Goal: Task Accomplishment & Management: Manage account settings

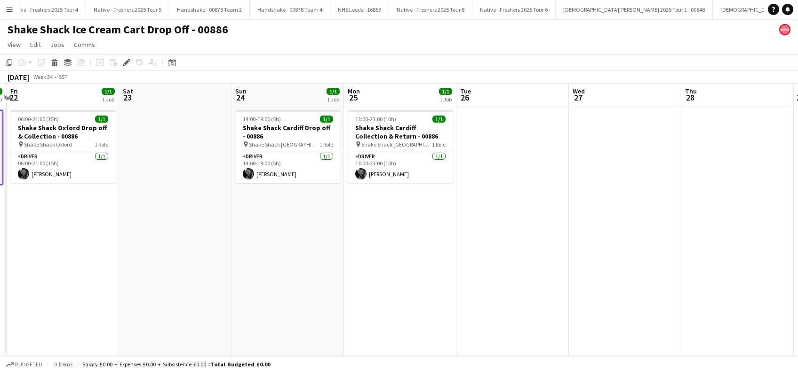
drag, startPoint x: 398, startPoint y: 269, endPoint x: 380, endPoint y: 269, distance: 18.4
click at [380, 269] on app-calendar-viewport "Tue 19 Wed 20 Thu 21 1/1 1 Job Fri 22 1/1 1 Job Sat 23 Sun 24 1/1 1 Job Mon 25 …" at bounding box center [399, 220] width 798 height 273
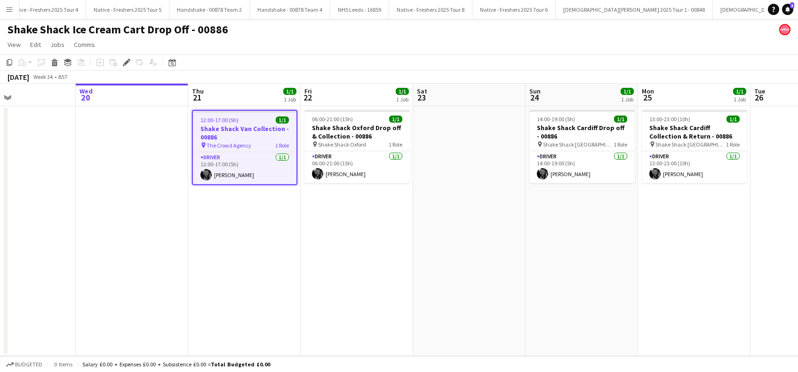
scroll to position [0, 243]
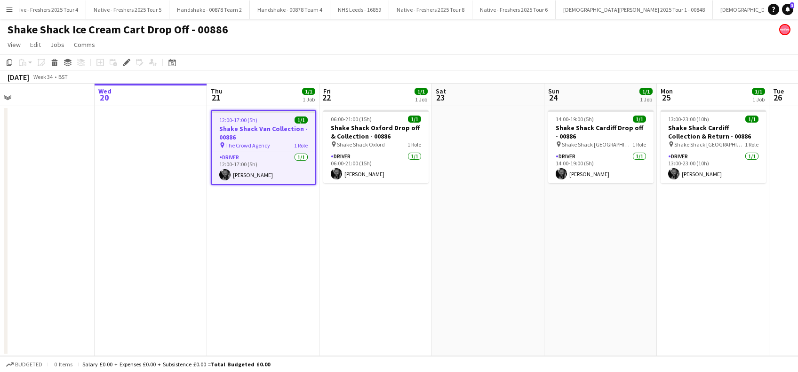
drag, startPoint x: 242, startPoint y: 262, endPoint x: 667, endPoint y: 285, distance: 425.8
click at [667, 298] on app-calendar-viewport "Sun 17 Mon 18 Tue 19 Wed 20 Thu 21 1/1 1 Job Fri 22 1/1 1 Job Sat 23 Sun 24 1/1…" at bounding box center [399, 220] width 798 height 273
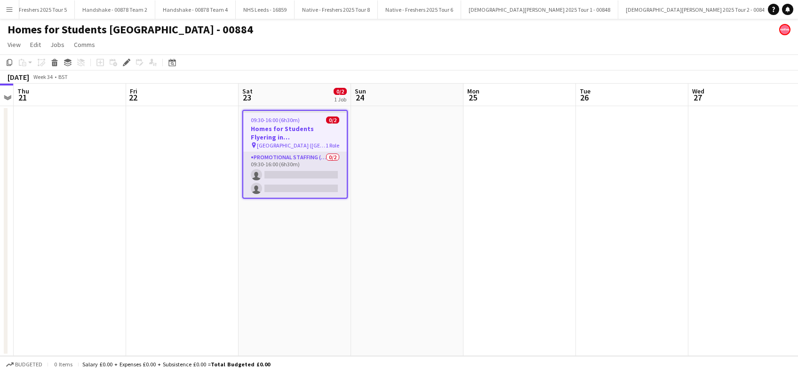
click at [282, 174] on app-card-role "Promotional Staffing (Brand Ambassadors) 0/2 09:30-16:00 (6h30m) single-neutral…" at bounding box center [294, 175] width 103 height 46
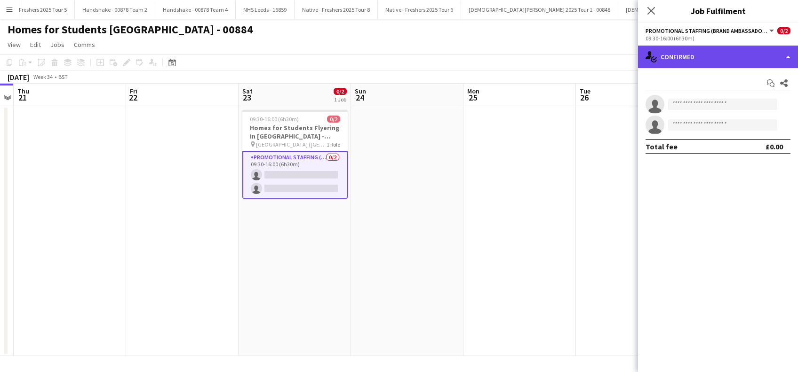
click at [686, 50] on div "single-neutral-actions-check-2 Confirmed" at bounding box center [718, 57] width 160 height 23
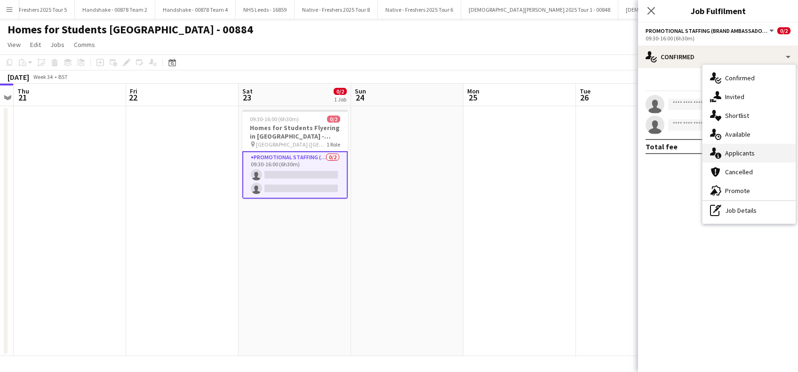
click at [736, 152] on div "single-neutral-actions-information Applicants" at bounding box center [748, 153] width 93 height 19
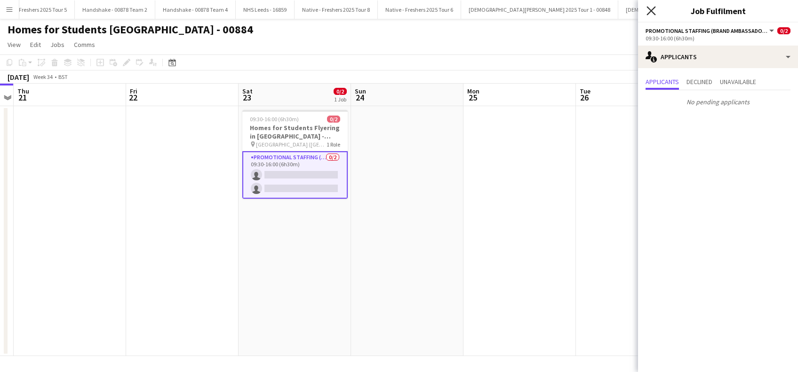
click at [654, 11] on icon "Close pop-in" at bounding box center [650, 10] width 9 height 9
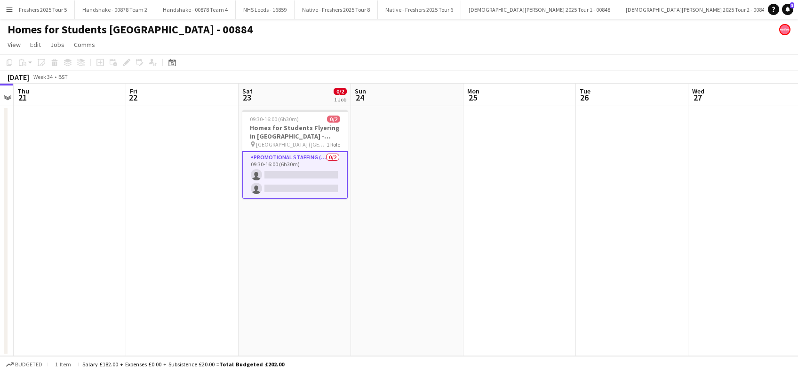
click at [319, 176] on app-card-role "Promotional Staffing (Brand Ambassadors) 0/2 09:30-16:00 (6h30m) single-neutral…" at bounding box center [294, 175] width 105 height 48
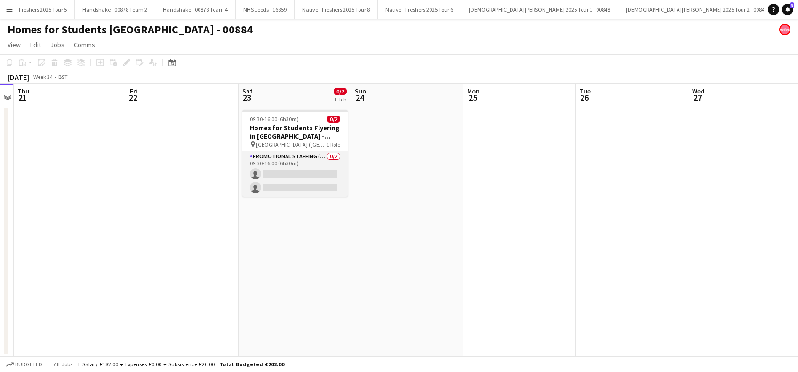
click at [295, 184] on app-card-role "Promotional Staffing (Brand Ambassadors) 0/2 09:30-16:00 (6h30m) single-neutral…" at bounding box center [294, 174] width 105 height 46
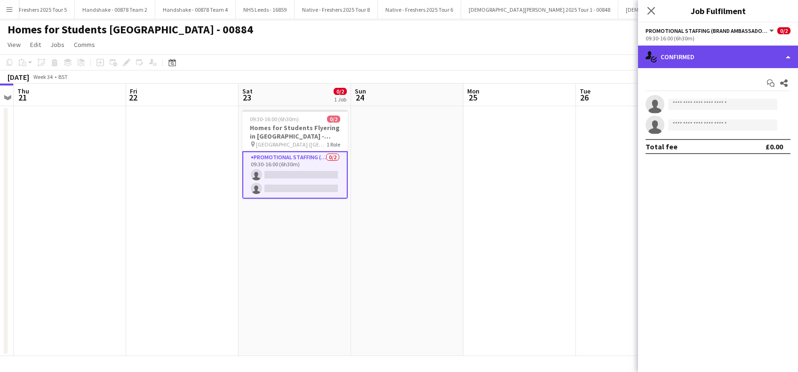
click at [708, 60] on div "single-neutral-actions-check-2 Confirmed" at bounding box center [718, 57] width 160 height 23
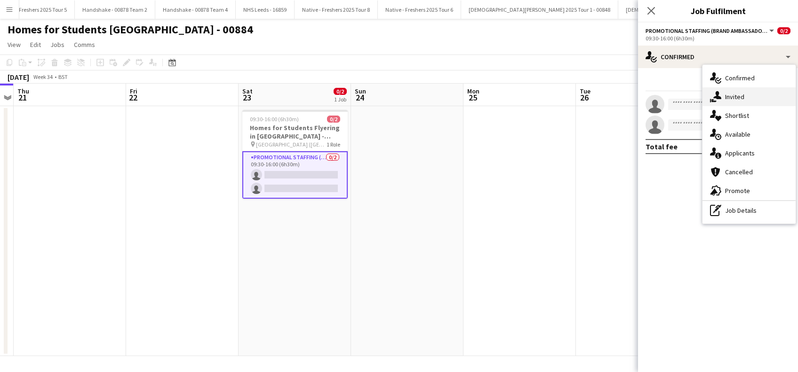
click at [735, 96] on div "single-neutral-actions-share-1 Invited" at bounding box center [748, 96] width 93 height 19
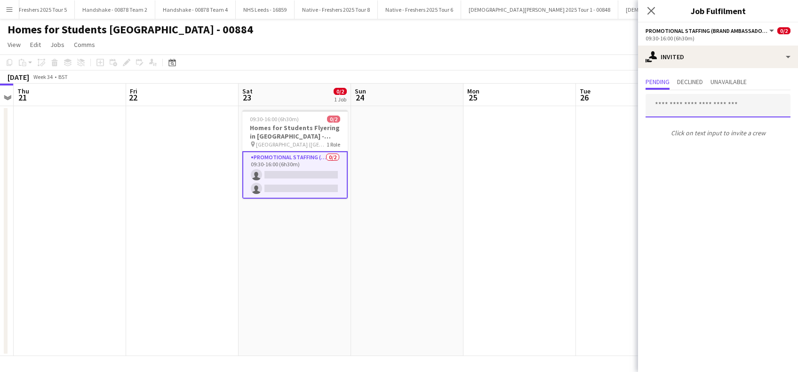
click at [690, 105] on input "text" at bounding box center [717, 106] width 145 height 24
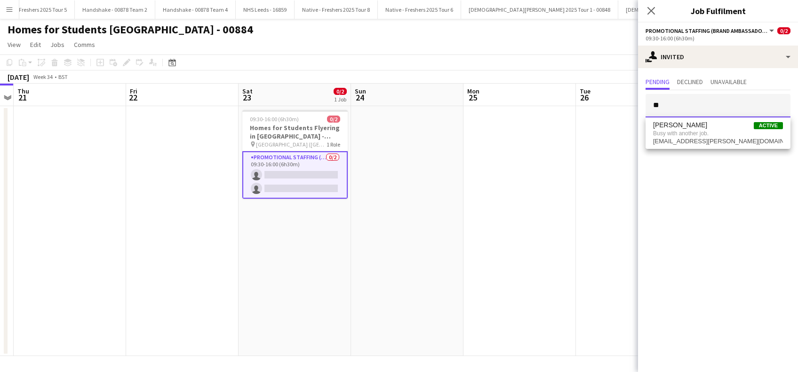
type input "*"
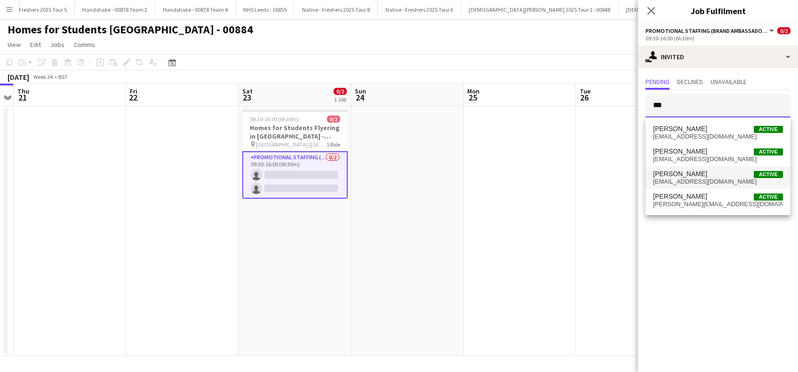
type input "***"
click at [670, 181] on span "jstubley@icloud.com" at bounding box center [718, 182] width 130 height 8
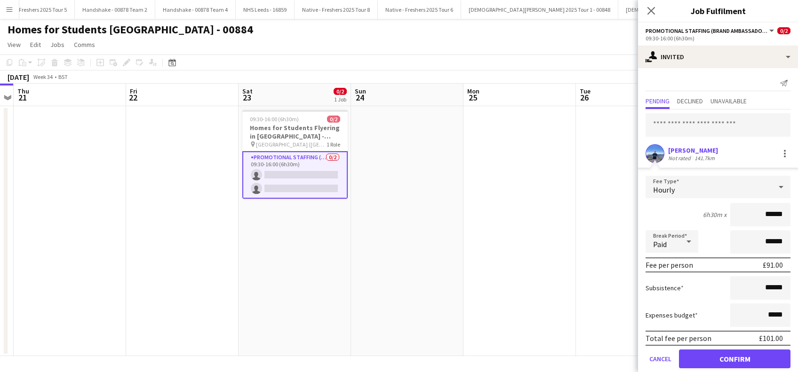
click at [694, 153] on div "Joe Stubley" at bounding box center [693, 150] width 50 height 8
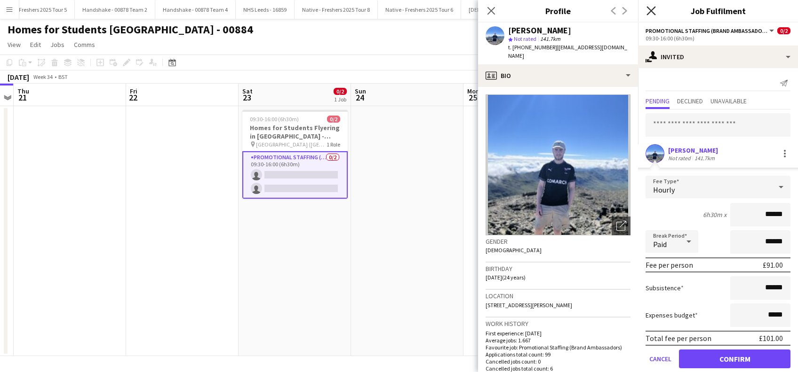
click at [651, 8] on icon "Close pop-in" at bounding box center [650, 10] width 9 height 9
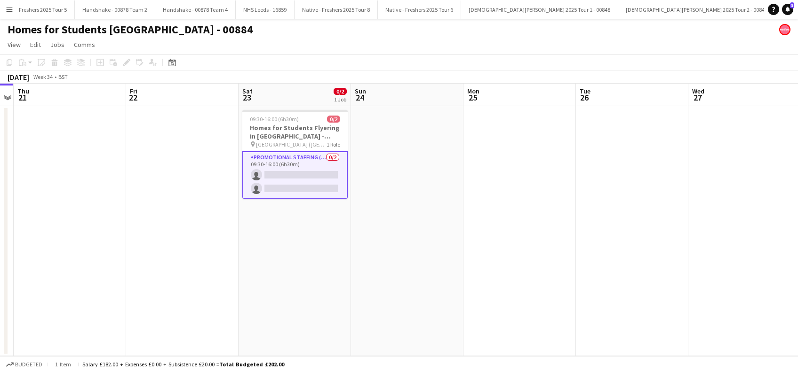
click at [405, 170] on app-date-cell at bounding box center [407, 231] width 112 height 250
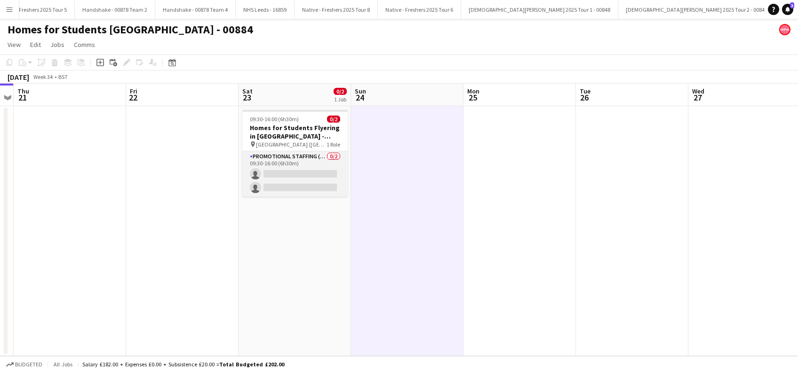
click at [290, 175] on app-card-role "Promotional Staffing (Brand Ambassadors) 0/2 09:30-16:00 (6h30m) single-neutral…" at bounding box center [294, 174] width 105 height 46
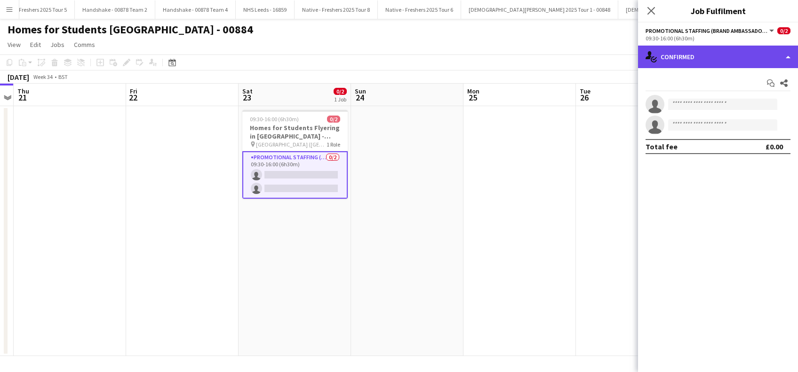
click at [717, 61] on div "single-neutral-actions-check-2 Confirmed" at bounding box center [718, 57] width 160 height 23
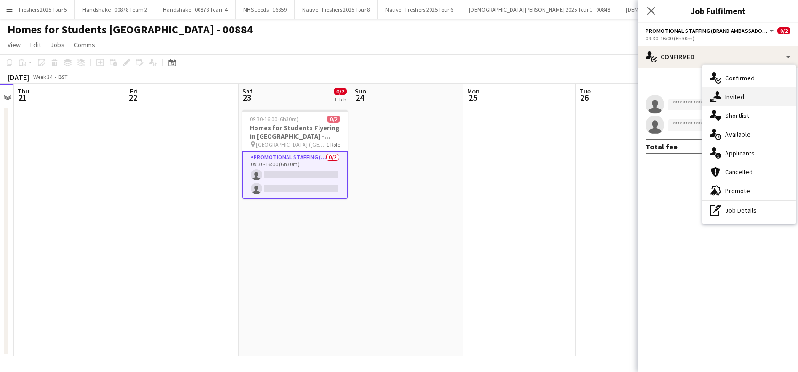
click at [735, 94] on div "single-neutral-actions-share-1 Invited" at bounding box center [748, 96] width 93 height 19
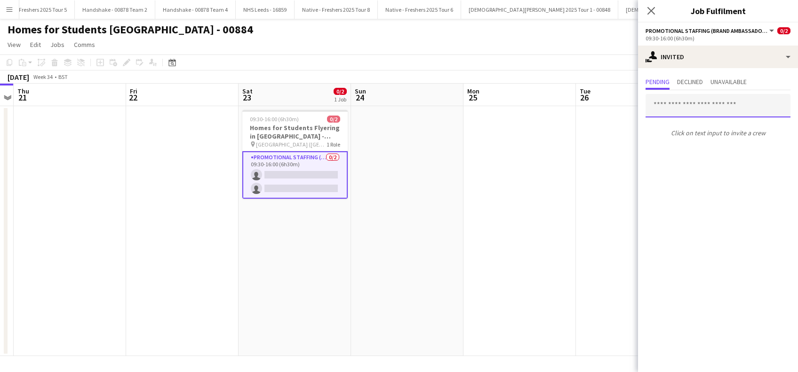
click at [682, 108] on input "text" at bounding box center [717, 106] width 145 height 24
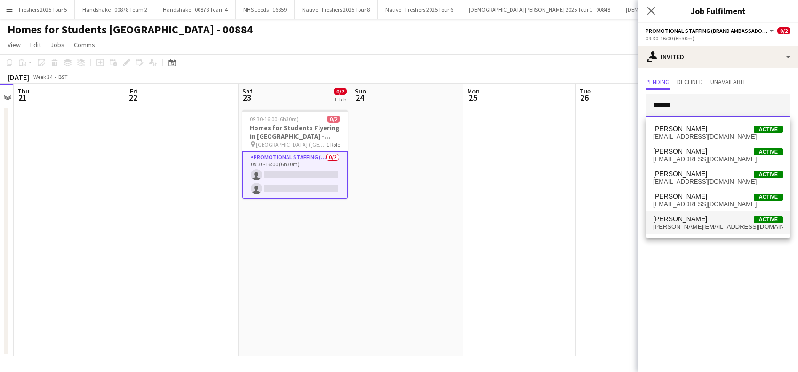
type input "******"
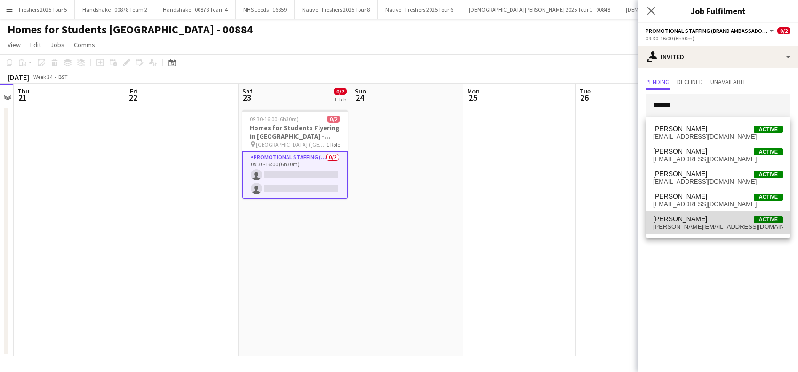
click at [682, 219] on span "Christian Snelgrove" at bounding box center [680, 219] width 54 height 8
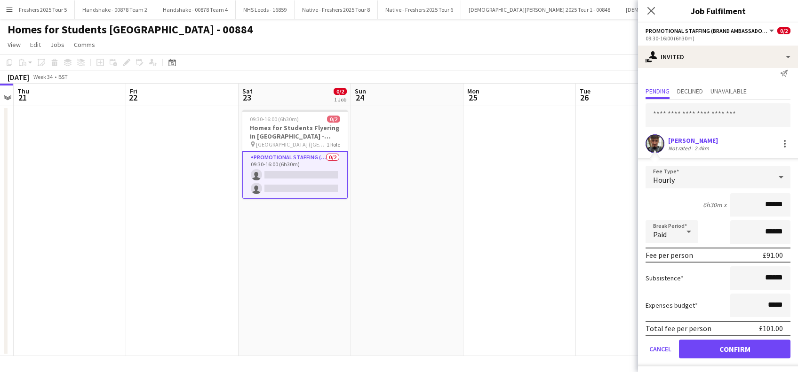
scroll to position [12, 0]
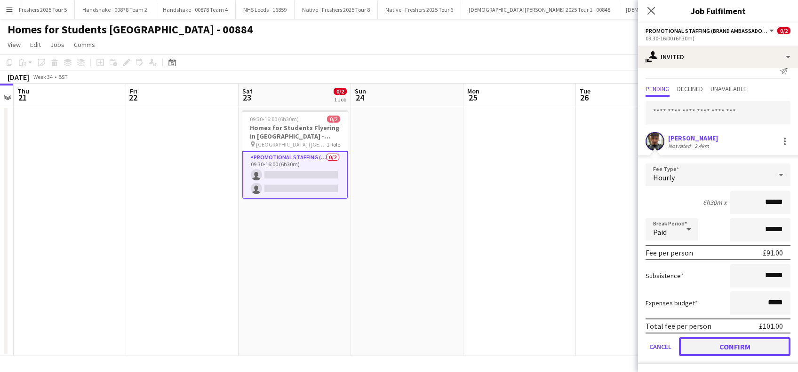
click at [732, 346] on button "Confirm" at bounding box center [734, 347] width 111 height 19
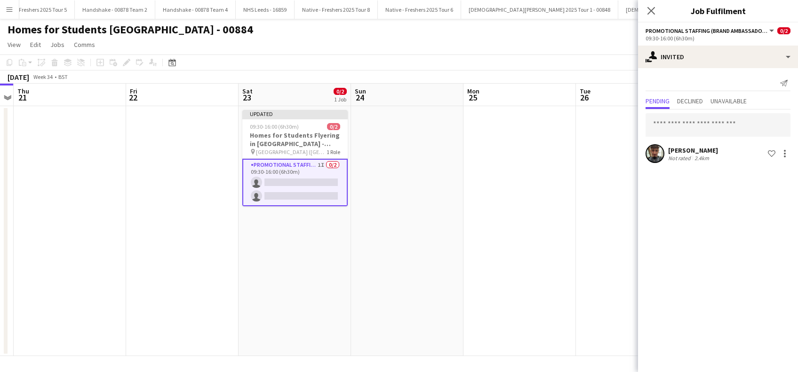
scroll to position [0, 0]
click at [589, 242] on app-date-cell at bounding box center [632, 231] width 112 height 250
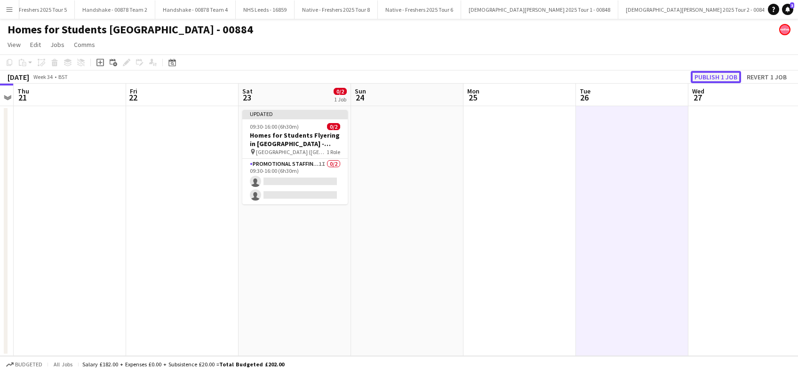
click at [716, 73] on button "Publish 1 job" at bounding box center [715, 77] width 50 height 12
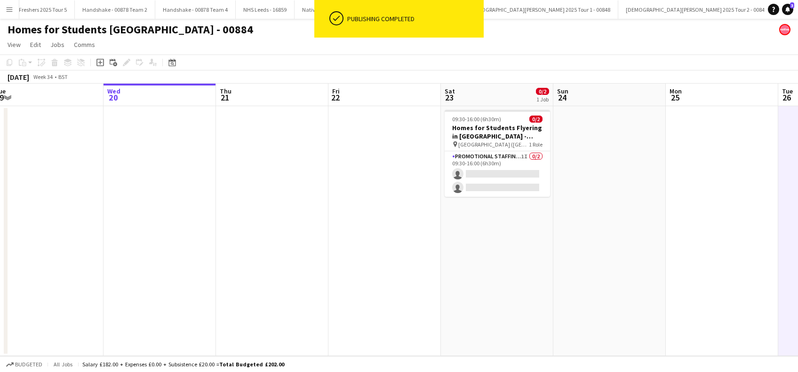
drag, startPoint x: 413, startPoint y: 271, endPoint x: 576, endPoint y: 269, distance: 162.7
click at [576, 269] on app-calendar-viewport "Sun 17 Mon 18 Tue 19 Wed 20 Thu 21 Fri 22 Sat 23 0/2 1 Job Sun 24 Mon 25 Tue 26…" at bounding box center [399, 220] width 798 height 273
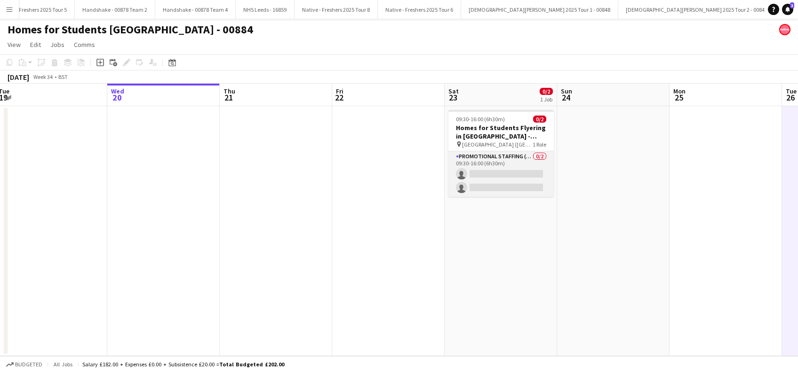
click at [509, 176] on app-card-role "Promotional Staffing (Brand Ambassadors) 0/2 09:30-16:00 (6h30m) single-neutral…" at bounding box center [500, 174] width 105 height 46
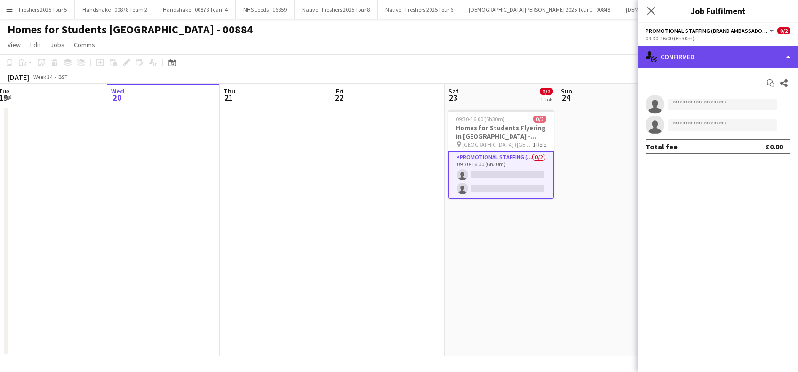
click at [699, 61] on div "single-neutral-actions-check-2 Confirmed" at bounding box center [718, 57] width 160 height 23
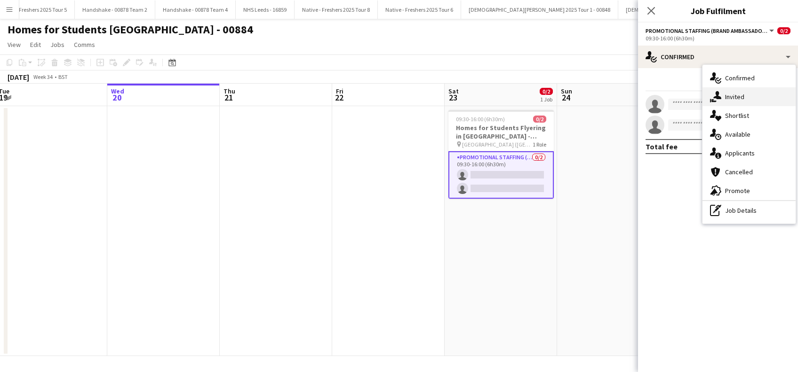
click at [731, 92] on div "single-neutral-actions-share-1 Invited" at bounding box center [748, 96] width 93 height 19
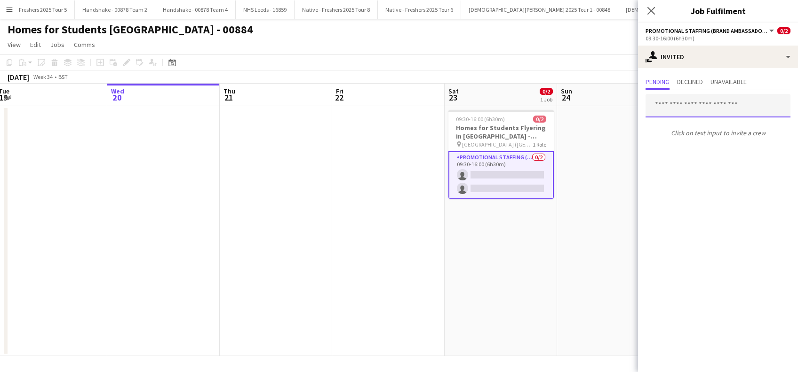
click at [671, 105] on input "text" at bounding box center [717, 106] width 145 height 24
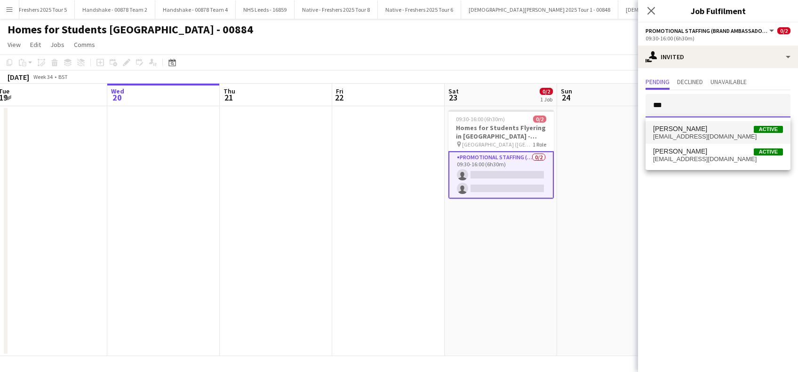
type input "***"
click at [694, 135] on span "raykamallaybourn@gmail.com" at bounding box center [718, 137] width 130 height 8
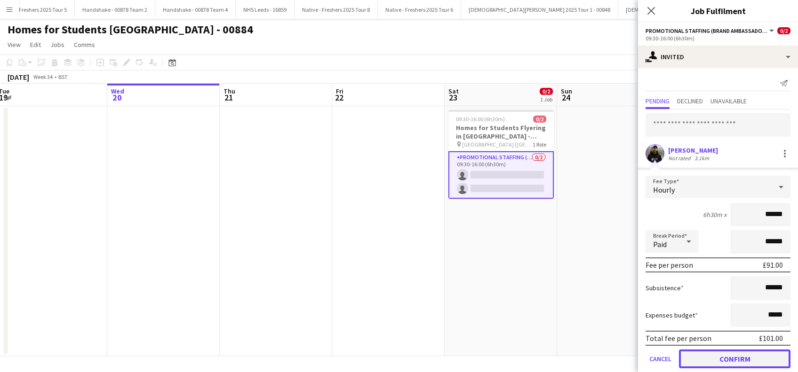
click at [734, 358] on button "Confirm" at bounding box center [734, 359] width 111 height 19
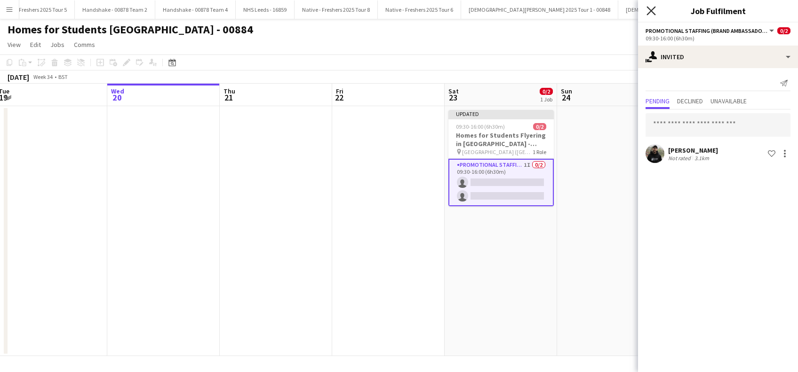
click at [653, 14] on icon "Close pop-in" at bounding box center [650, 10] width 9 height 9
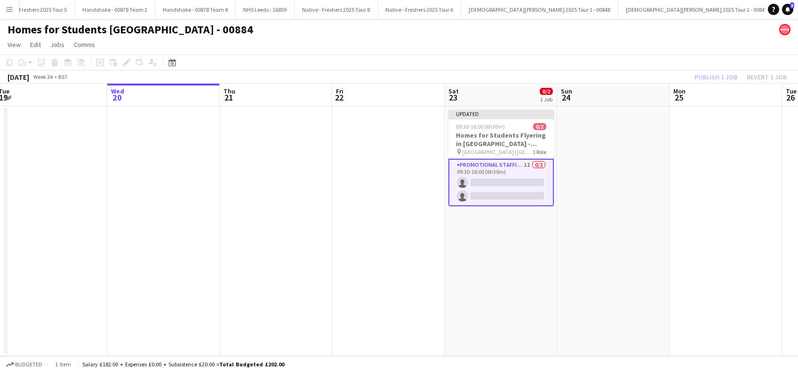
click at [646, 180] on app-date-cell at bounding box center [613, 231] width 112 height 250
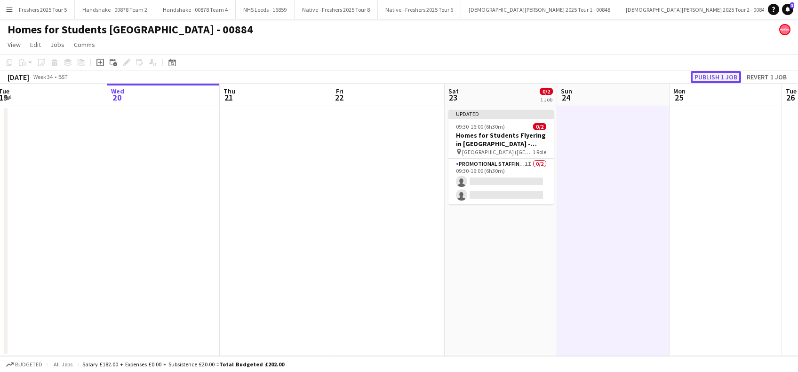
click at [709, 73] on button "Publish 1 job" at bounding box center [715, 77] width 50 height 12
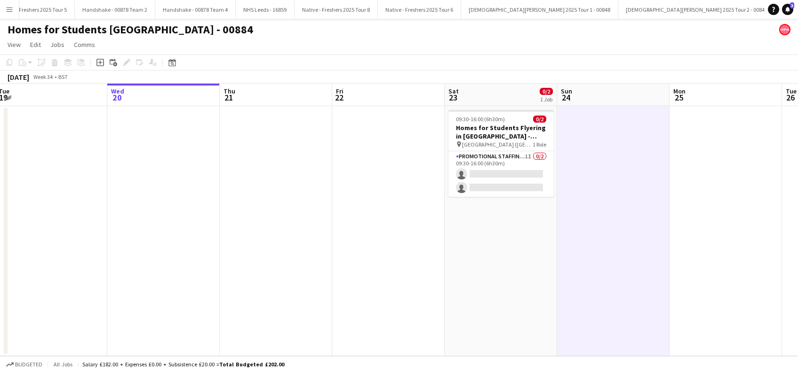
click at [583, 193] on app-date-cell at bounding box center [613, 231] width 112 height 250
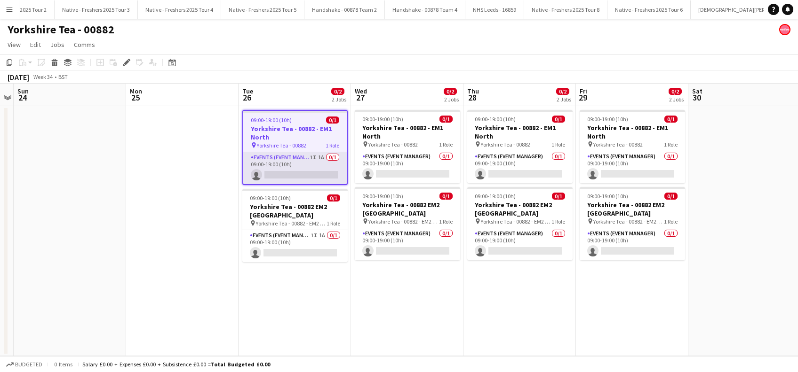
scroll to position [0, 2733]
click at [302, 175] on app-card-role "Events (Event Manager) 1I 1A 0/1 09:00-19:00 (10h) single-neutral-actions" at bounding box center [294, 168] width 103 height 32
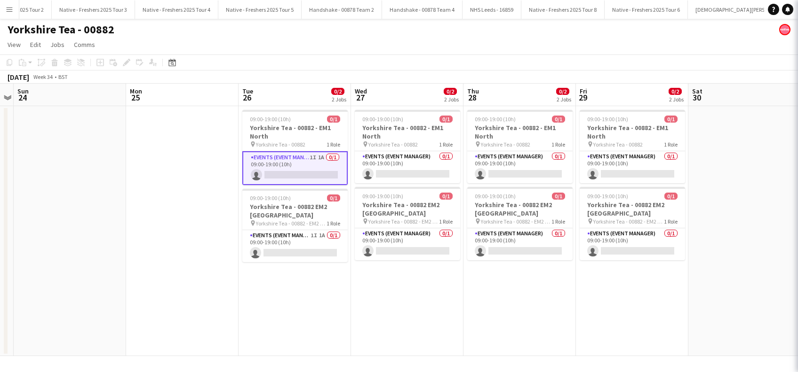
scroll to position [0, 323]
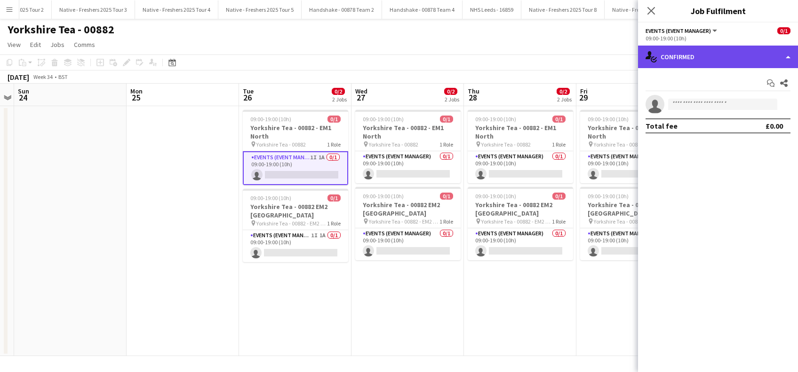
click at [708, 55] on div "single-neutral-actions-check-2 Confirmed" at bounding box center [718, 57] width 160 height 23
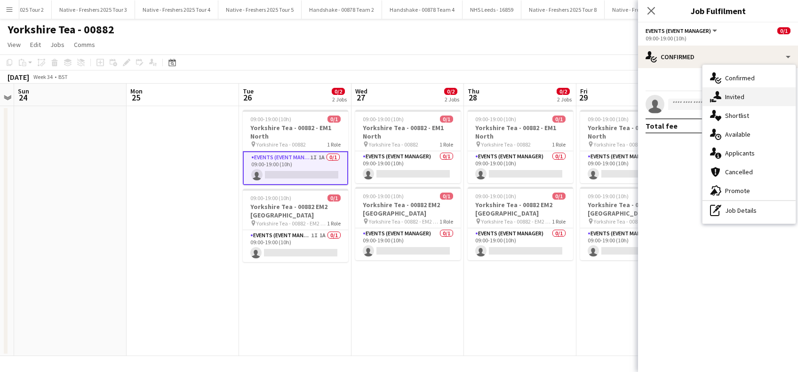
click at [738, 97] on div "single-neutral-actions-share-1 Invited" at bounding box center [748, 96] width 93 height 19
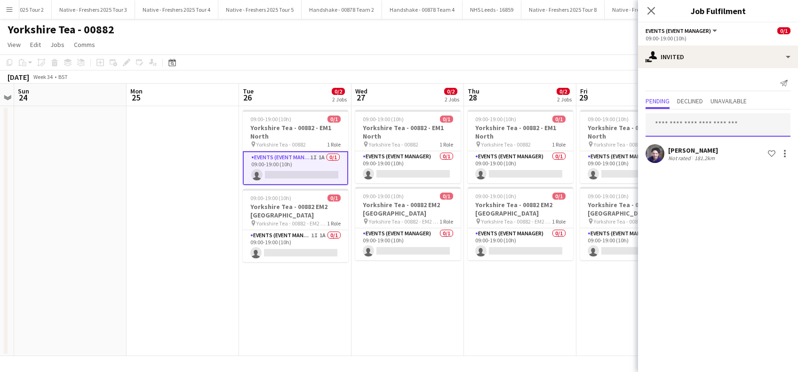
click at [698, 124] on input "text" at bounding box center [717, 125] width 145 height 24
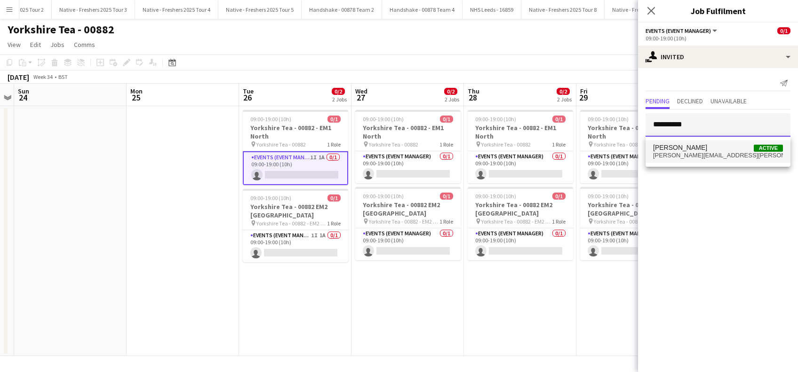
type input "**********"
click at [675, 154] on span "[PERSON_NAME][EMAIL_ADDRESS][PERSON_NAME][DOMAIN_NAME]" at bounding box center [718, 156] width 130 height 8
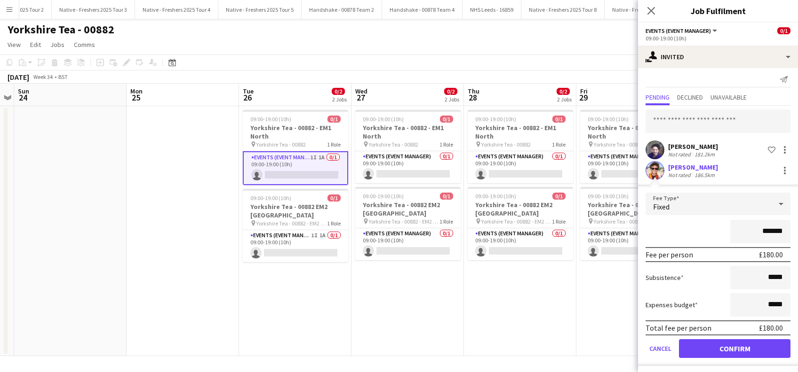
scroll to position [6, 0]
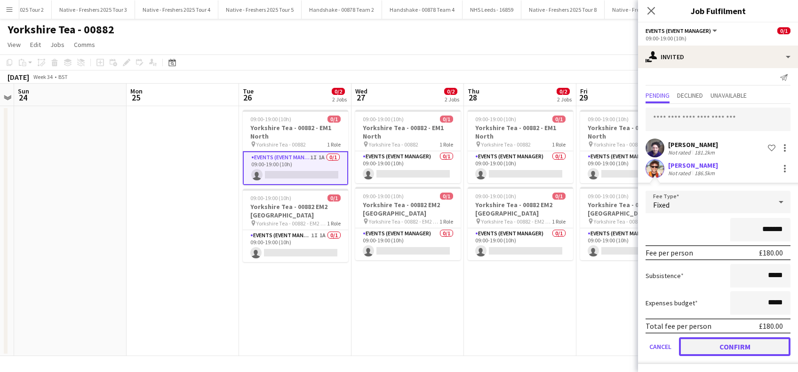
click at [725, 343] on button "Confirm" at bounding box center [734, 347] width 111 height 19
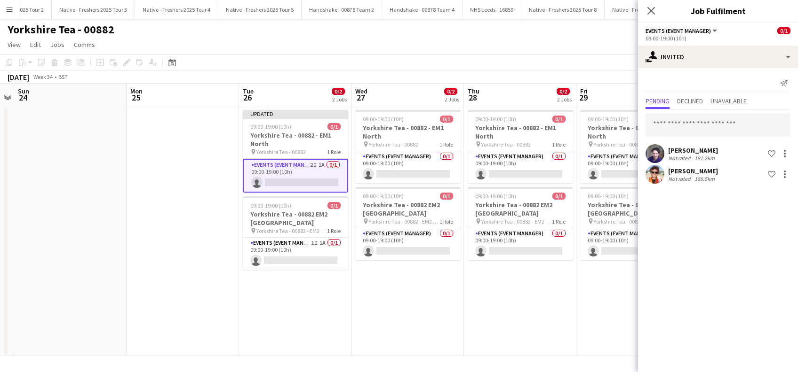
scroll to position [0, 0]
click at [698, 171] on div "[PERSON_NAME]" at bounding box center [693, 171] width 50 height 8
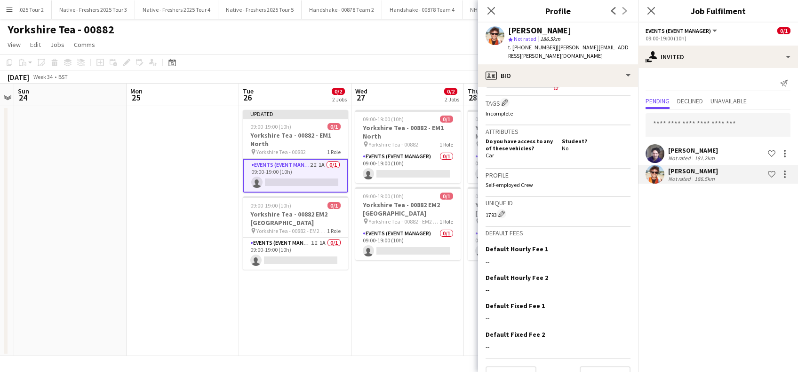
scroll to position [392, 0]
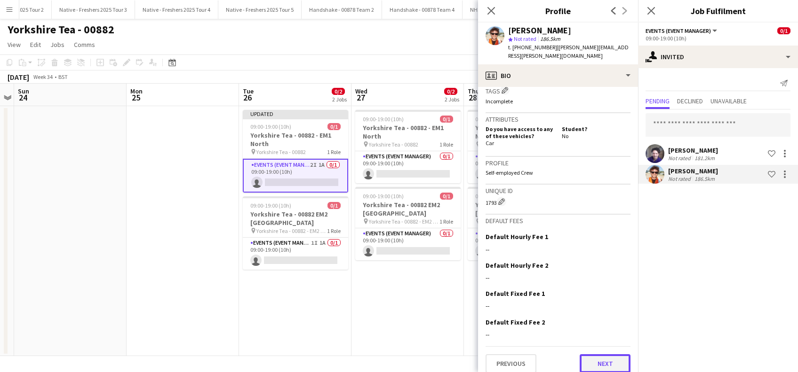
click at [608, 360] on button "Next" at bounding box center [604, 364] width 51 height 19
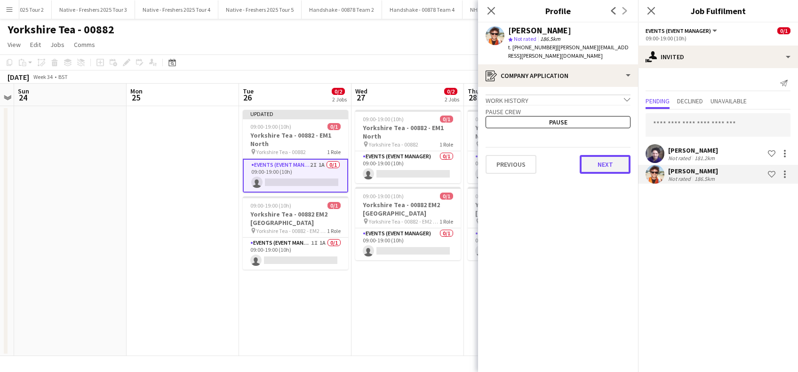
click at [604, 155] on button "Next" at bounding box center [604, 164] width 51 height 19
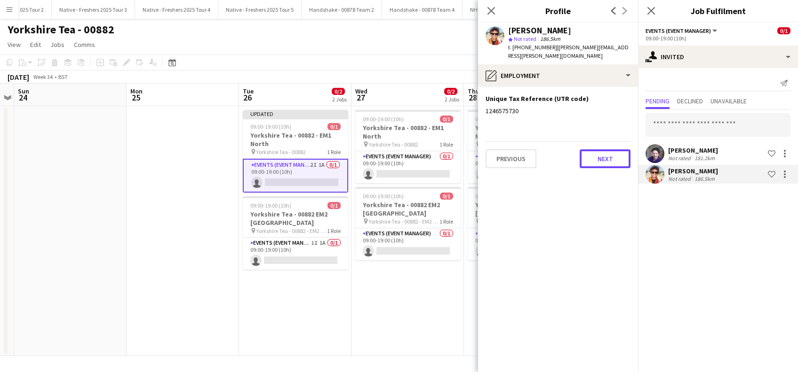
click at [604, 154] on button "Next" at bounding box center [604, 159] width 51 height 19
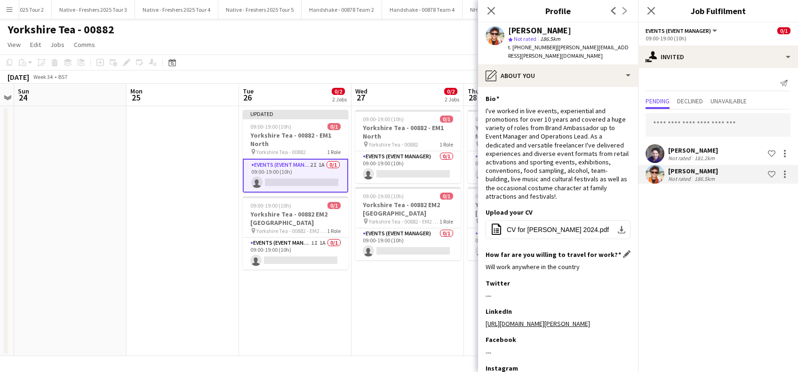
scroll to position [107, 0]
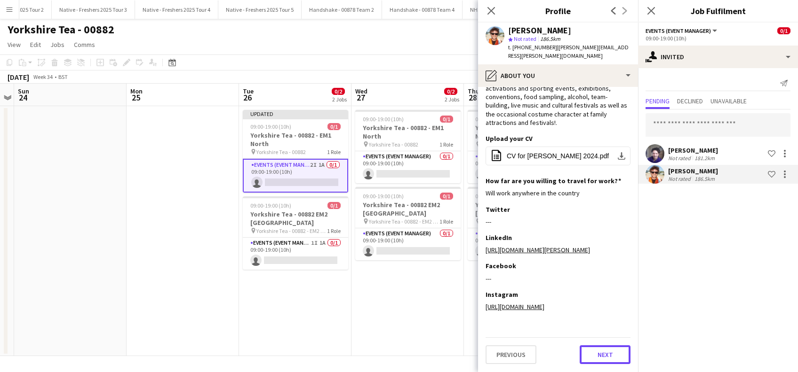
click at [593, 352] on button "Next" at bounding box center [604, 355] width 51 height 19
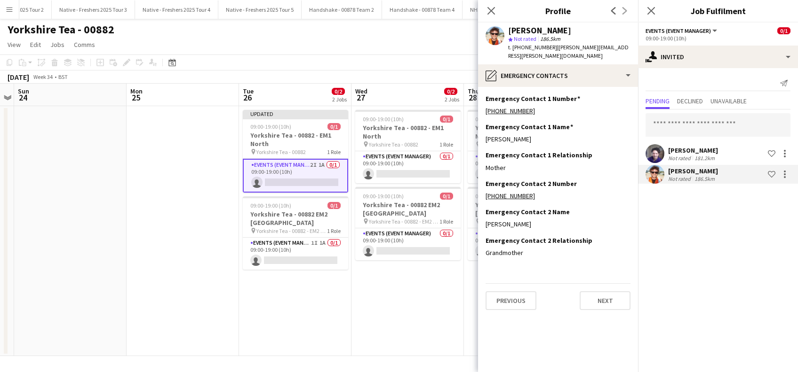
scroll to position [0, 0]
click at [598, 296] on button "Next" at bounding box center [604, 301] width 51 height 19
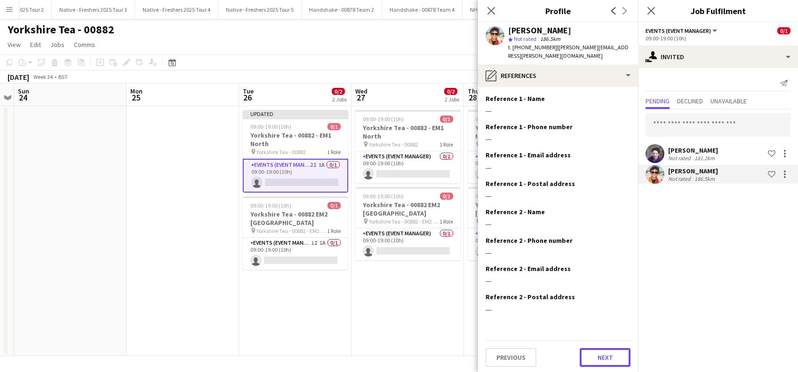
click at [601, 349] on button "Next" at bounding box center [604, 358] width 51 height 19
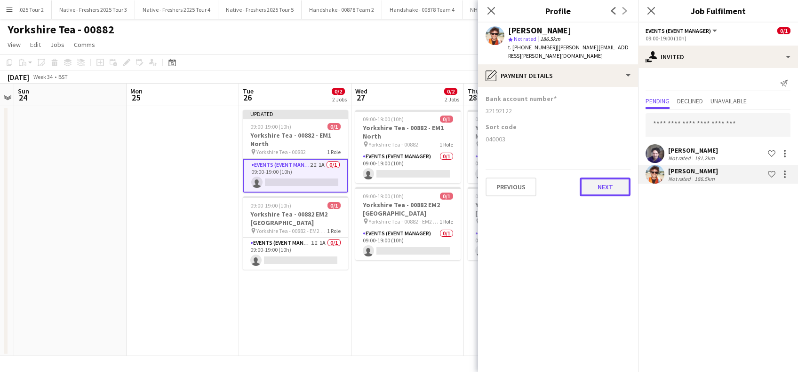
click at [608, 183] on button "Next" at bounding box center [604, 187] width 51 height 19
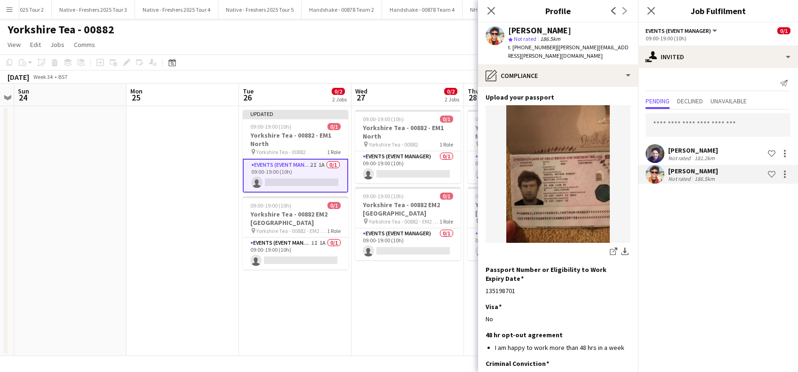
scroll to position [127, 0]
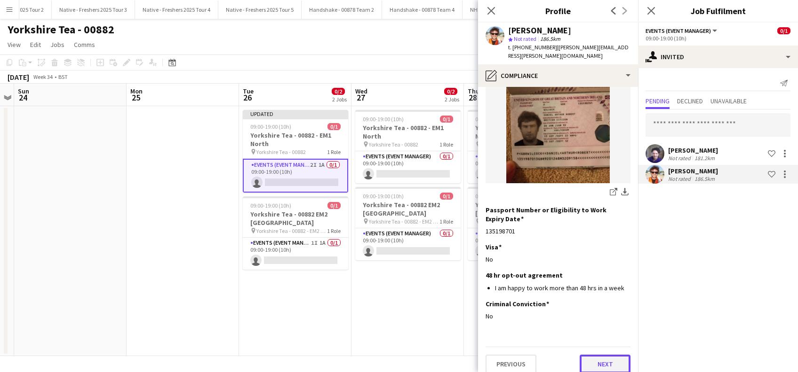
click at [601, 356] on button "Next" at bounding box center [604, 364] width 51 height 19
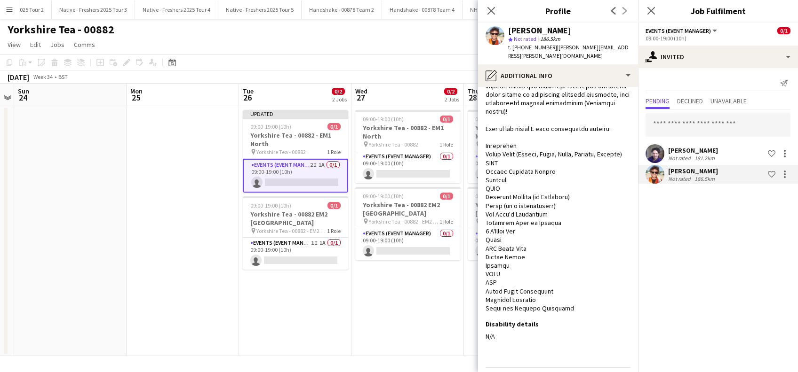
scroll to position [279, 0]
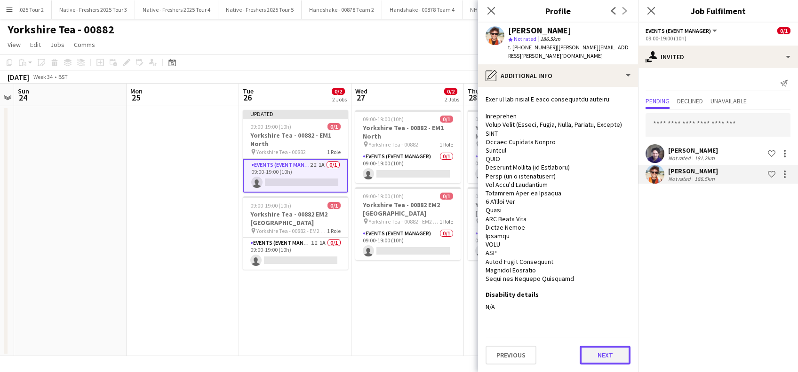
click at [598, 359] on button "Next" at bounding box center [604, 355] width 51 height 19
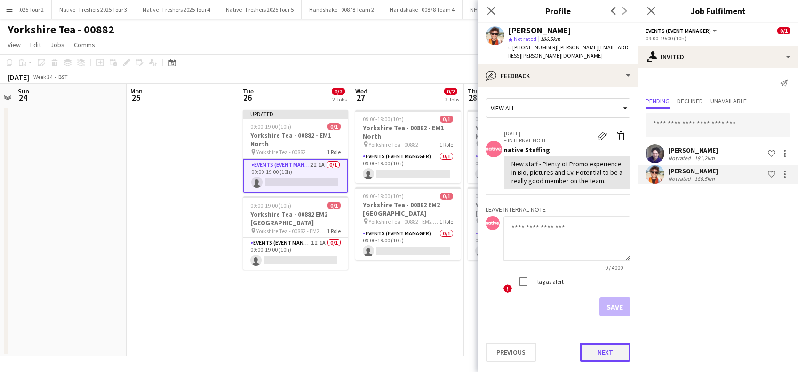
click at [617, 349] on button "Next" at bounding box center [604, 352] width 51 height 19
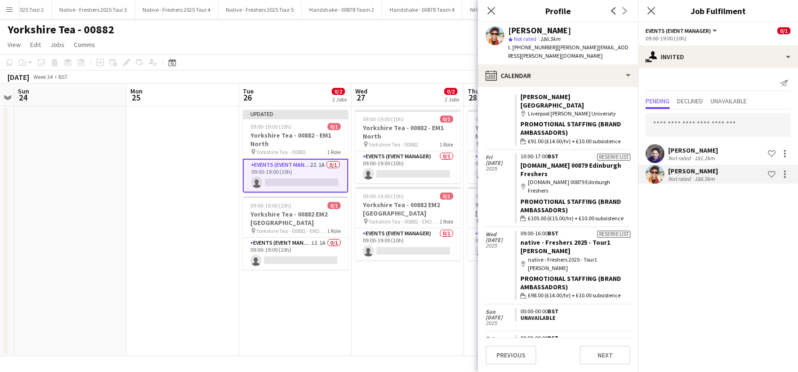
scroll to position [1228, 0]
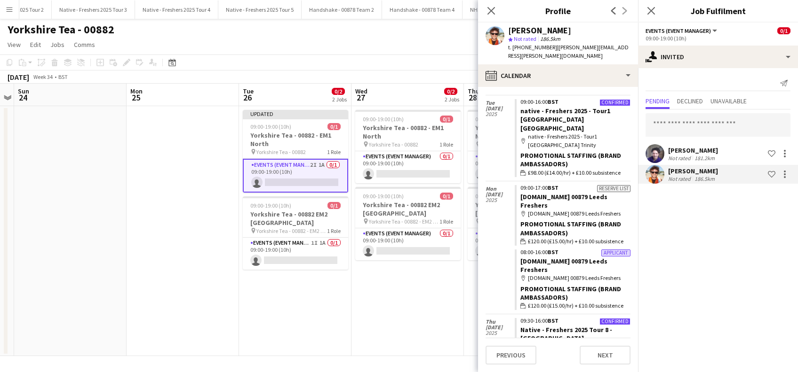
click at [654, 16] on app-icon "Close pop-in" at bounding box center [650, 10] width 11 height 11
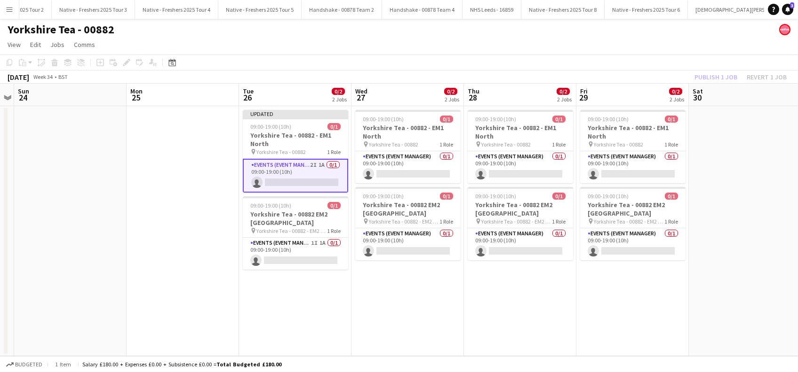
click at [747, 139] on app-date-cell at bounding box center [745, 231] width 112 height 250
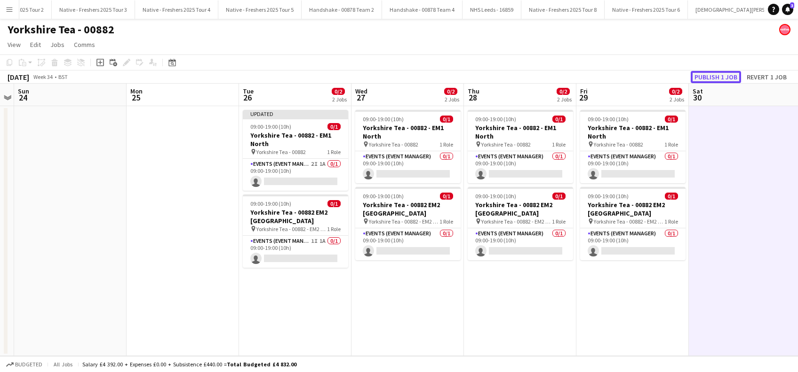
click at [709, 78] on button "Publish 1 job" at bounding box center [715, 77] width 50 height 12
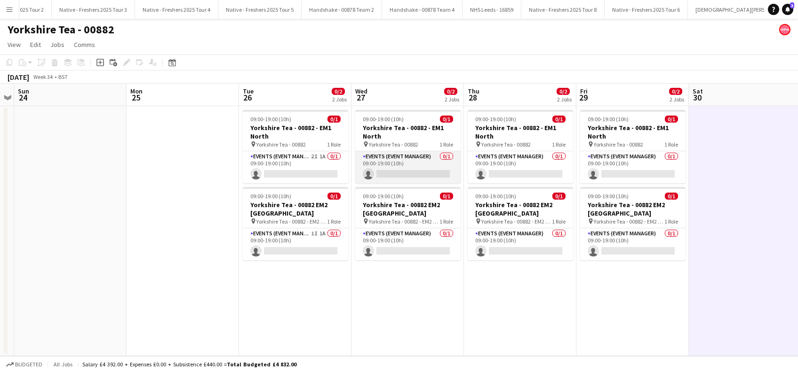
click at [407, 176] on app-card-role "Events (Event Manager) 0/1 09:00-19:00 (10h) single-neutral-actions" at bounding box center [407, 167] width 105 height 32
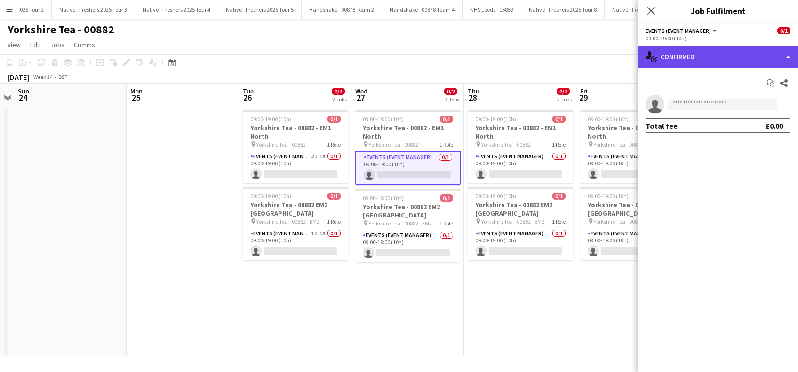
click at [717, 60] on div "single-neutral-actions-check-2 Confirmed" at bounding box center [718, 57] width 160 height 23
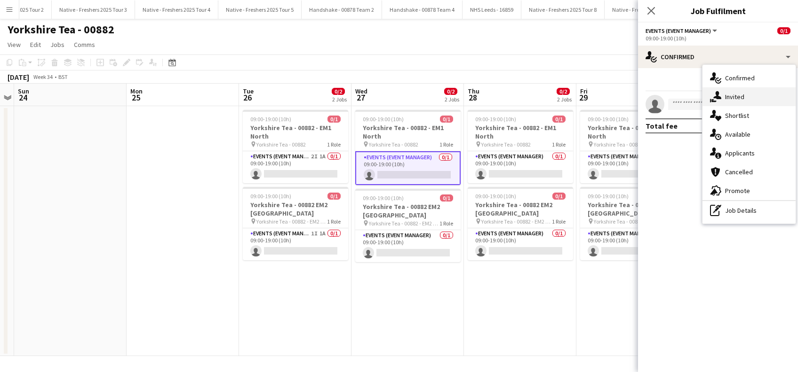
click at [730, 101] on div "single-neutral-actions-share-1 Invited" at bounding box center [748, 96] width 93 height 19
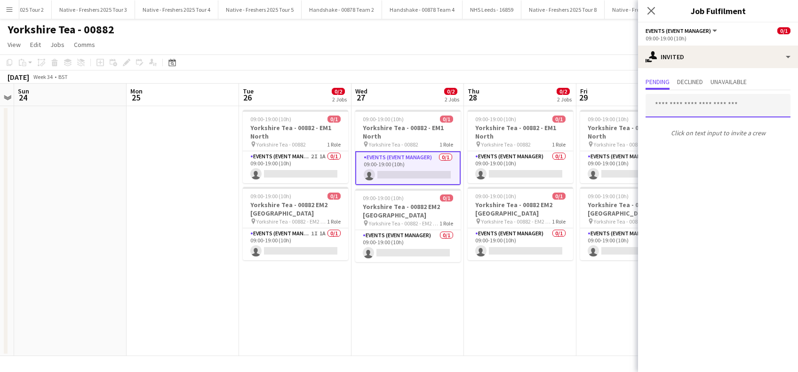
click at [692, 101] on input "text" at bounding box center [717, 106] width 145 height 24
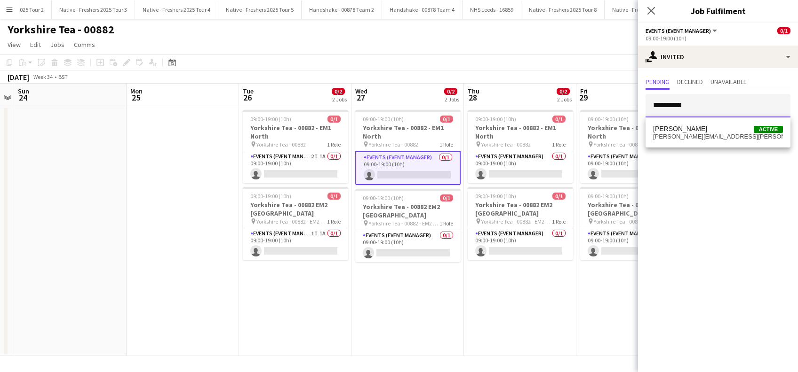
type input "**********"
click at [706, 133] on span "[PERSON_NAME][EMAIL_ADDRESS][PERSON_NAME][DOMAIN_NAME]" at bounding box center [718, 137] width 130 height 8
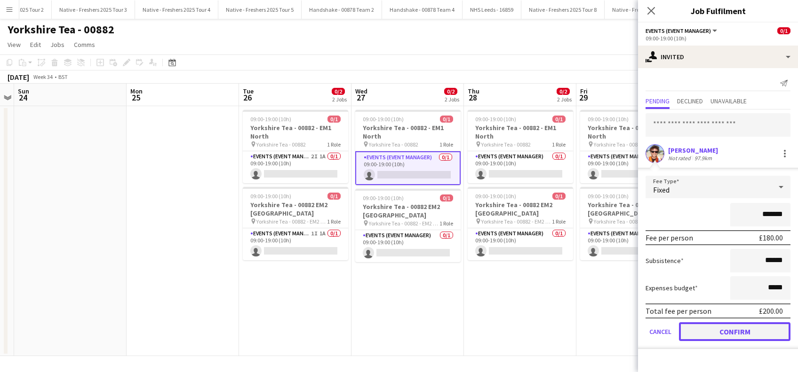
click at [732, 331] on button "Confirm" at bounding box center [734, 332] width 111 height 19
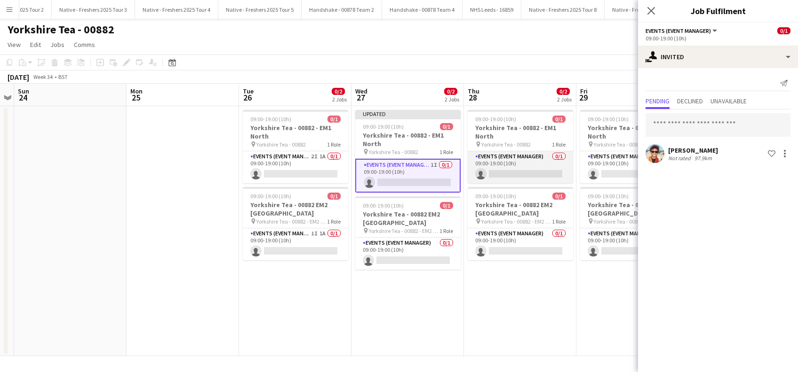
click at [519, 169] on app-card-role "Events (Event Manager) 0/1 09:00-19:00 (10h) single-neutral-actions" at bounding box center [519, 167] width 105 height 32
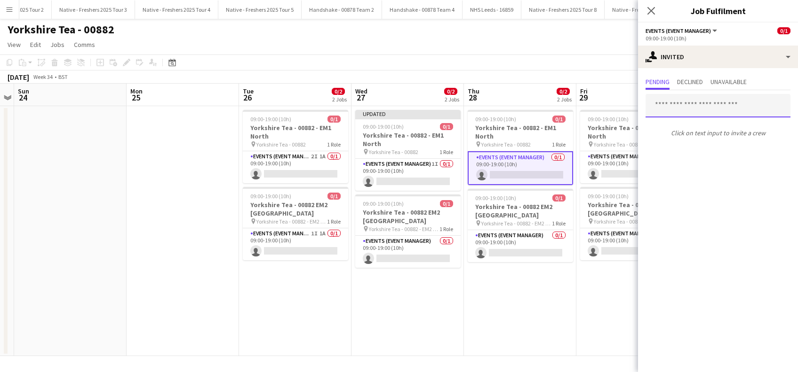
click at [693, 105] on input "text" at bounding box center [717, 106] width 145 height 24
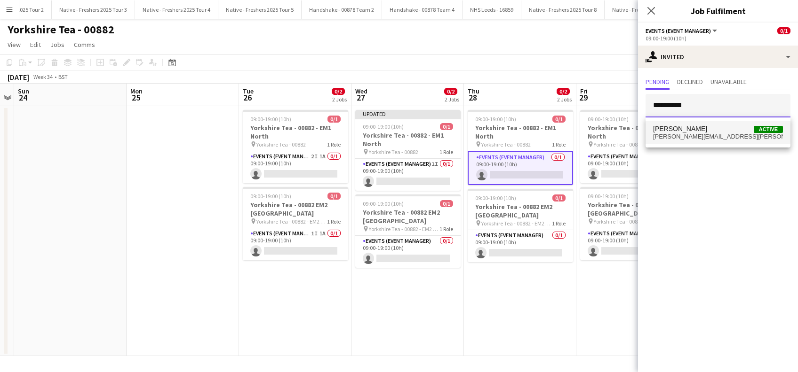
type input "**********"
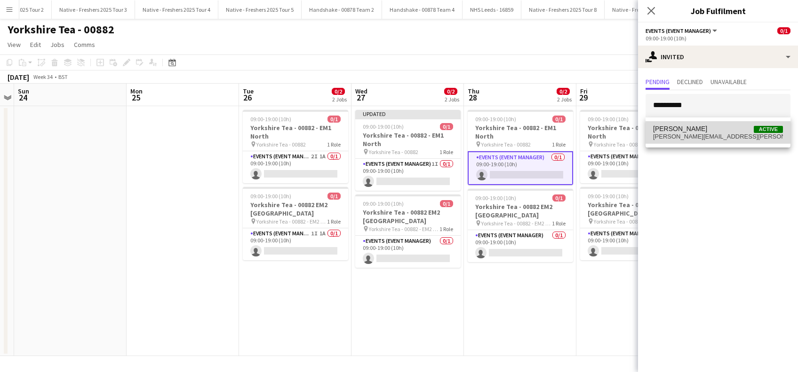
click at [679, 129] on span "[PERSON_NAME]" at bounding box center [680, 129] width 54 height 8
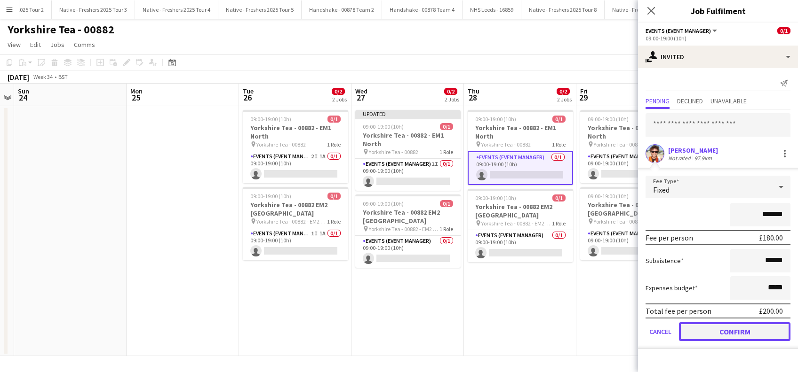
click at [726, 333] on button "Confirm" at bounding box center [734, 332] width 111 height 19
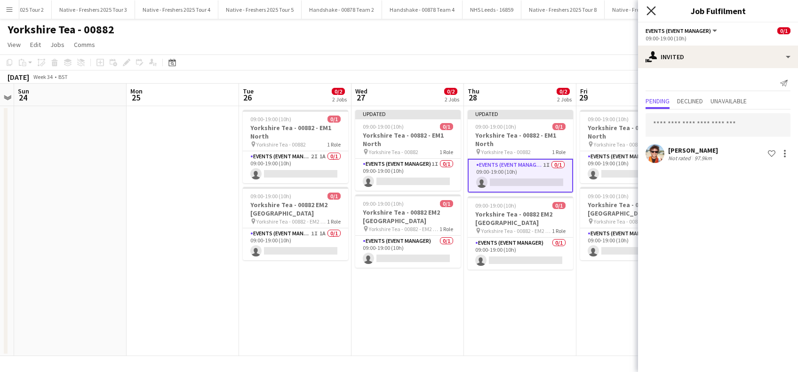
click at [655, 11] on icon "Close pop-in" at bounding box center [650, 10] width 9 height 9
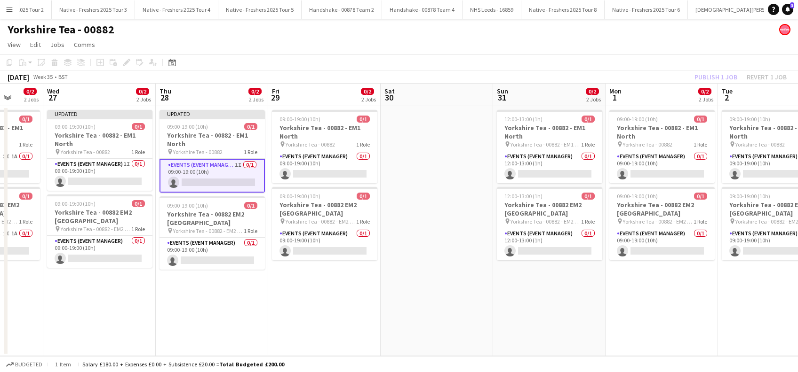
drag, startPoint x: 725, startPoint y: 253, endPoint x: 418, endPoint y: 233, distance: 307.3
click at [429, 258] on app-calendar-viewport "Sat 23 Sun 24 Mon 25 Tue 26 0/2 2 Jobs Wed 27 0/2 2 Jobs Thu 28 0/2 2 Jobs Fri …" at bounding box center [399, 220] width 798 height 273
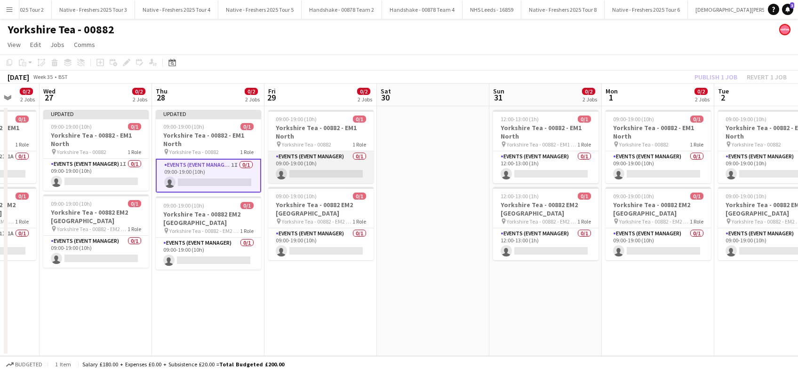
click at [334, 167] on app-card-role "Events (Event Manager) 0/1 09:00-19:00 (10h) single-neutral-actions" at bounding box center [320, 167] width 105 height 32
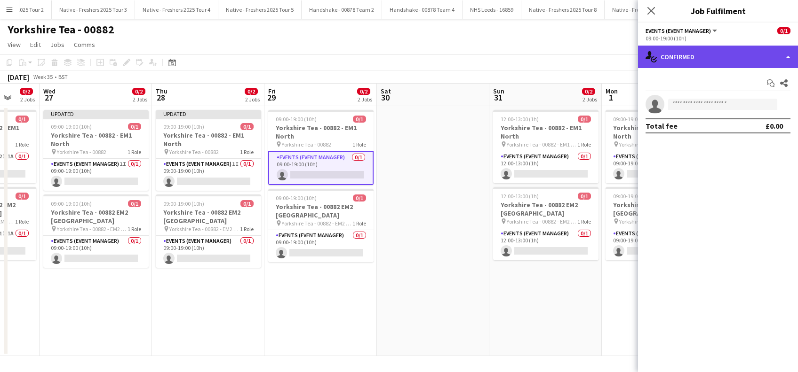
click at [741, 51] on div "single-neutral-actions-check-2 Confirmed" at bounding box center [718, 57] width 160 height 23
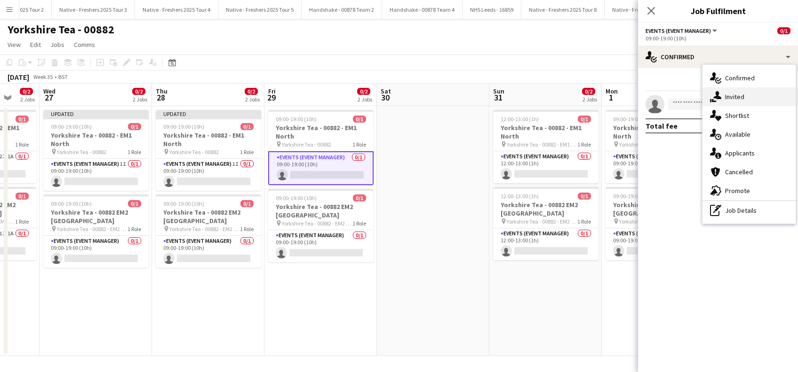
click at [734, 96] on div "single-neutral-actions-share-1 Invited" at bounding box center [748, 96] width 93 height 19
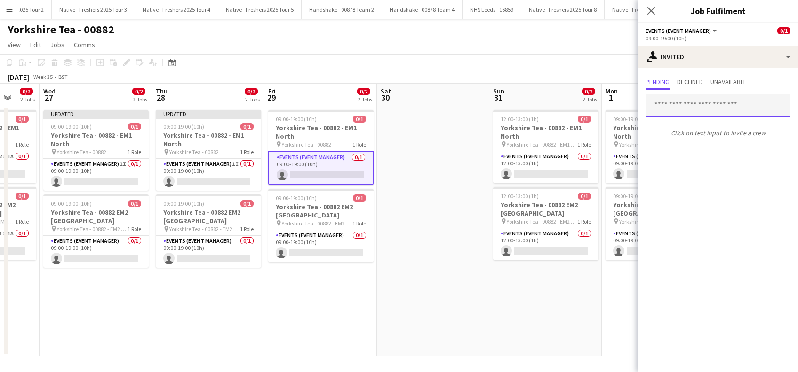
click at [672, 109] on input "text" at bounding box center [717, 106] width 145 height 24
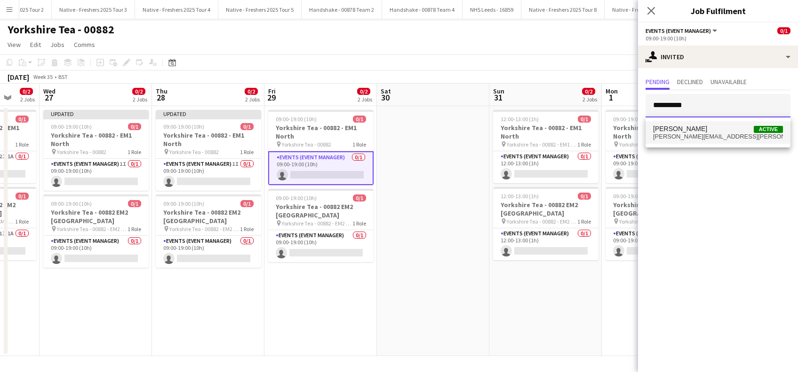
type input "**********"
click at [674, 134] on span "[PERSON_NAME][EMAIL_ADDRESS][PERSON_NAME][DOMAIN_NAME]" at bounding box center [718, 137] width 130 height 8
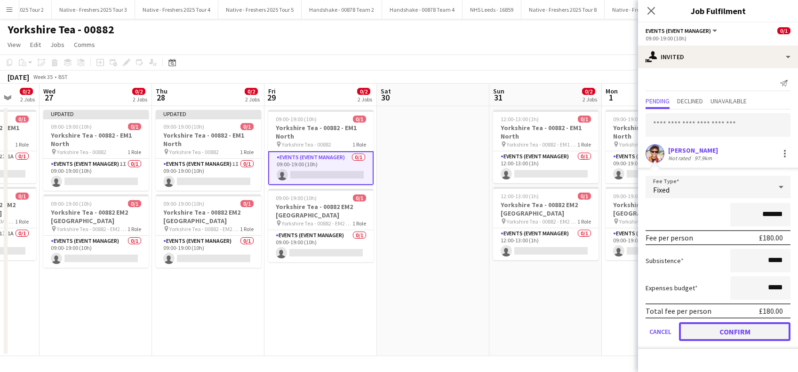
click at [732, 335] on button "Confirm" at bounding box center [734, 332] width 111 height 19
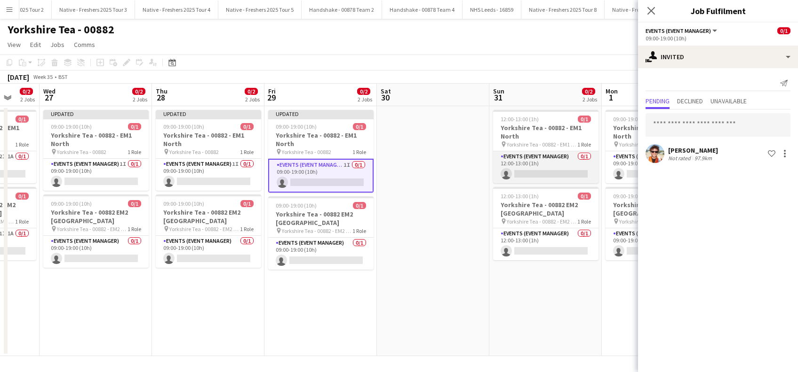
click at [547, 178] on app-card-role "Events (Event Manager) 0/1 12:00-13:00 (1h) single-neutral-actions" at bounding box center [545, 167] width 105 height 32
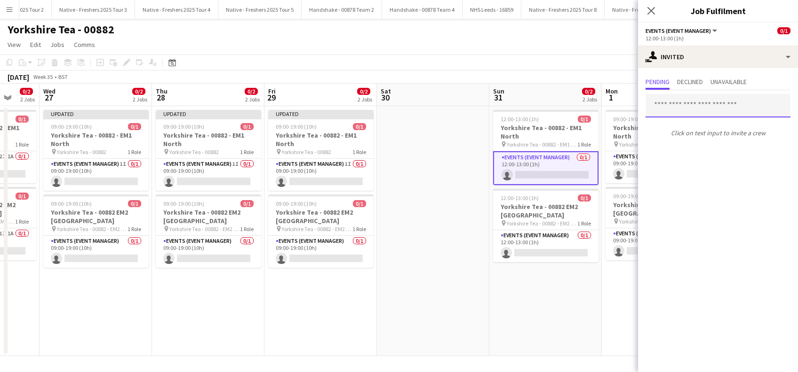
click at [717, 105] on input "text" at bounding box center [717, 106] width 145 height 24
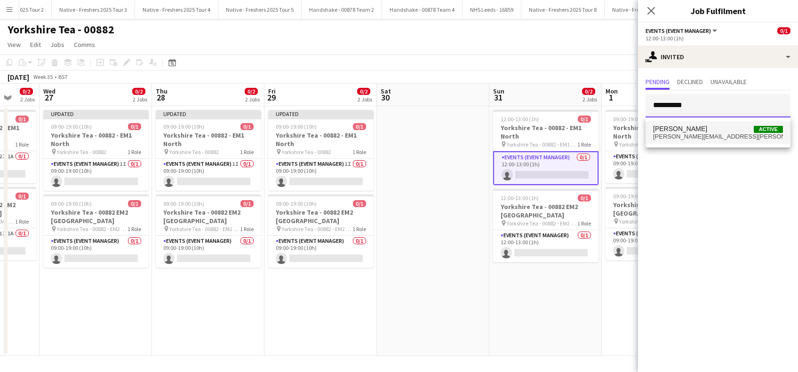
type input "**********"
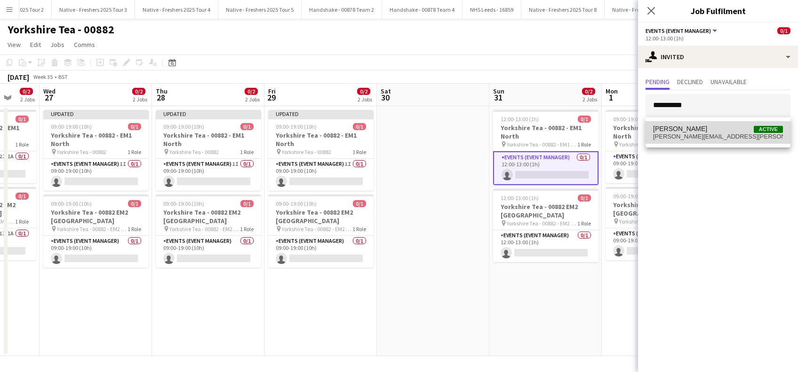
click at [692, 130] on span "[PERSON_NAME]" at bounding box center [680, 129] width 54 height 8
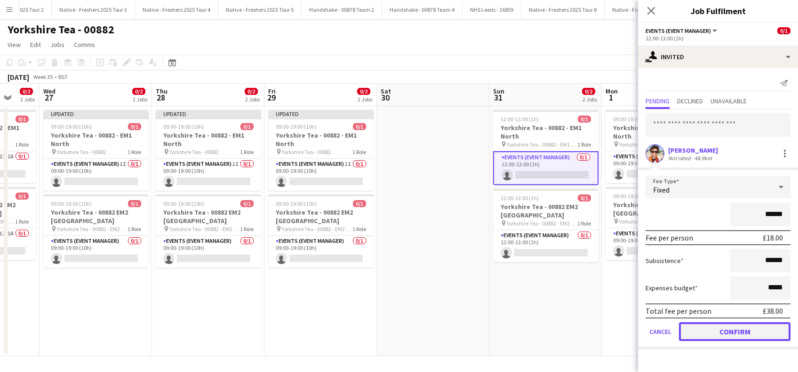
click at [720, 327] on button "Confirm" at bounding box center [734, 332] width 111 height 19
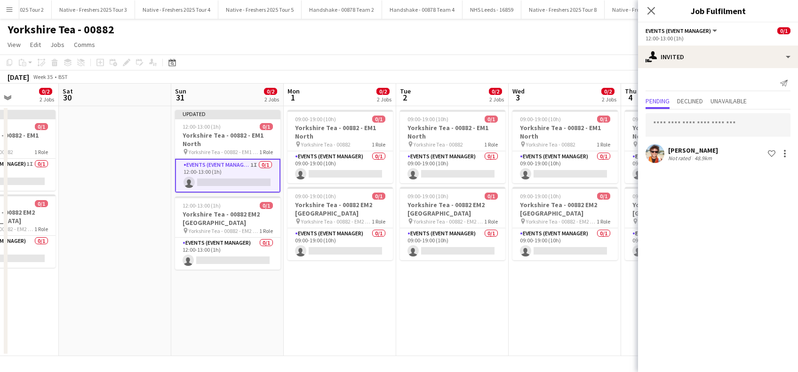
scroll to position [0, 282]
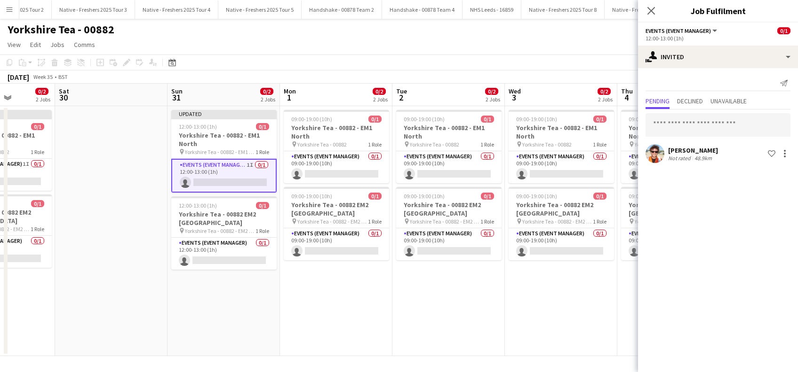
drag, startPoint x: 568, startPoint y: 307, endPoint x: 246, endPoint y: 314, distance: 321.8
click at [246, 314] on app-calendar-viewport "Wed 27 0/2 2 Jobs Thu 28 0/2 2 Jobs Fri 29 0/2 2 Jobs Sat 30 Sun 31 0/2 2 Jobs …" at bounding box center [399, 220] width 798 height 273
click at [331, 171] on app-card-role "Events (Event Manager) 0/1 09:00-19:00 (10h) single-neutral-actions" at bounding box center [336, 167] width 105 height 32
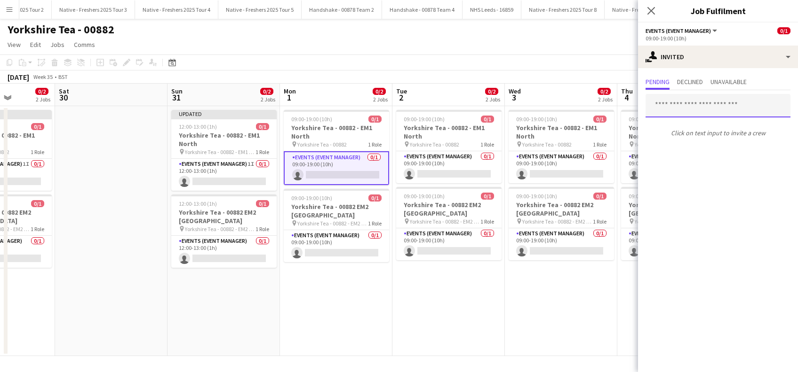
click at [725, 103] on input "text" at bounding box center [717, 106] width 145 height 24
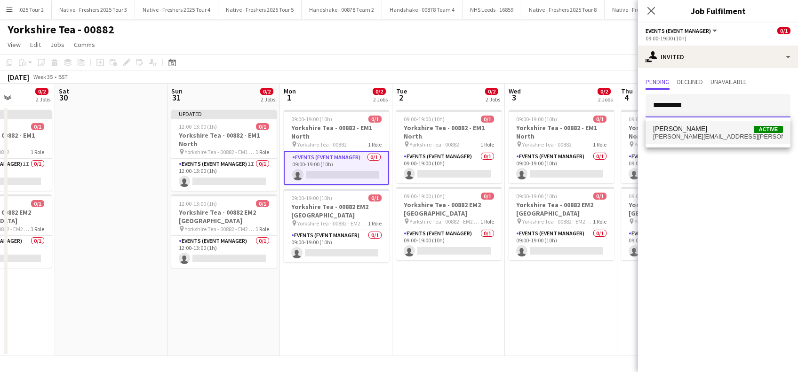
type input "**********"
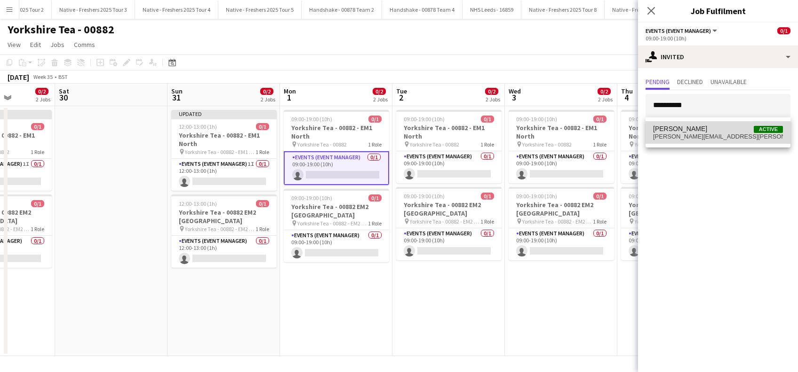
click at [683, 140] on span "[PERSON_NAME][EMAIL_ADDRESS][PERSON_NAME][DOMAIN_NAME]" at bounding box center [718, 137] width 130 height 8
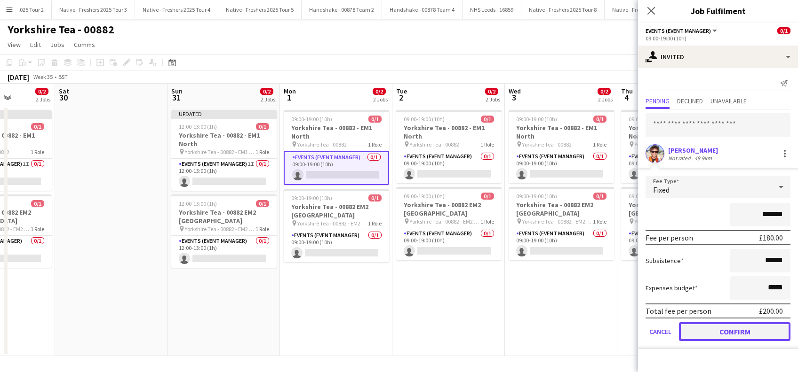
click at [716, 331] on button "Confirm" at bounding box center [734, 332] width 111 height 19
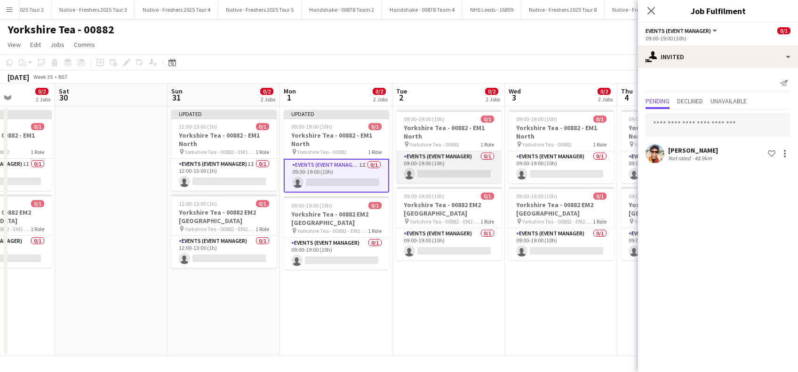
click at [459, 168] on app-card-role "Events (Event Manager) 0/1 09:00-19:00 (10h) single-neutral-actions" at bounding box center [448, 167] width 105 height 32
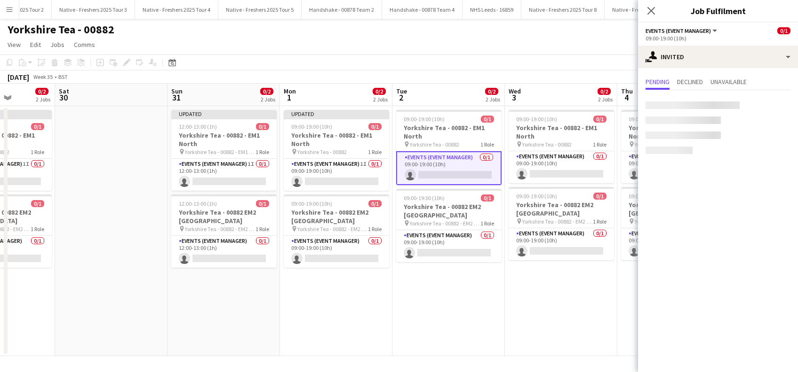
scroll to position [0, 283]
click at [688, 103] on input "text" at bounding box center [717, 106] width 145 height 24
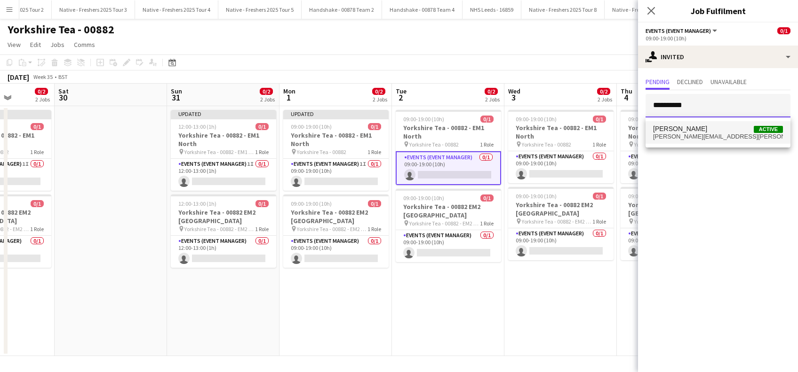
type input "**********"
drag, startPoint x: 677, startPoint y: 131, endPoint x: 667, endPoint y: 117, distance: 17.2
click at [677, 128] on span "[PERSON_NAME]" at bounding box center [680, 129] width 54 height 8
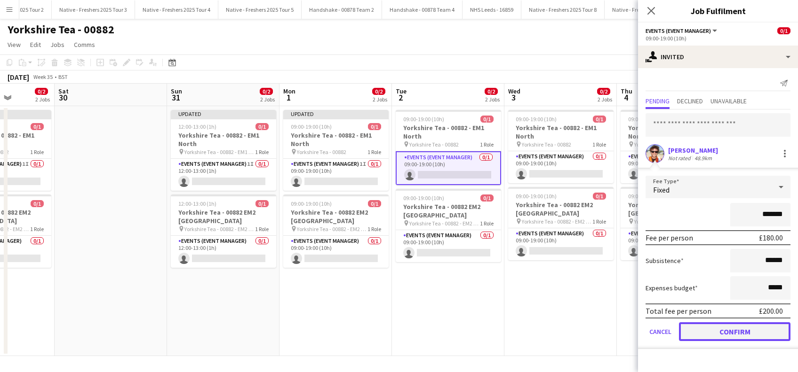
click at [724, 335] on button "Confirm" at bounding box center [734, 332] width 111 height 19
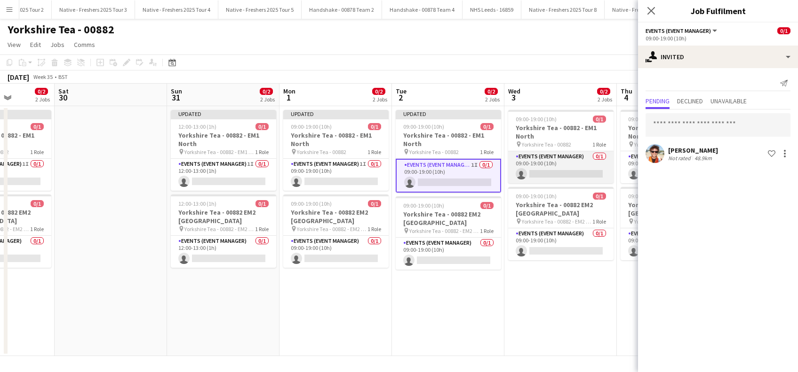
click at [568, 176] on app-card-role "Events (Event Manager) 0/1 09:00-19:00 (10h) single-neutral-actions" at bounding box center [560, 167] width 105 height 32
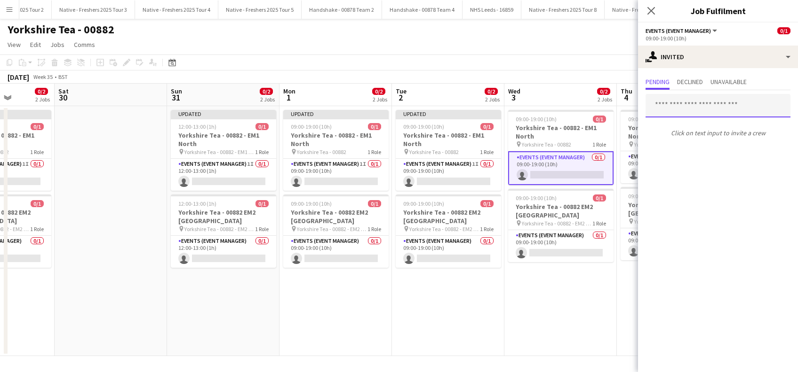
click at [673, 102] on input "text" at bounding box center [717, 106] width 145 height 24
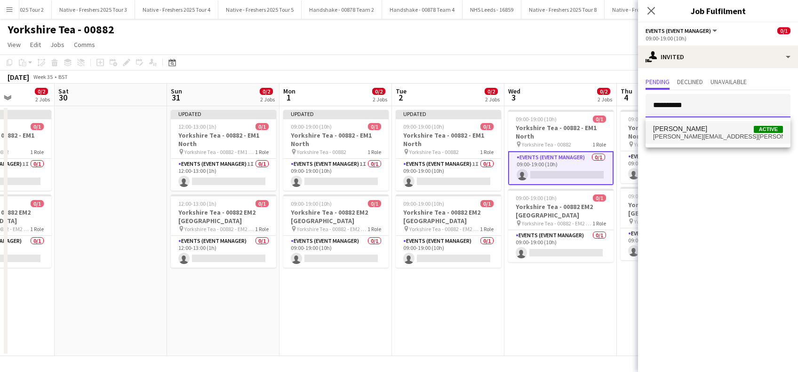
type input "**********"
click at [706, 134] on span "[PERSON_NAME][EMAIL_ADDRESS][PERSON_NAME][DOMAIN_NAME]" at bounding box center [718, 137] width 130 height 8
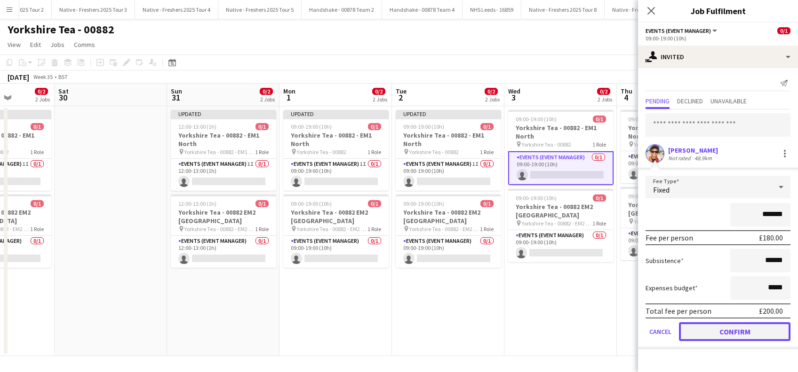
click at [731, 326] on button "Confirm" at bounding box center [734, 332] width 111 height 19
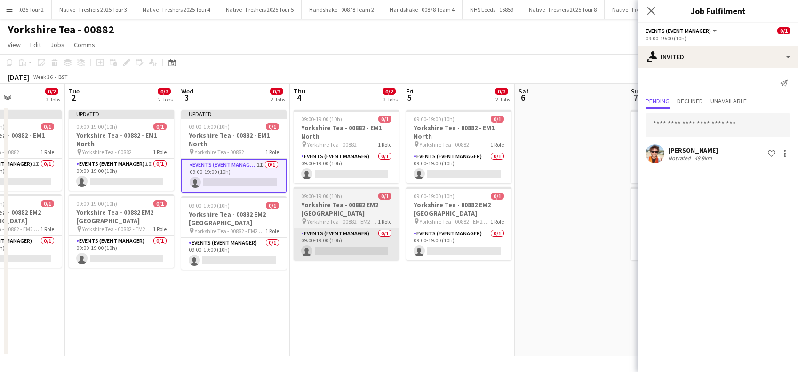
drag, startPoint x: 595, startPoint y: 290, endPoint x: 311, endPoint y: 246, distance: 287.6
click at [268, 299] on app-calendar-viewport "Fri 29 0/2 2 Jobs Sat 30 Sun 31 0/2 2 Jobs Mon 1 0/2 2 Jobs Tue 2 0/2 2 Jobs We…" at bounding box center [399, 220] width 798 height 273
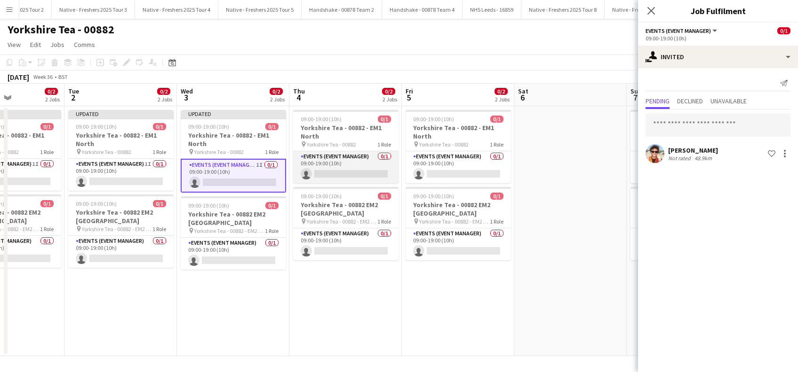
click at [350, 177] on app-card-role "Events (Event Manager) 0/1 09:00-19:00 (10h) single-neutral-actions" at bounding box center [345, 167] width 105 height 32
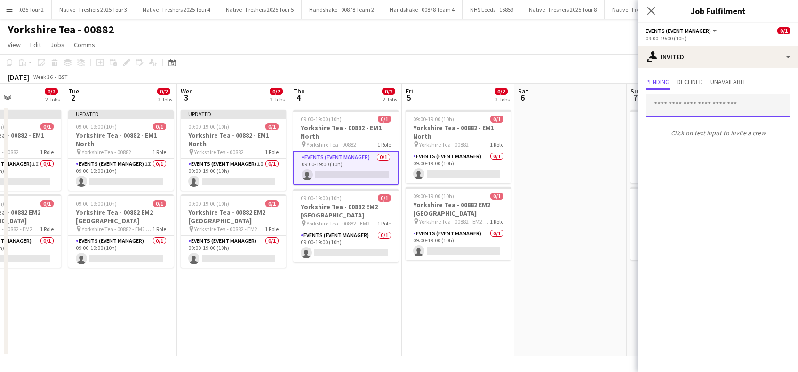
click at [666, 105] on input "text" at bounding box center [717, 106] width 145 height 24
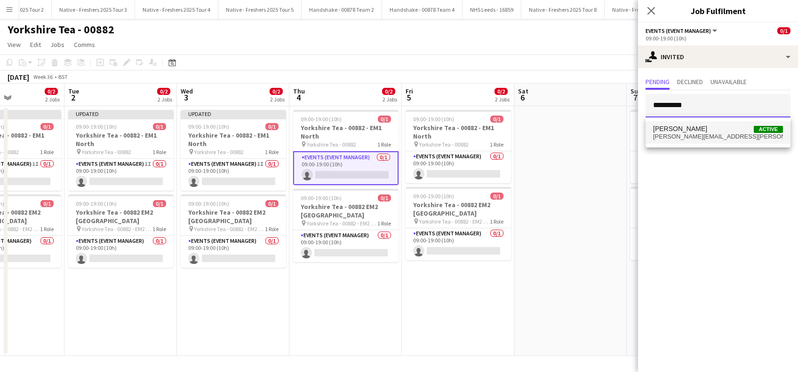
type input "**********"
click at [688, 135] on span "[PERSON_NAME][EMAIL_ADDRESS][PERSON_NAME][DOMAIN_NAME]" at bounding box center [718, 137] width 130 height 8
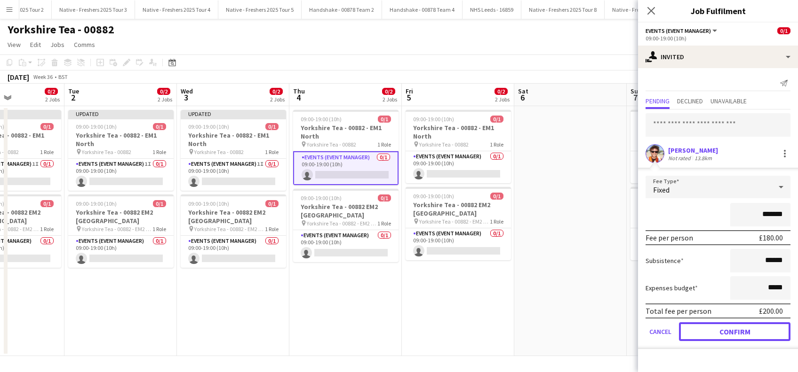
drag, startPoint x: 729, startPoint y: 328, endPoint x: 714, endPoint y: 316, distance: 19.4
click at [729, 330] on button "Confirm" at bounding box center [734, 332] width 111 height 19
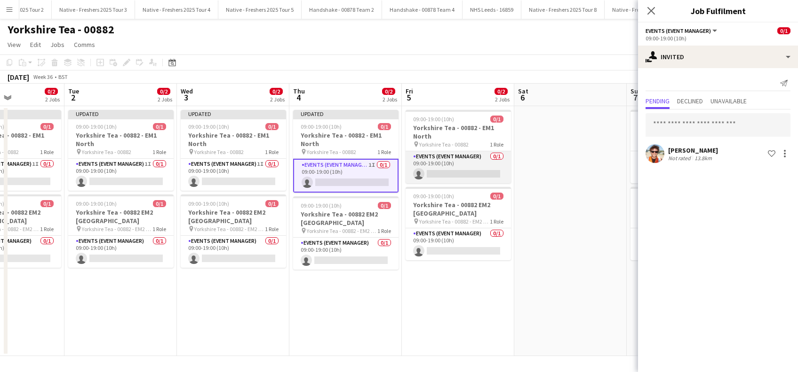
click at [474, 167] on app-card-role "Events (Event Manager) 0/1 09:00-19:00 (10h) single-neutral-actions" at bounding box center [457, 167] width 105 height 32
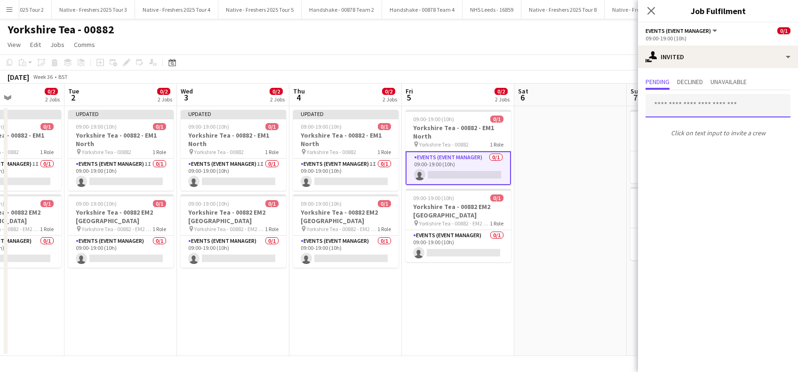
click at [674, 103] on input "text" at bounding box center [717, 106] width 145 height 24
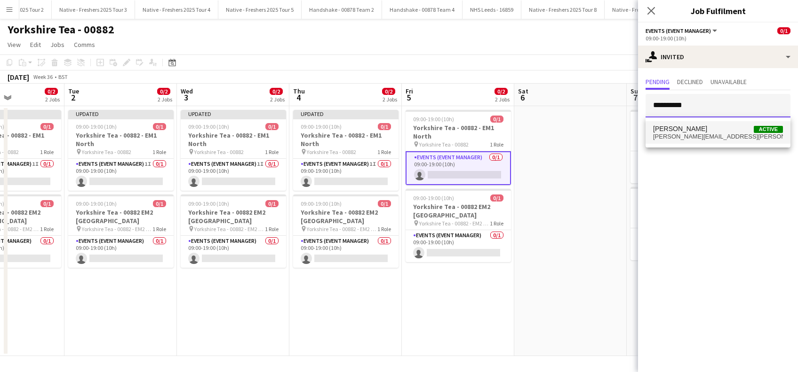
type input "**********"
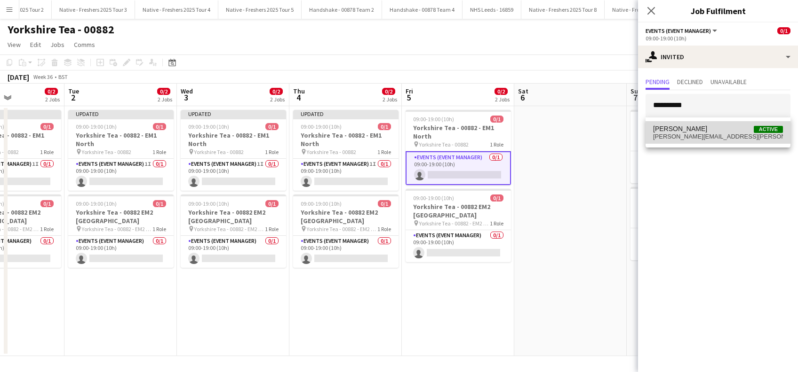
click at [685, 138] on span "[PERSON_NAME][EMAIL_ADDRESS][PERSON_NAME][DOMAIN_NAME]" at bounding box center [718, 137] width 130 height 8
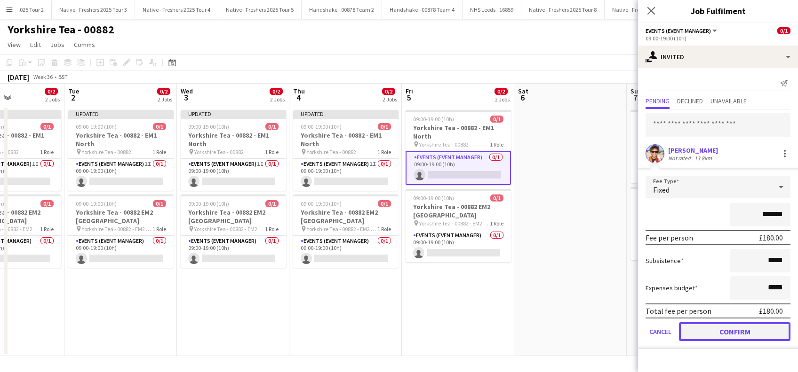
click at [704, 329] on button "Confirm" at bounding box center [734, 332] width 111 height 19
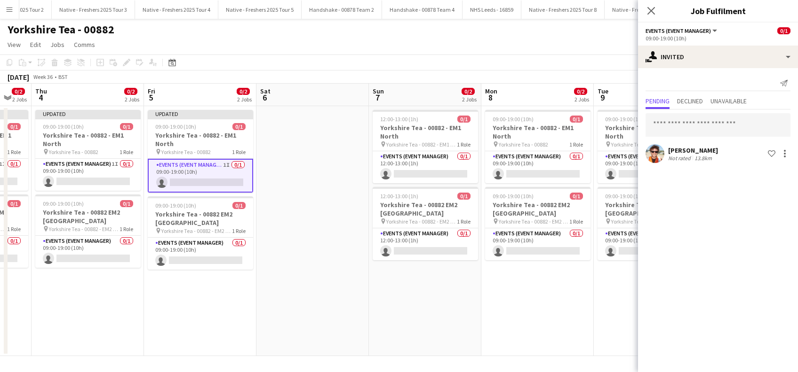
drag, startPoint x: 567, startPoint y: 293, endPoint x: 347, endPoint y: 288, distance: 220.2
click at [309, 301] on app-calendar-viewport "Sun 31 0/2 2 Jobs Mon 1 0/2 2 Jobs Tue 2 0/2 2 Jobs Wed 3 0/2 2 Jobs Thu 4 0/2 …" at bounding box center [399, 220] width 798 height 273
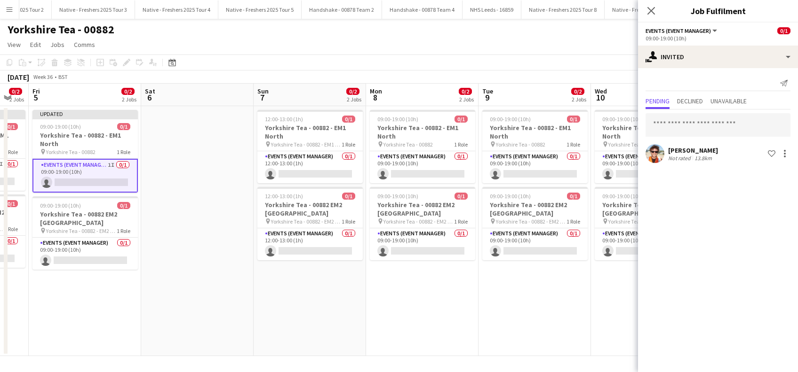
drag, startPoint x: 413, startPoint y: 324, endPoint x: 364, endPoint y: 275, distance: 69.8
click at [363, 321] on app-calendar-viewport "Tue 2 0/2 2 Jobs Wed 3 0/2 2 Jobs Thu 4 0/2 2 Jobs Fri 5 0/2 2 Jobs Sat 6 Sun 7…" at bounding box center [399, 220] width 798 height 273
click at [309, 169] on app-card-role "Events (Event Manager) 0/1 12:00-13:00 (1h) single-neutral-actions" at bounding box center [309, 167] width 105 height 32
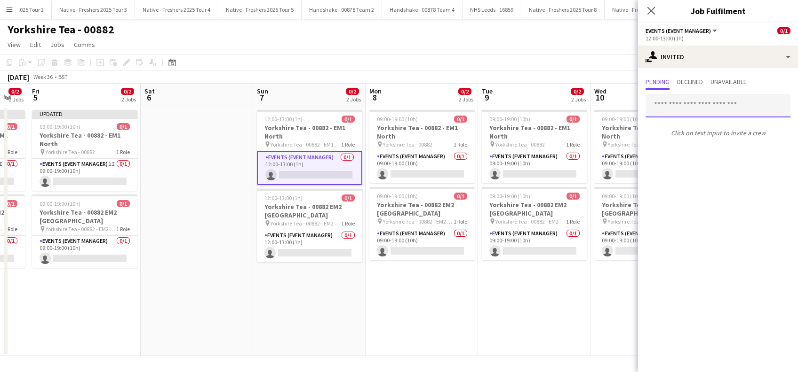
click at [681, 102] on input "text" at bounding box center [717, 106] width 145 height 24
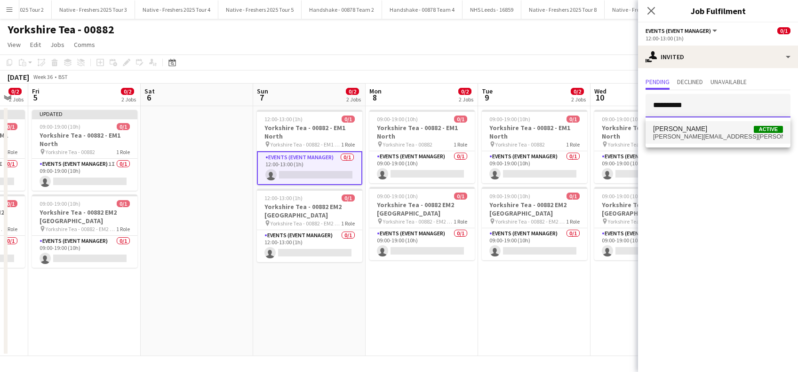
type input "**********"
click at [674, 130] on span "[PERSON_NAME]" at bounding box center [680, 129] width 54 height 8
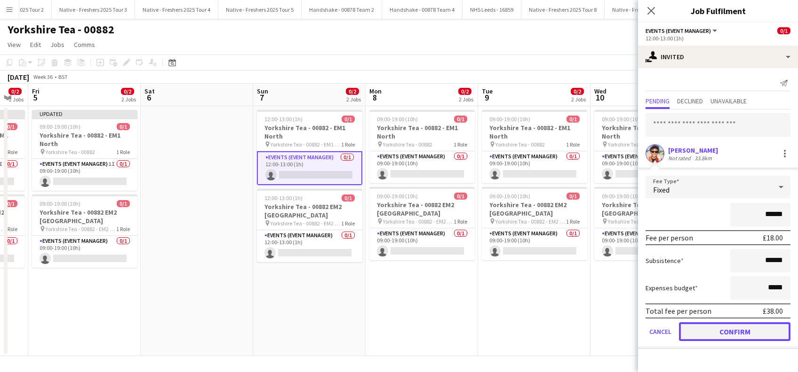
click at [715, 331] on button "Confirm" at bounding box center [734, 332] width 111 height 19
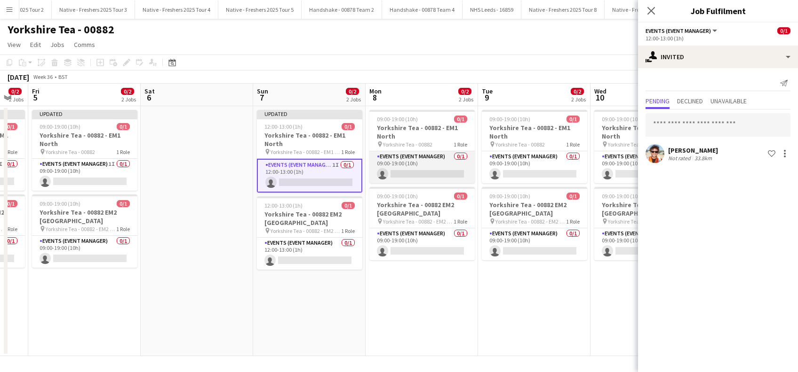
click at [432, 170] on app-card-role "Events (Event Manager) 0/1 09:00-19:00 (10h) single-neutral-actions" at bounding box center [421, 167] width 105 height 32
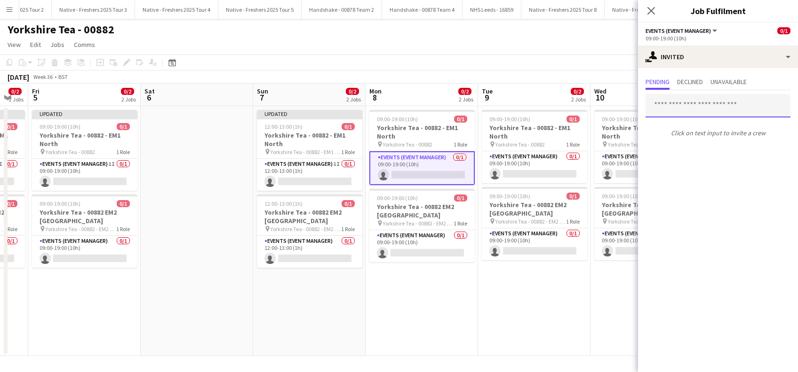
drag, startPoint x: 665, startPoint y: 106, endPoint x: 677, endPoint y: 101, distance: 12.8
click at [665, 105] on input "text" at bounding box center [717, 106] width 145 height 24
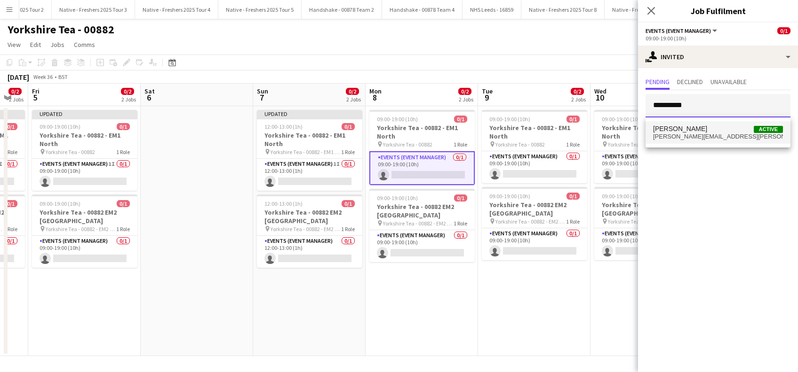
type input "**********"
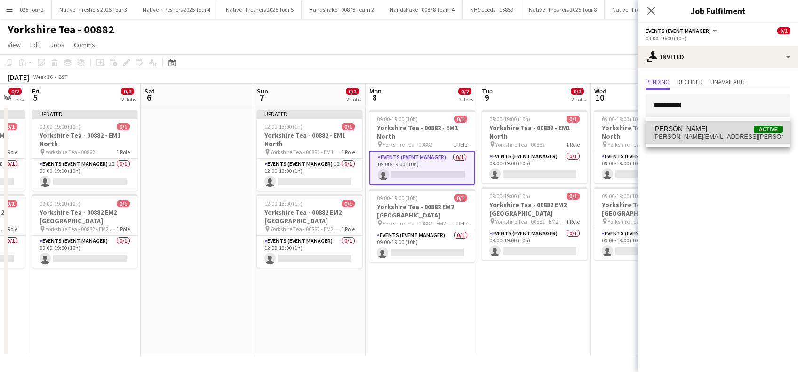
click at [683, 129] on span "[PERSON_NAME]" at bounding box center [680, 129] width 54 height 8
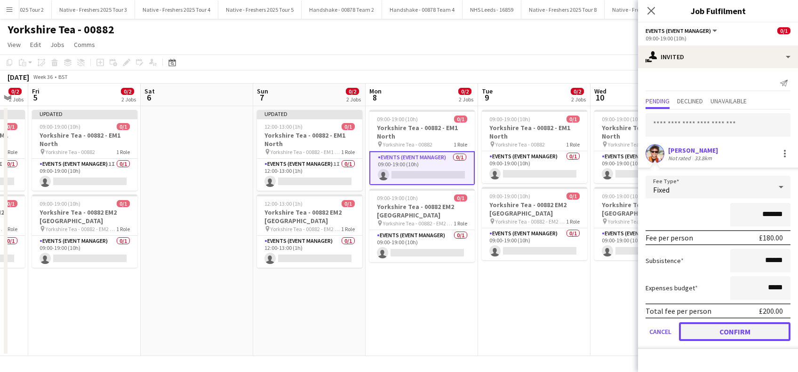
click at [725, 331] on button "Confirm" at bounding box center [734, 332] width 111 height 19
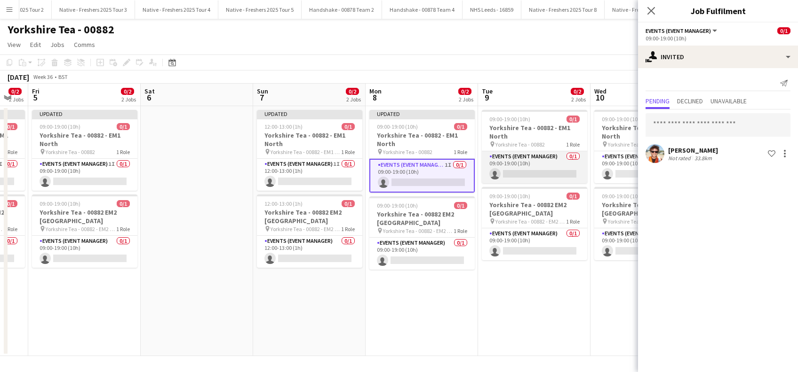
click at [557, 169] on app-card-role "Events (Event Manager) 0/1 09:00-19:00 (10h) single-neutral-actions" at bounding box center [534, 167] width 105 height 32
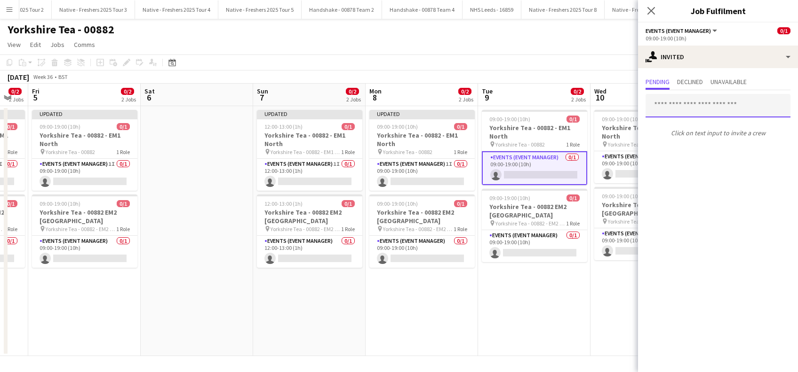
click at [700, 104] on input "text" at bounding box center [717, 106] width 145 height 24
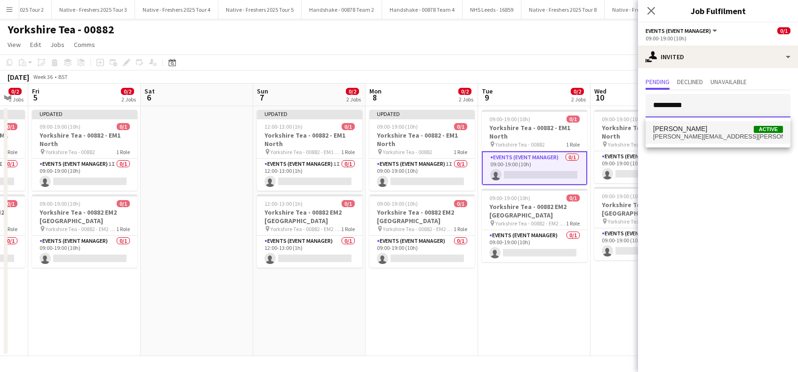
type input "**********"
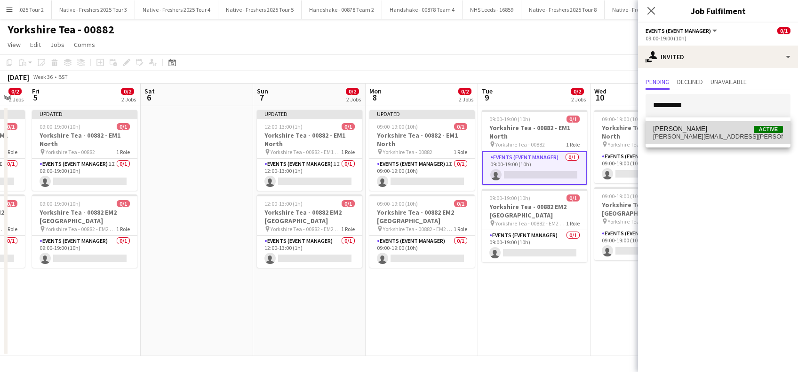
click at [692, 131] on span "[PERSON_NAME]" at bounding box center [680, 129] width 54 height 8
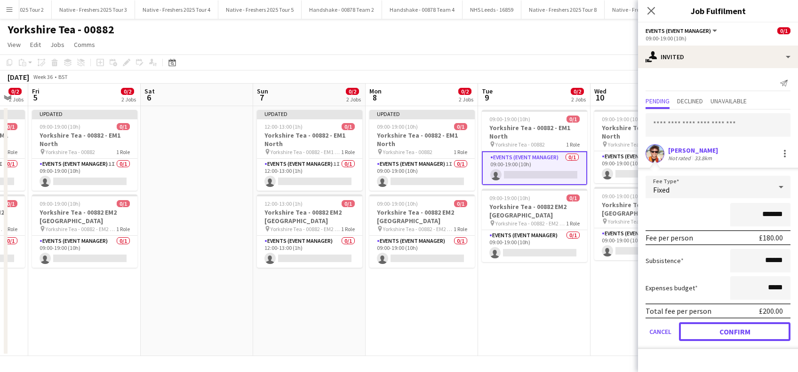
drag, startPoint x: 723, startPoint y: 336, endPoint x: 714, endPoint y: 327, distance: 13.0
click at [723, 336] on button "Confirm" at bounding box center [734, 332] width 111 height 19
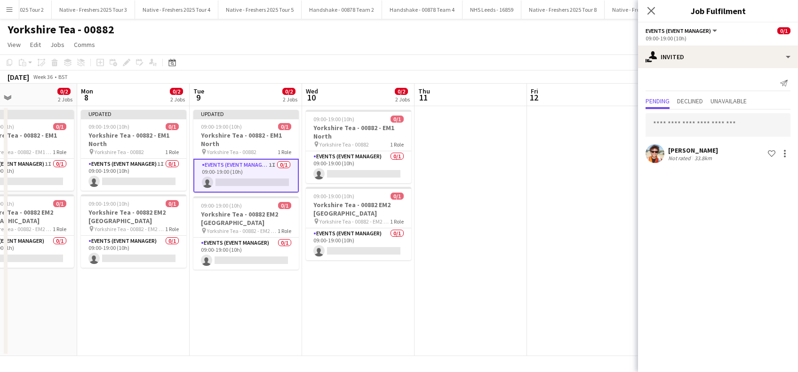
drag, startPoint x: 520, startPoint y: 318, endPoint x: 287, endPoint y: 281, distance: 235.8
click at [250, 316] on app-calendar-viewport "Thu 4 0/2 2 Jobs Fri 5 0/2 2 Jobs Sat 6 Sun 7 0/2 2 Jobs Mon 8 0/2 2 Jobs Tue 9…" at bounding box center [399, 220] width 798 height 273
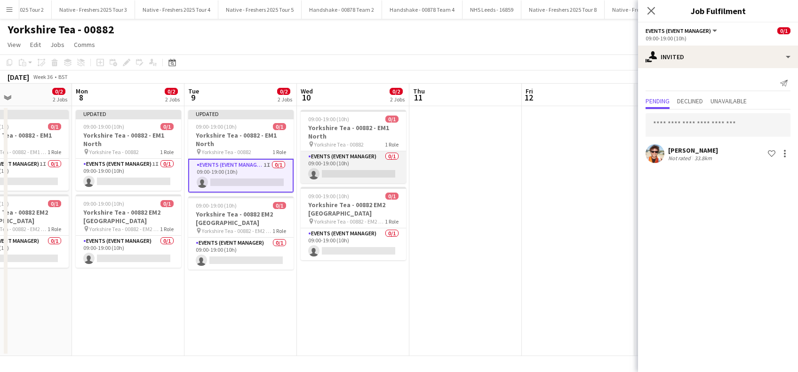
click at [342, 170] on app-card-role "Events (Event Manager) 0/1 09:00-19:00 (10h) single-neutral-actions" at bounding box center [353, 167] width 105 height 32
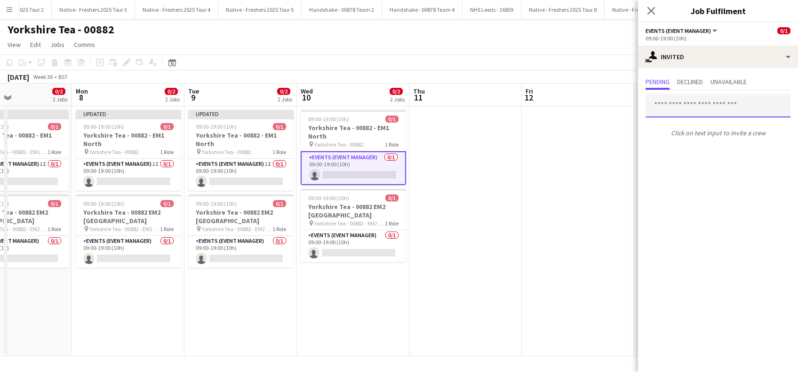
click at [710, 113] on input "text" at bounding box center [717, 106] width 145 height 24
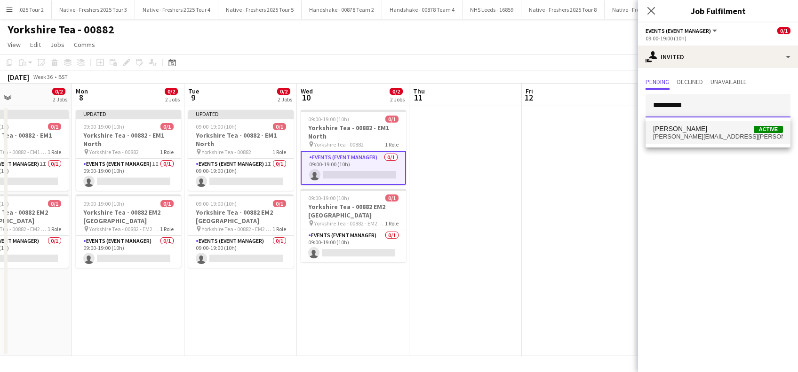
type input "**********"
click at [681, 133] on span "[PERSON_NAME][EMAIL_ADDRESS][PERSON_NAME][DOMAIN_NAME]" at bounding box center [718, 137] width 130 height 8
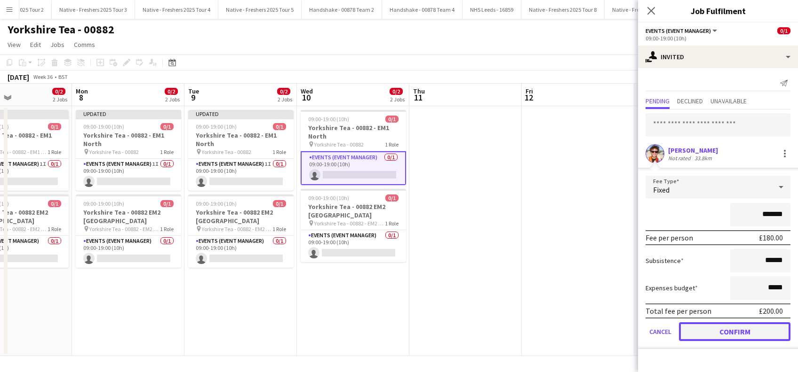
click at [724, 331] on button "Confirm" at bounding box center [734, 332] width 111 height 19
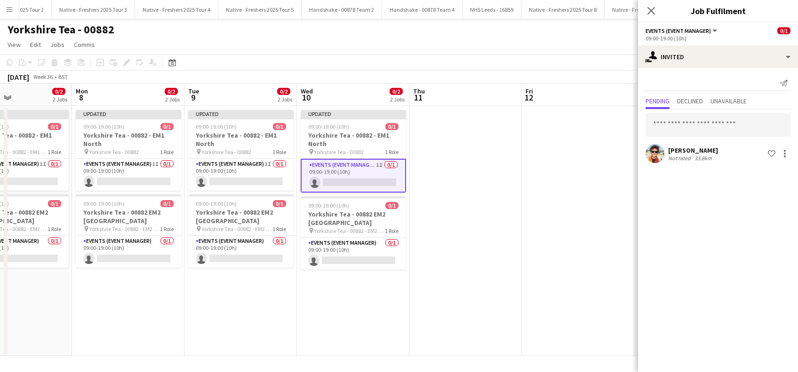
click at [570, 259] on app-date-cell at bounding box center [578, 231] width 112 height 250
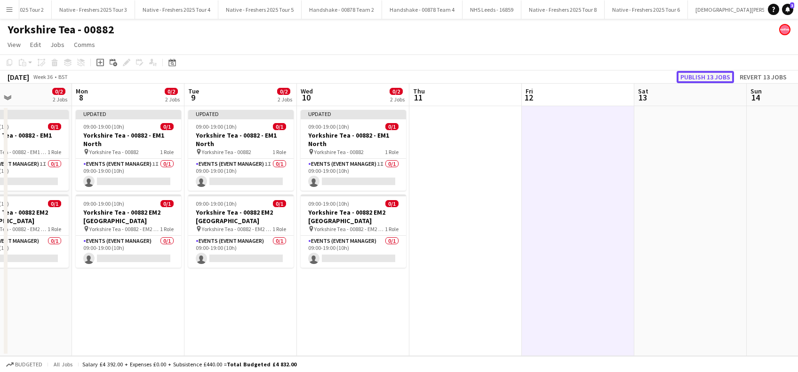
click at [707, 71] on button "Publish 13 jobs" at bounding box center [704, 77] width 57 height 12
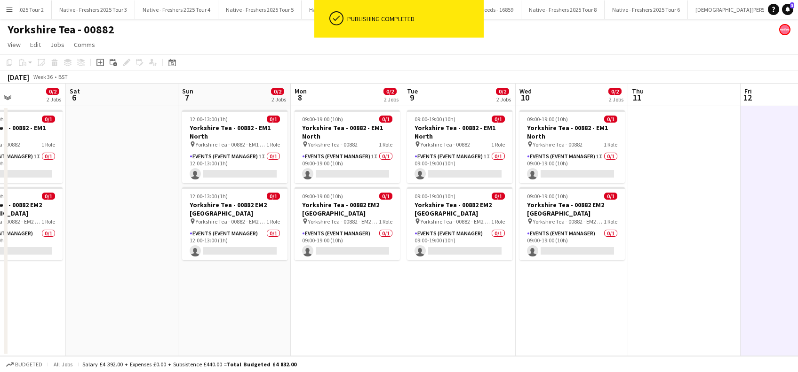
drag, startPoint x: 316, startPoint y: 289, endPoint x: 655, endPoint y: 302, distance: 338.9
click at [655, 302] on app-calendar-viewport "Wed 3 0/2 2 Jobs Thu 4 0/2 2 Jobs Fri 5 0/2 2 Jobs Sat 6 Sun 7 0/2 2 Jobs Mon 8…" at bounding box center [399, 220] width 798 height 273
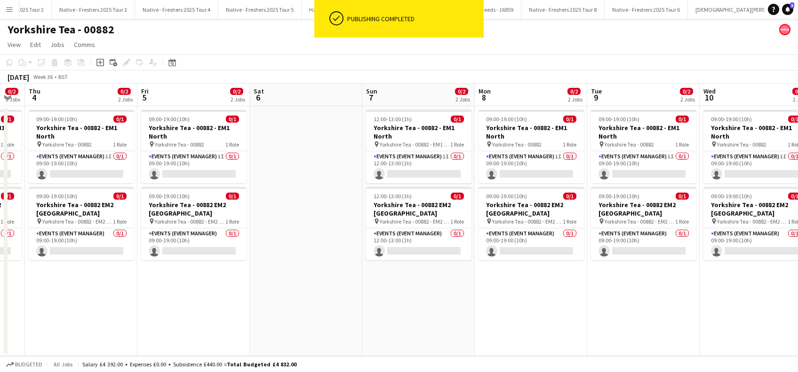
drag, startPoint x: 263, startPoint y: 307, endPoint x: 571, endPoint y: 315, distance: 308.6
click at [572, 316] on app-calendar-viewport "Tue 2 0/2 2 Jobs Wed 3 0/2 2 Jobs Thu 4 0/2 2 Jobs Fri 5 0/2 2 Jobs Sat 6 Sun 7…" at bounding box center [399, 220] width 798 height 273
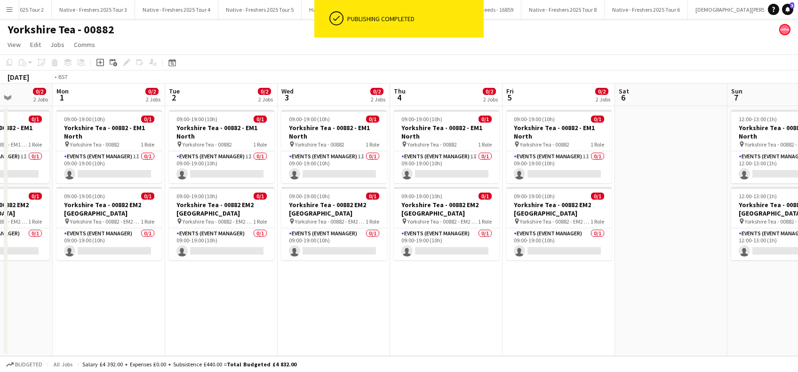
drag, startPoint x: 233, startPoint y: 294, endPoint x: 595, endPoint y: 305, distance: 362.8
click at [595, 305] on app-calendar-viewport "Sat 30 Sun 31 0/2 2 Jobs Mon 1 0/2 2 Jobs Tue 2 0/2 2 Jobs Wed 3 0/2 2 Jobs Thu…" at bounding box center [399, 220] width 798 height 273
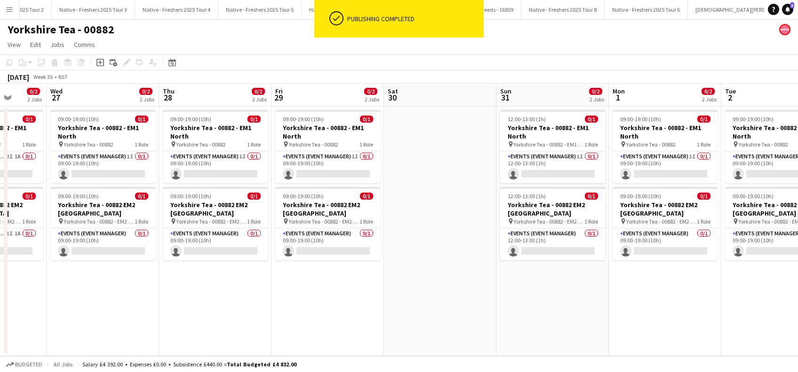
drag, startPoint x: 318, startPoint y: 293, endPoint x: 581, endPoint y: 307, distance: 263.7
click at [581, 307] on app-calendar-viewport "Sun 24 Mon 25 Tue 26 0/2 2 Jobs Wed 27 0/2 2 Jobs Thu 28 0/2 2 Jobs Fri 29 0/2 …" at bounding box center [399, 220] width 798 height 273
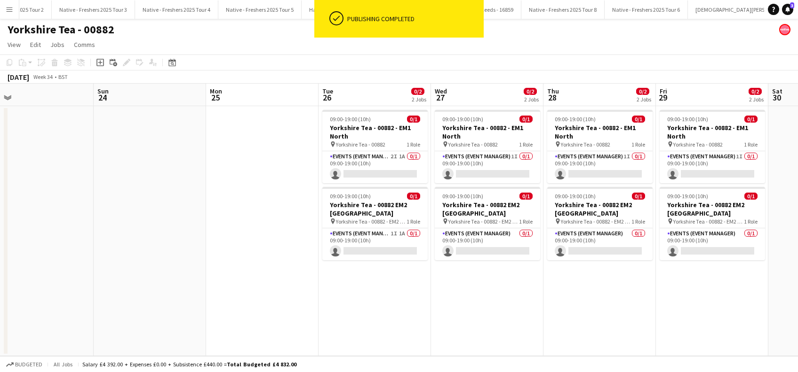
drag, startPoint x: 342, startPoint y: 311, endPoint x: 610, endPoint y: 324, distance: 268.4
click at [610, 324] on app-calendar-viewport "Thu 21 Fri 22 Sat 23 Sun 24 Mon 25 Tue 26 0/2 2 Jobs Wed 27 0/2 2 Jobs Thu 28 0…" at bounding box center [399, 220] width 798 height 273
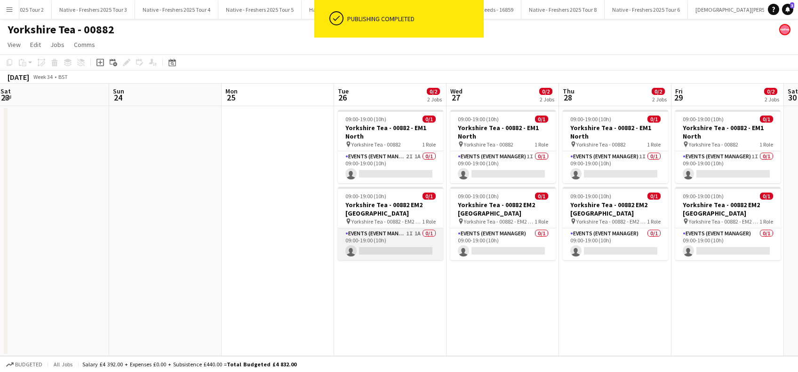
click at [387, 246] on app-card-role "Events (Event Manager) 1I 1A 0/1 09:00-19:00 (10h) single-neutral-actions" at bounding box center [390, 245] width 105 height 32
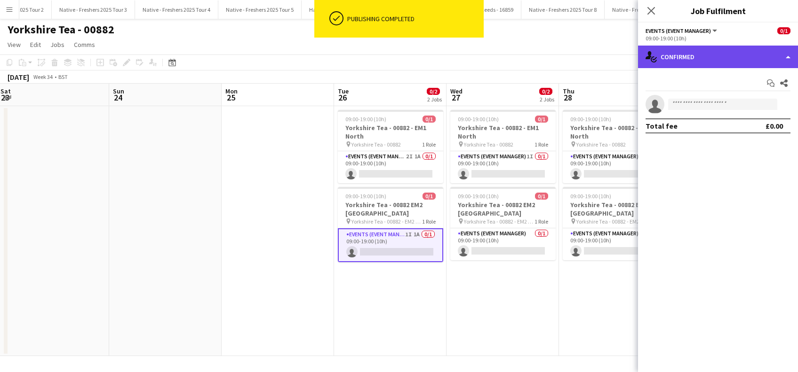
click at [722, 63] on div "single-neutral-actions-check-2 Confirmed" at bounding box center [718, 57] width 160 height 23
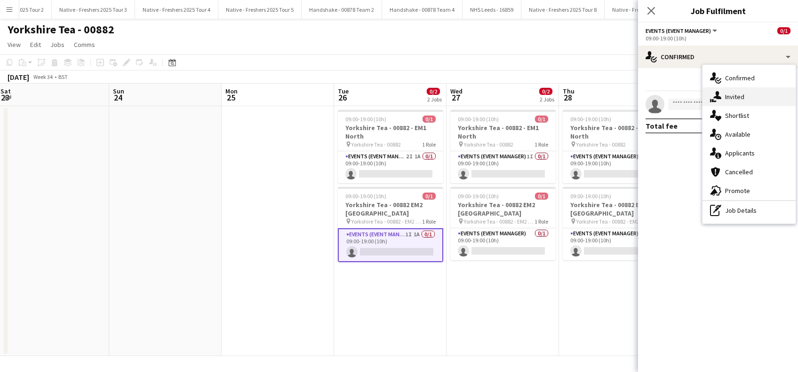
click at [737, 94] on div "single-neutral-actions-share-1 Invited" at bounding box center [748, 96] width 93 height 19
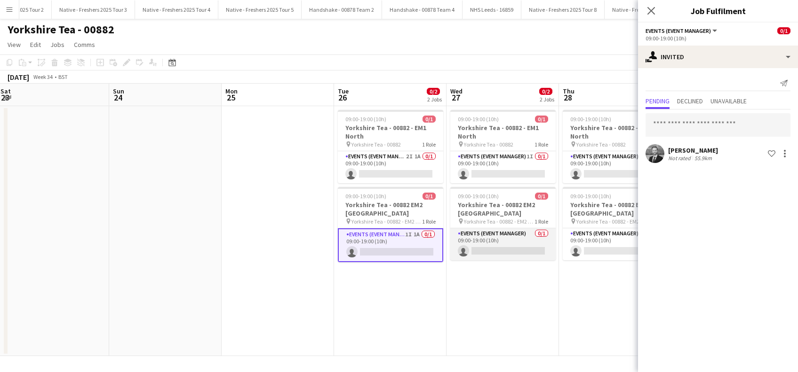
click at [512, 255] on app-card-role "Events (Event Manager) 0/1 09:00-19:00 (10h) single-neutral-actions" at bounding box center [502, 245] width 105 height 32
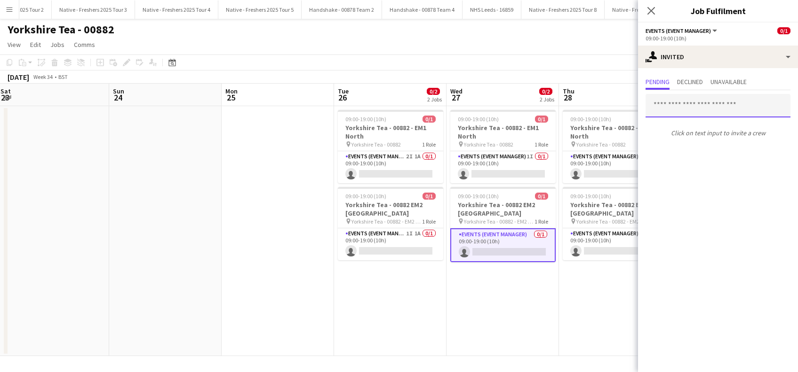
click at [684, 105] on input "text" at bounding box center [717, 106] width 145 height 24
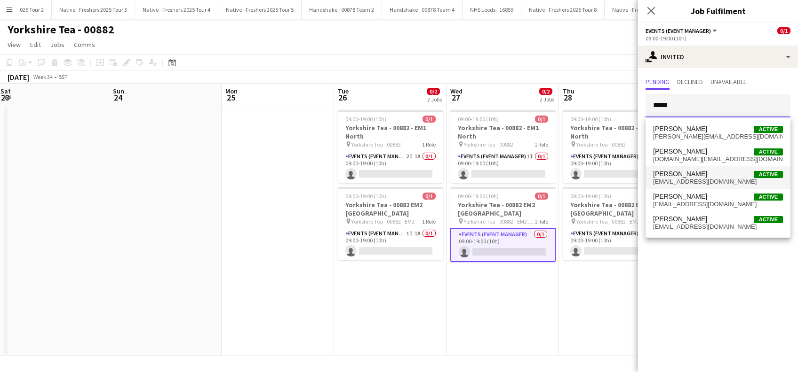
type input "*****"
click at [685, 182] on span "[EMAIL_ADDRESS][DOMAIN_NAME]" at bounding box center [718, 182] width 130 height 8
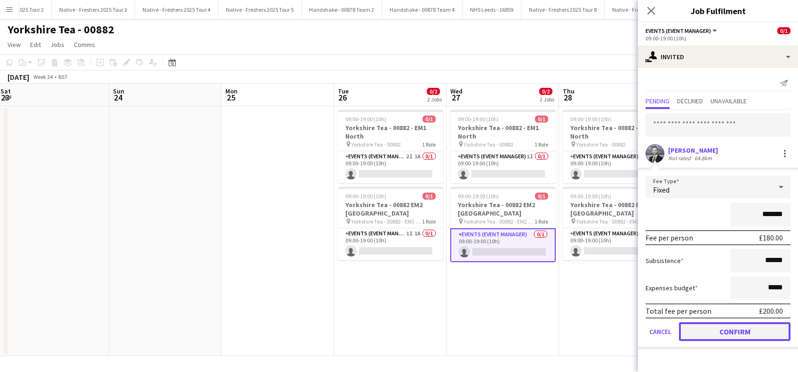
click at [730, 328] on button "Confirm" at bounding box center [734, 332] width 111 height 19
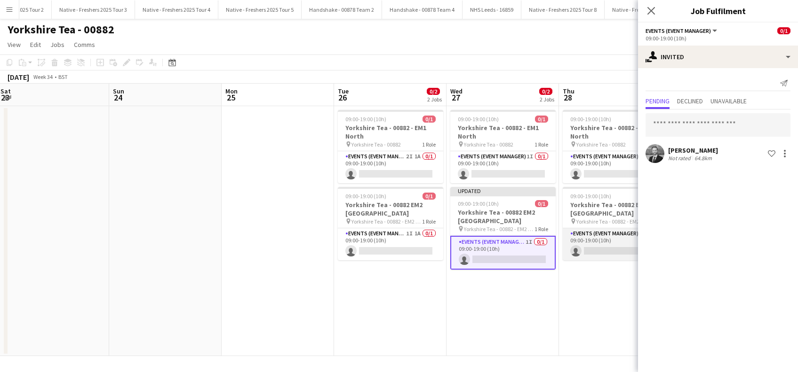
click at [625, 249] on app-card-role "Events (Event Manager) 0/1 09:00-19:00 (10h) single-neutral-actions" at bounding box center [614, 245] width 105 height 32
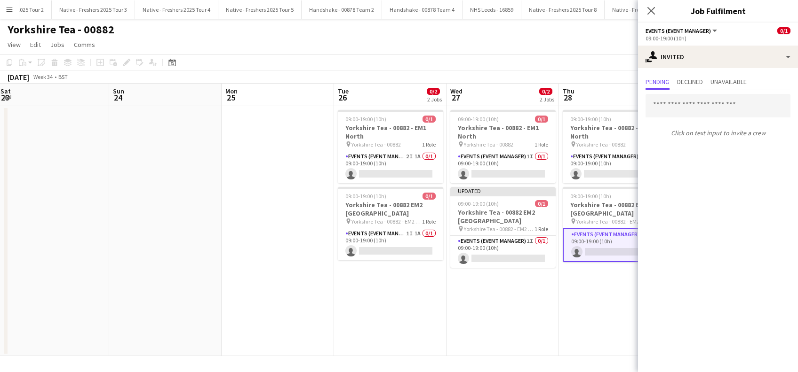
click at [685, 94] on div "Click on text input to invite a crew" at bounding box center [718, 115] width 160 height 51
click at [681, 105] on input "text" at bounding box center [717, 106] width 145 height 24
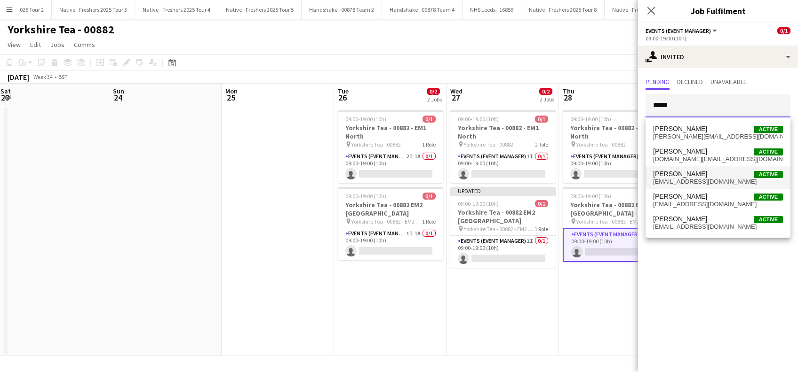
type input "*****"
click at [686, 174] on span "[PERSON_NAME]" at bounding box center [680, 174] width 54 height 8
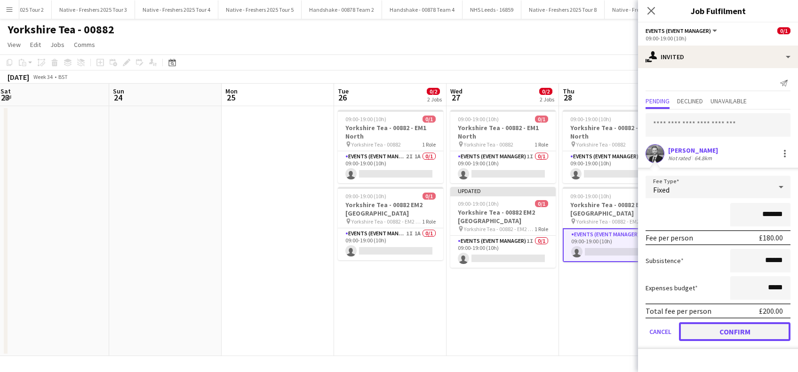
click at [719, 327] on button "Confirm" at bounding box center [734, 332] width 111 height 19
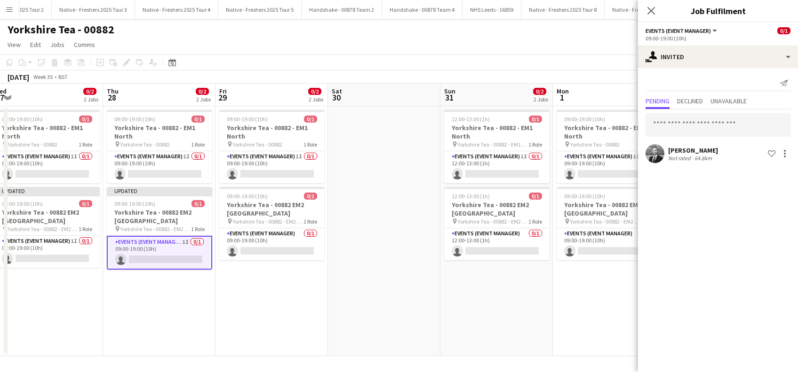
scroll to position [0, 368]
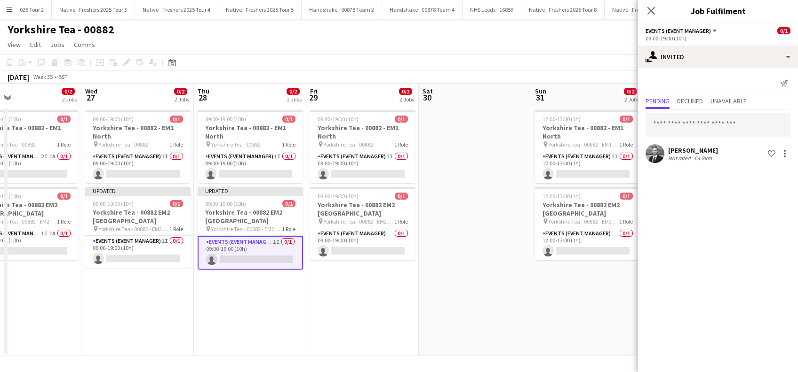
drag, startPoint x: 599, startPoint y: 317, endPoint x: 234, endPoint y: 305, distance: 365.2
click at [234, 306] on app-calendar-viewport "Sat 23 Sun 24 Mon 25 Tue 26 0/2 2 Jobs Wed 27 0/2 2 Jobs Thu 28 0/2 2 Jobs Fri …" at bounding box center [399, 220] width 798 height 273
click at [354, 246] on app-card-role "Events (Event Manager) 0/1 09:00-19:00 (10h) single-neutral-actions" at bounding box center [362, 245] width 105 height 32
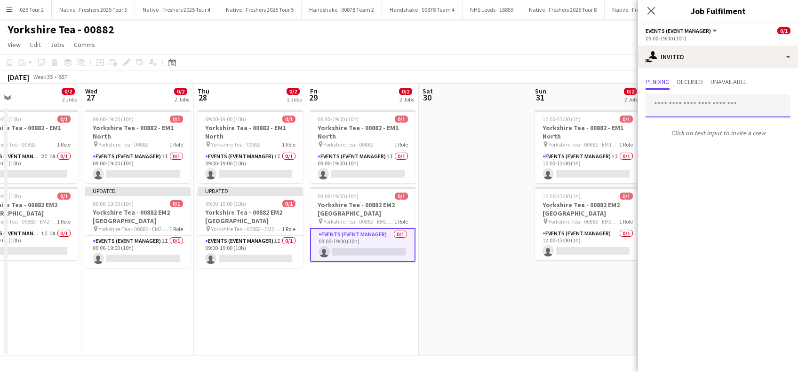
click at [681, 100] on input "text" at bounding box center [717, 106] width 145 height 24
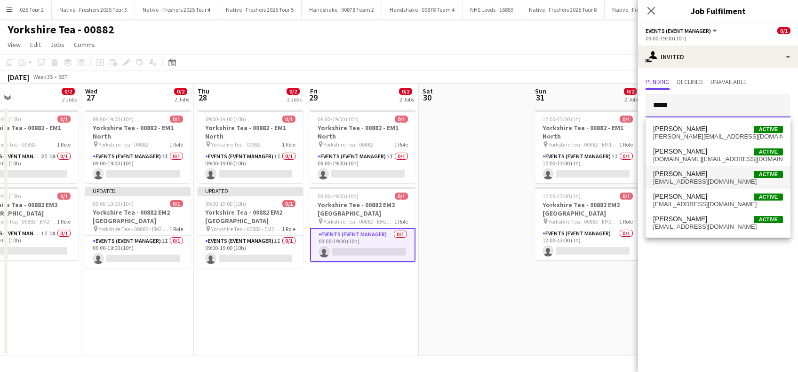
type input "*****"
click at [681, 181] on span "[EMAIL_ADDRESS][DOMAIN_NAME]" at bounding box center [718, 182] width 130 height 8
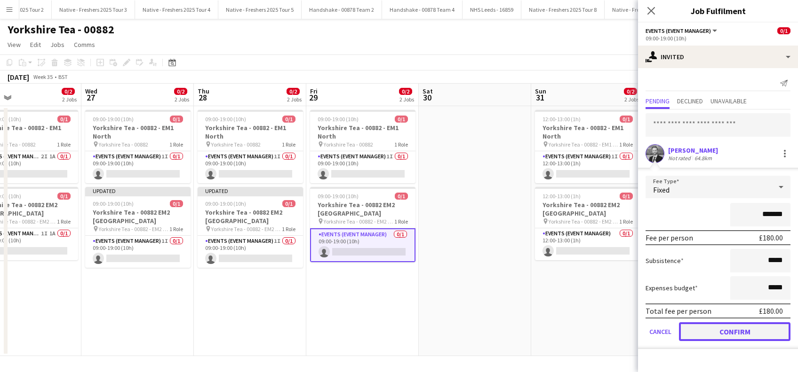
click at [707, 332] on button "Confirm" at bounding box center [734, 332] width 111 height 19
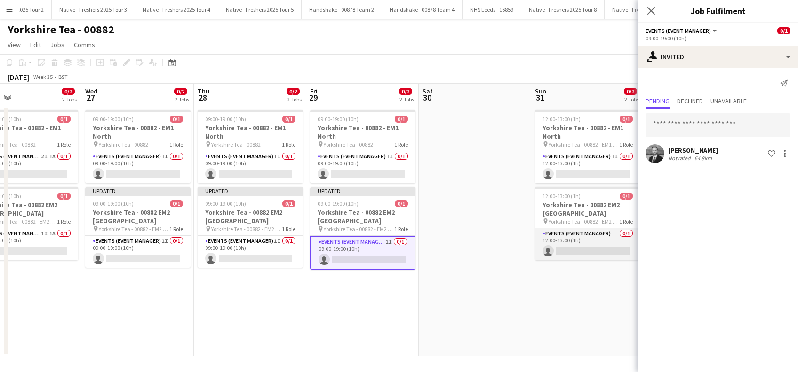
click at [581, 244] on app-card-role "Events (Event Manager) 0/1 12:00-13:00 (1h) single-neutral-actions" at bounding box center [587, 245] width 105 height 32
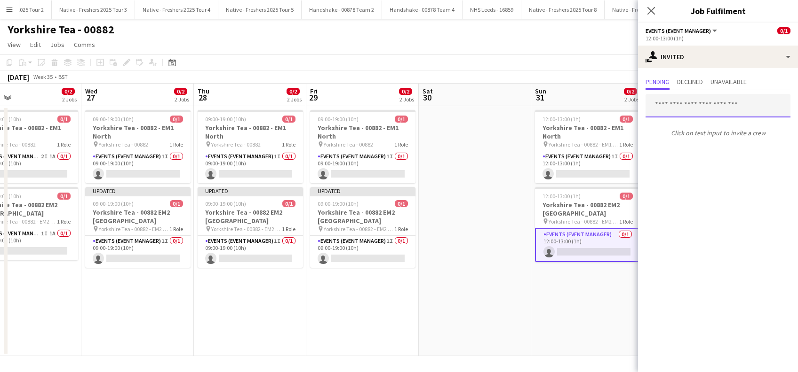
click at [673, 101] on input "text" at bounding box center [717, 106] width 145 height 24
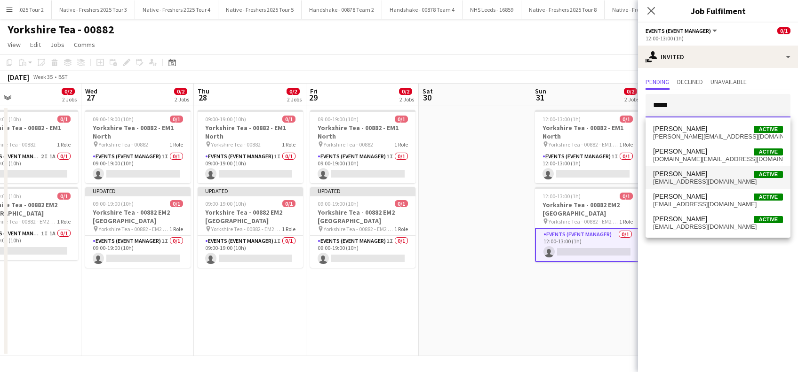
type input "*****"
click at [681, 182] on span "[EMAIL_ADDRESS][DOMAIN_NAME]" at bounding box center [718, 182] width 130 height 8
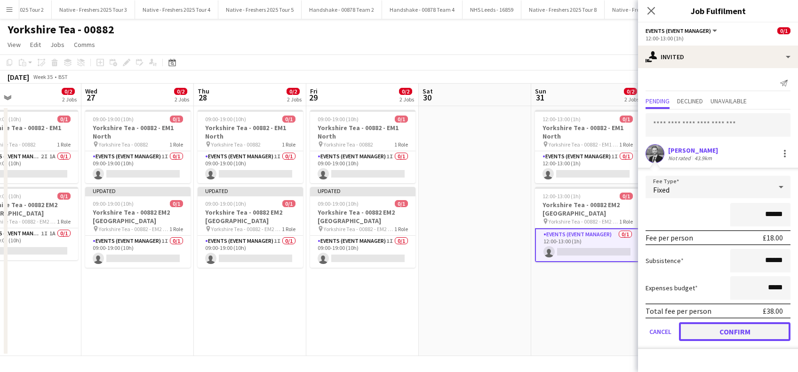
click at [721, 329] on button "Confirm" at bounding box center [734, 332] width 111 height 19
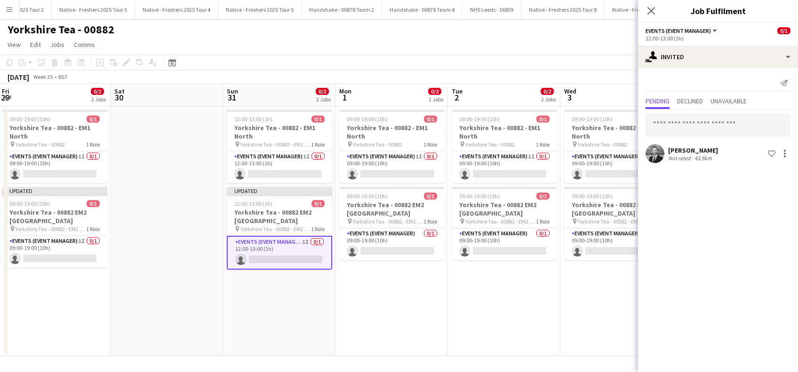
scroll to position [0, 333]
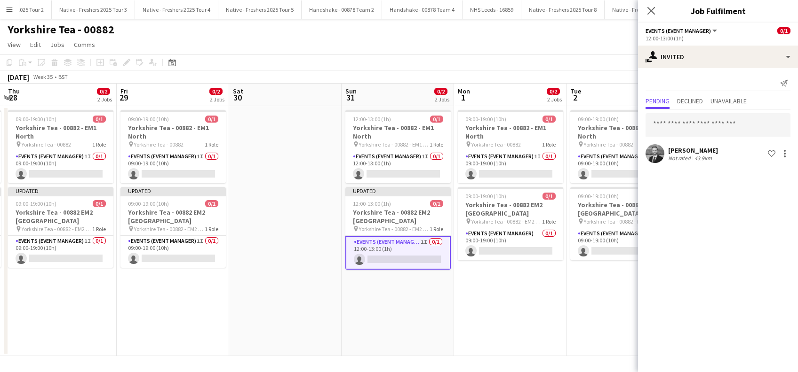
drag, startPoint x: 553, startPoint y: 309, endPoint x: 145, endPoint y: 274, distance: 409.7
click at [139, 278] on app-calendar-viewport "Mon 25 Tue 26 0/2 2 Jobs Wed 27 0/2 2 Jobs Thu 28 0/2 2 Jobs Fri 29 0/2 2 Jobs …" at bounding box center [399, 220] width 798 height 273
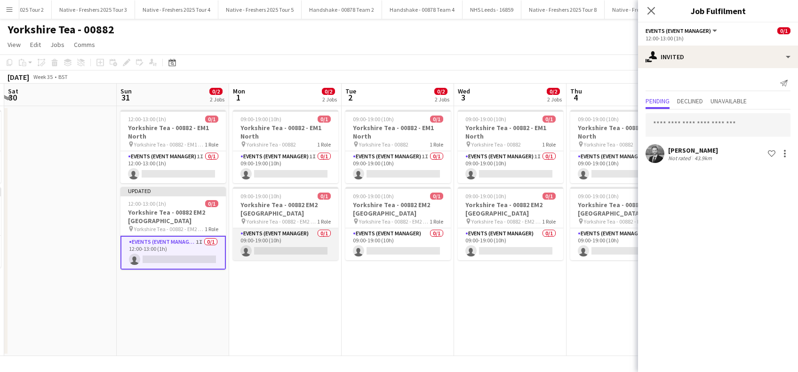
click at [296, 257] on app-card-role "Events (Event Manager) 0/1 09:00-19:00 (10h) single-neutral-actions" at bounding box center [285, 245] width 105 height 32
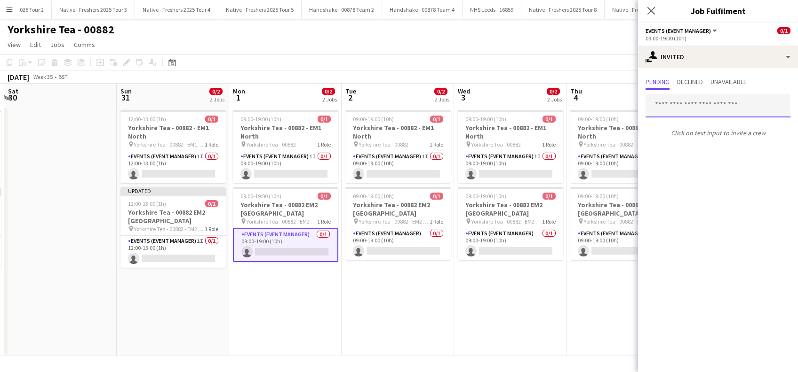
click at [705, 109] on input "text" at bounding box center [717, 106] width 145 height 24
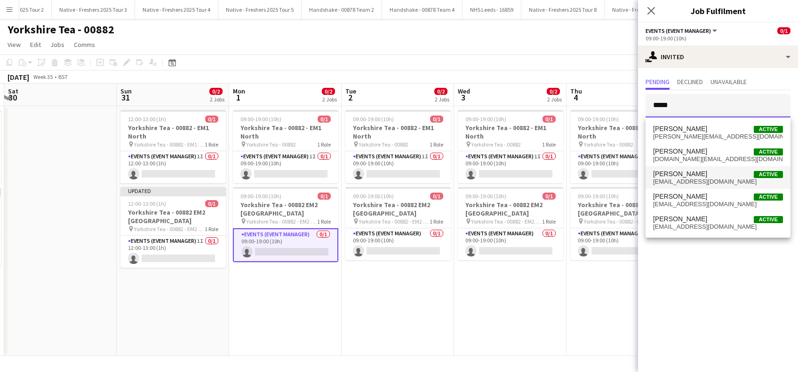
type input "*****"
click at [689, 178] on span "[EMAIL_ADDRESS][DOMAIN_NAME]" at bounding box center [718, 182] width 130 height 8
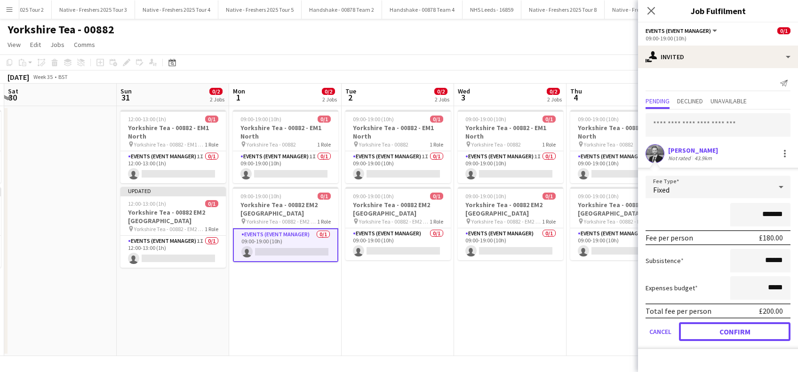
click at [708, 334] on button "Confirm" at bounding box center [734, 332] width 111 height 19
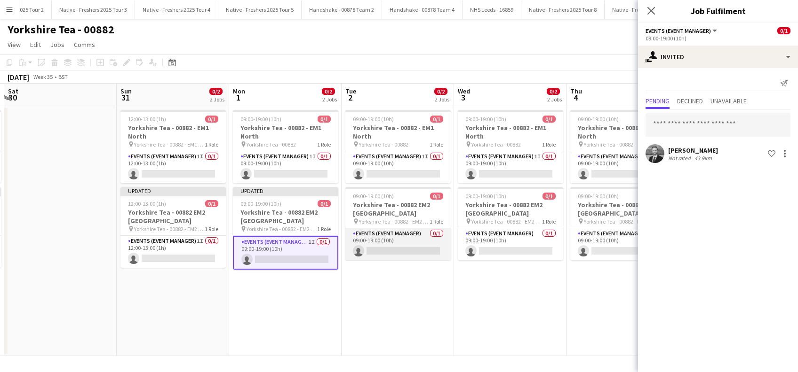
click at [430, 246] on app-card-role "Events (Event Manager) 0/1 09:00-19:00 (10h) single-neutral-actions" at bounding box center [397, 245] width 105 height 32
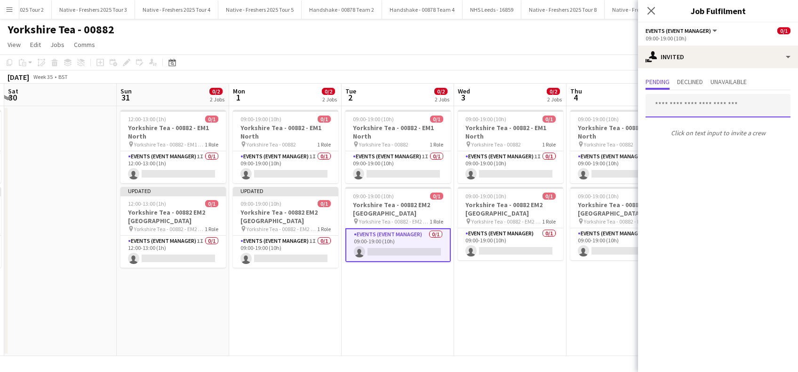
click at [681, 99] on input "text" at bounding box center [717, 106] width 145 height 24
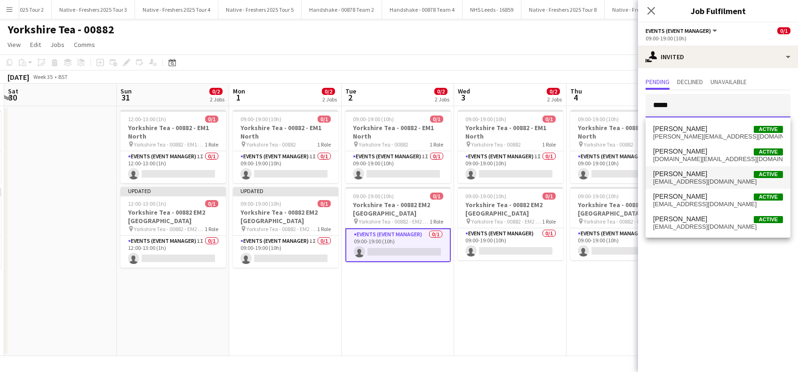
type input "*****"
click at [683, 180] on span "[EMAIL_ADDRESS][DOMAIN_NAME]" at bounding box center [718, 182] width 130 height 8
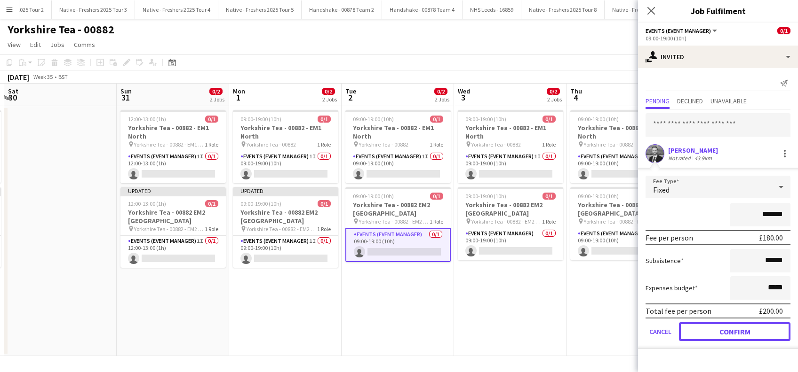
drag, startPoint x: 712, startPoint y: 332, endPoint x: 674, endPoint y: 307, distance: 45.4
click at [712, 332] on button "Confirm" at bounding box center [734, 332] width 111 height 19
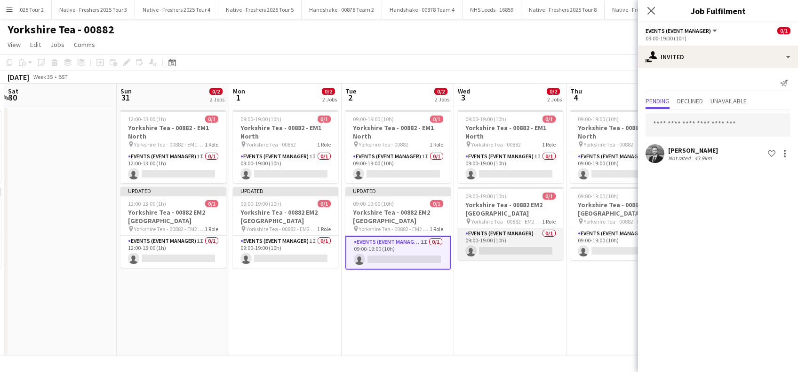
click at [538, 253] on app-card-role "Events (Event Manager) 0/1 09:00-19:00 (10h) single-neutral-actions" at bounding box center [510, 245] width 105 height 32
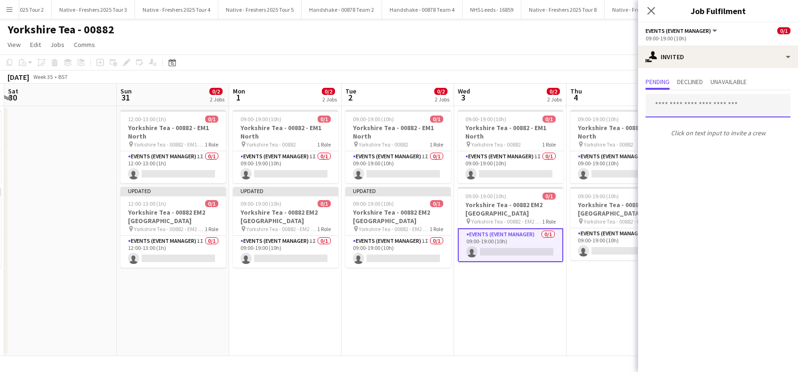
click at [718, 107] on input "text" at bounding box center [717, 106] width 145 height 24
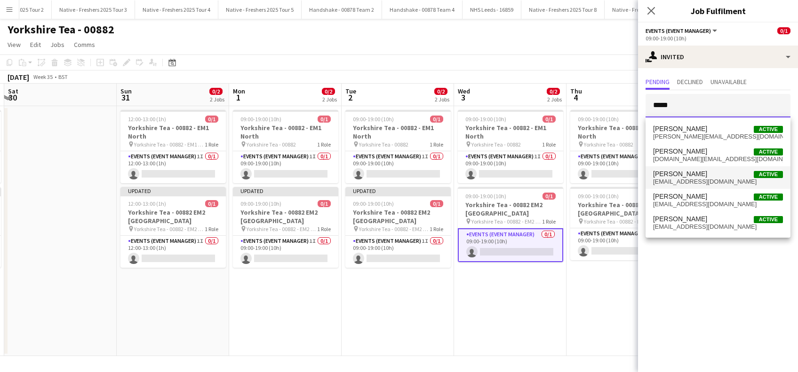
type input "*****"
click at [675, 176] on span "[PERSON_NAME]" at bounding box center [680, 174] width 54 height 8
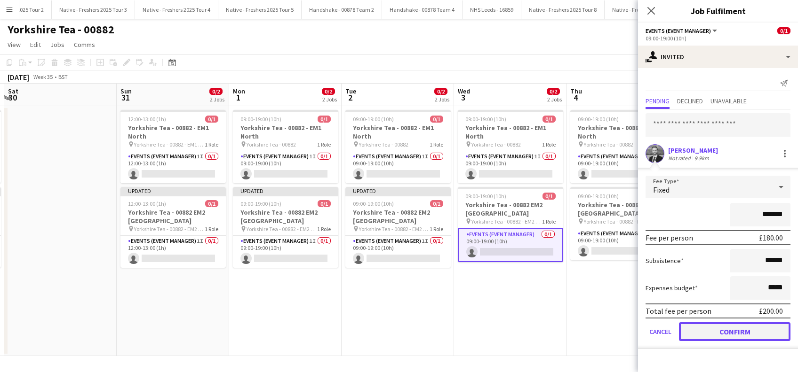
click at [719, 329] on button "Confirm" at bounding box center [734, 332] width 111 height 19
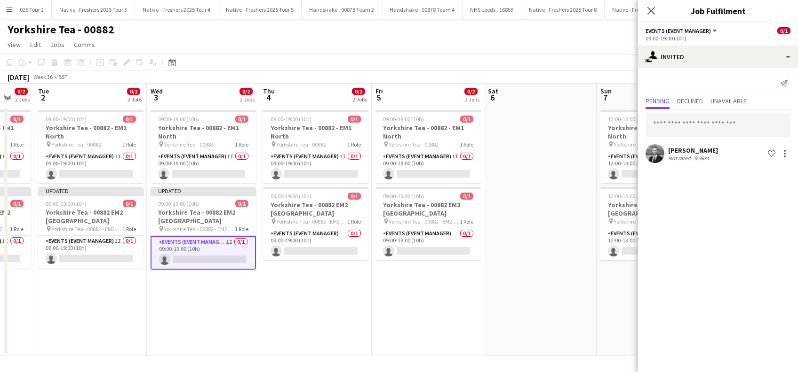
drag, startPoint x: 526, startPoint y: 310, endPoint x: 246, endPoint y: 270, distance: 283.2
click at [245, 279] on app-calendar-viewport "Fri 29 0/2 2 Jobs Sat 30 Sun 31 0/2 2 Jobs Mon 1 0/2 2 Jobs Tue 2 0/2 2 Jobs We…" at bounding box center [399, 220] width 798 height 273
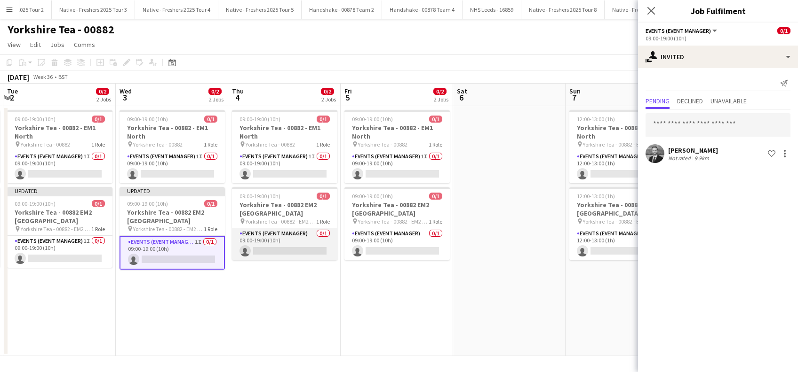
click at [278, 245] on app-card-role "Events (Event Manager) 0/1 09:00-19:00 (10h) single-neutral-actions" at bounding box center [284, 245] width 105 height 32
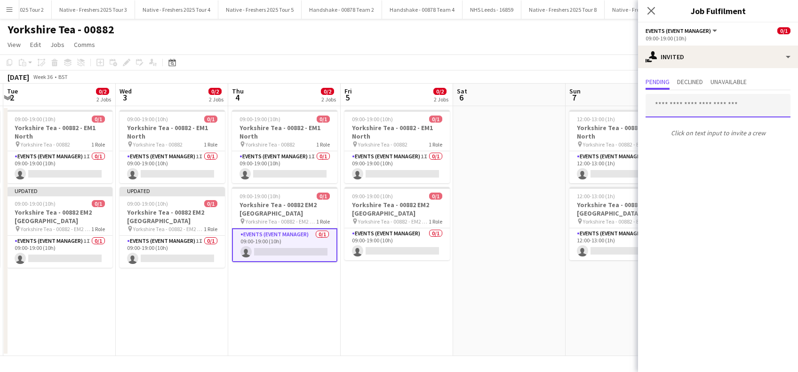
click at [702, 103] on input "text" at bounding box center [717, 106] width 145 height 24
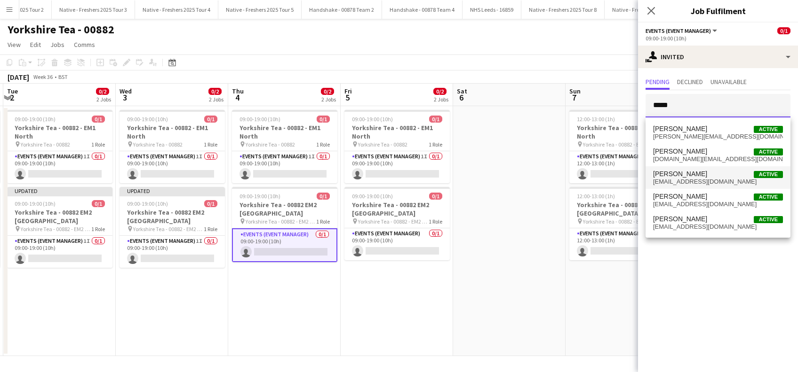
type input "*****"
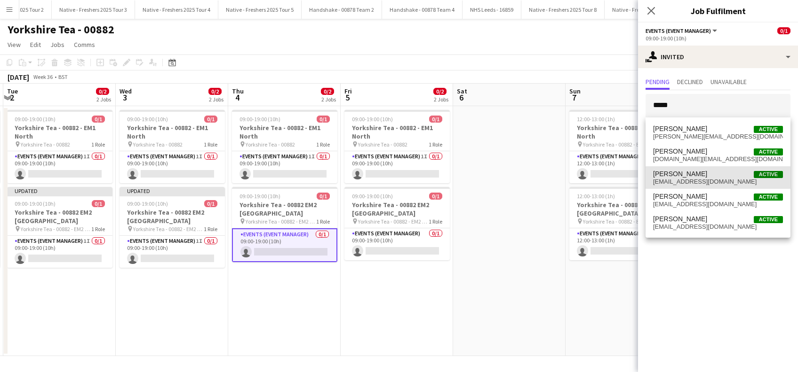
click at [678, 185] on mat-option "[PERSON_NAME] Active [EMAIL_ADDRESS][DOMAIN_NAME]" at bounding box center [717, 177] width 145 height 23
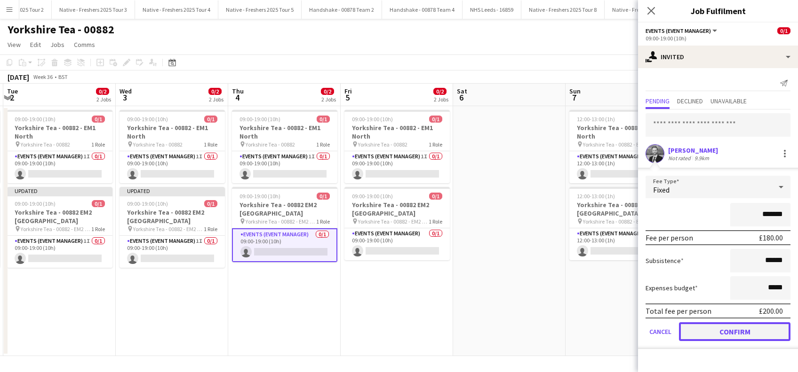
click at [736, 325] on button "Confirm" at bounding box center [734, 332] width 111 height 19
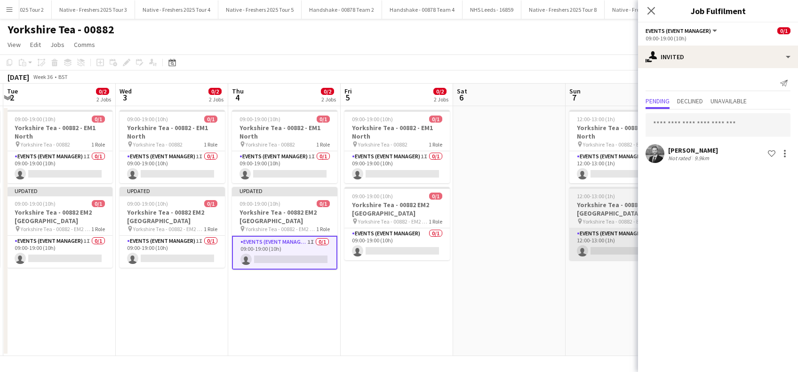
drag, startPoint x: 372, startPoint y: 239, endPoint x: 576, endPoint y: 253, distance: 204.6
click at [371, 239] on app-card-role "Events (Event Manager) 0/1 09:00-19:00 (10h) single-neutral-actions" at bounding box center [396, 245] width 105 height 32
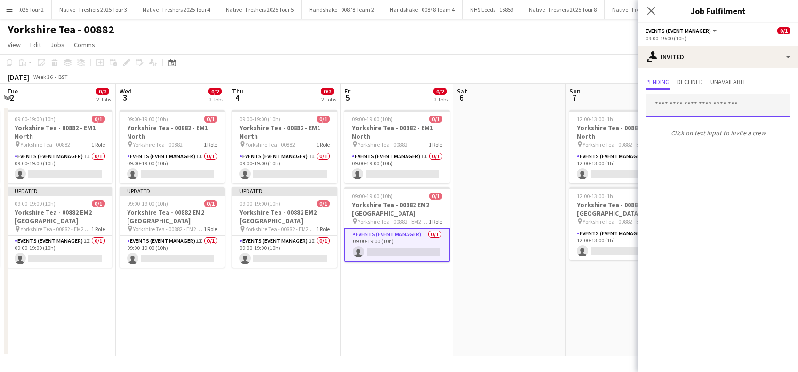
click at [695, 105] on input "text" at bounding box center [717, 106] width 145 height 24
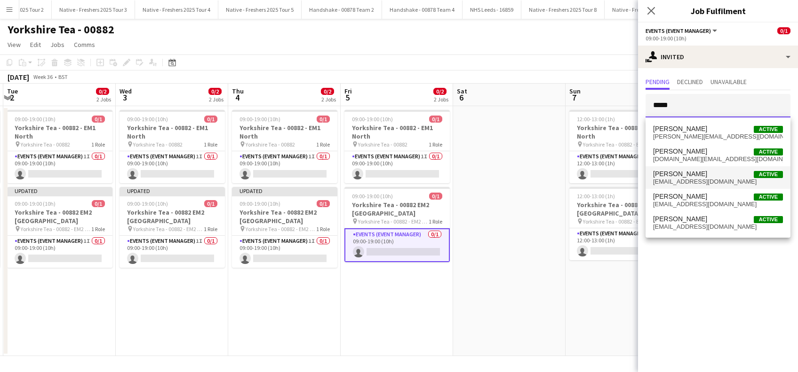
type input "*****"
click at [685, 178] on span "[EMAIL_ADDRESS][DOMAIN_NAME]" at bounding box center [718, 182] width 130 height 8
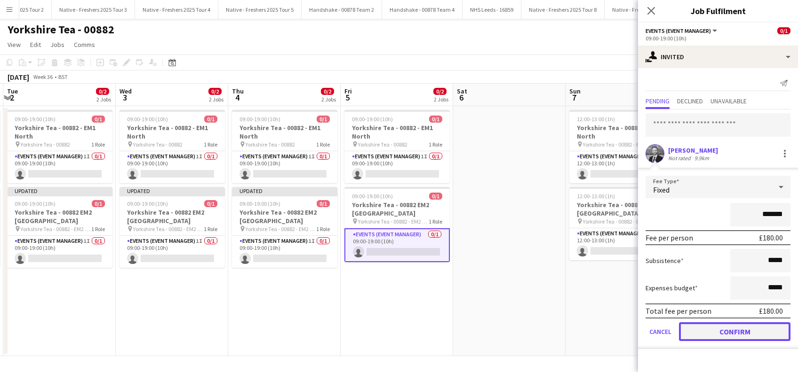
click at [708, 326] on button "Confirm" at bounding box center [734, 332] width 111 height 19
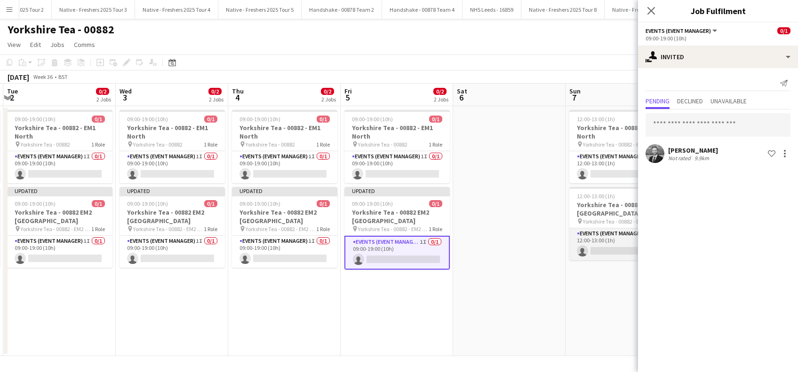
click at [612, 255] on app-card-role "Events (Event Manager) 0/1 12:00-13:00 (1h) single-neutral-actions" at bounding box center [621, 245] width 105 height 32
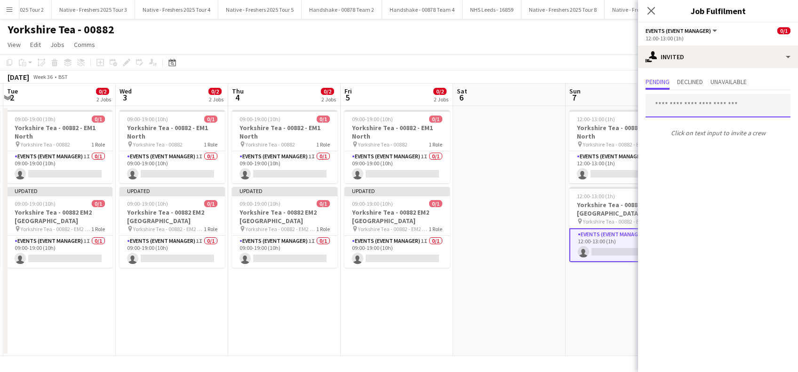
click at [682, 113] on input "text" at bounding box center [717, 106] width 145 height 24
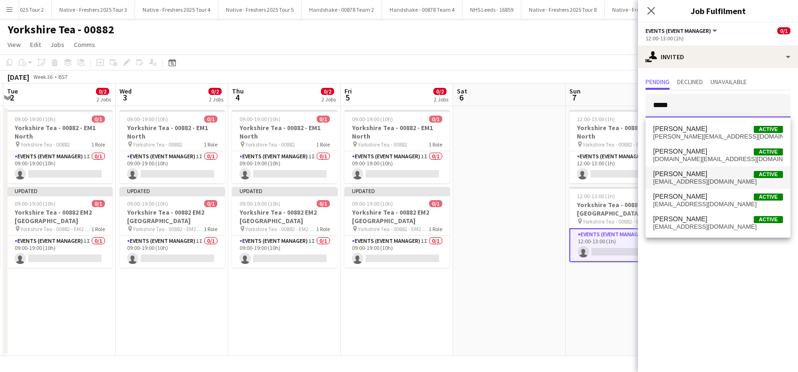
type input "*****"
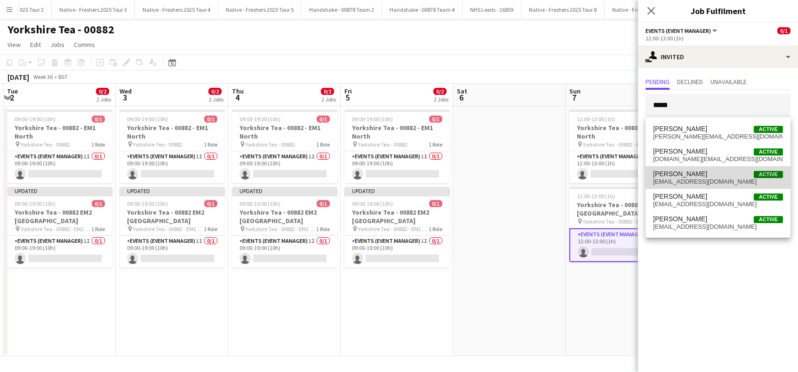
click at [694, 182] on span "[EMAIL_ADDRESS][DOMAIN_NAME]" at bounding box center [718, 182] width 130 height 8
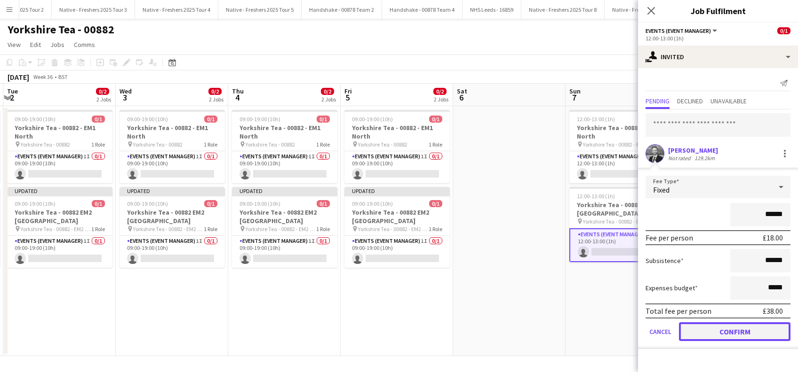
click at [729, 329] on button "Confirm" at bounding box center [734, 332] width 111 height 19
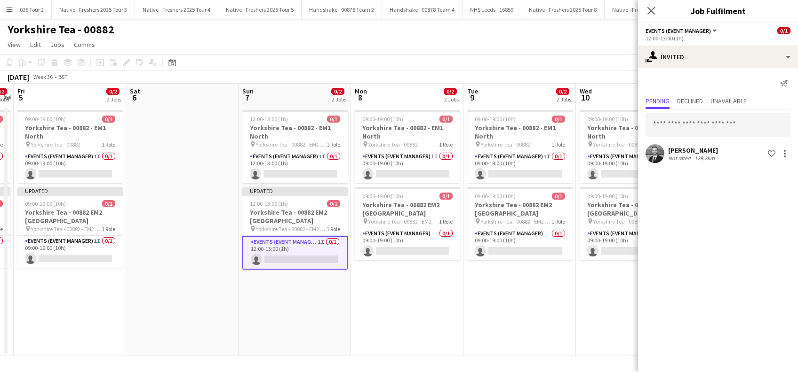
drag, startPoint x: 571, startPoint y: 317, endPoint x: 291, endPoint y: 311, distance: 279.9
click at [245, 315] on app-calendar-viewport "Tue 2 0/2 2 Jobs Wed 3 0/2 2 Jobs Thu 4 0/2 2 Jobs Fri 5 0/2 2 Jobs Sat 6 Sun 7…" at bounding box center [399, 220] width 798 height 273
click at [404, 246] on app-card-role "Events (Event Manager) 0/1 09:00-19:00 (10h) single-neutral-actions" at bounding box center [407, 245] width 105 height 32
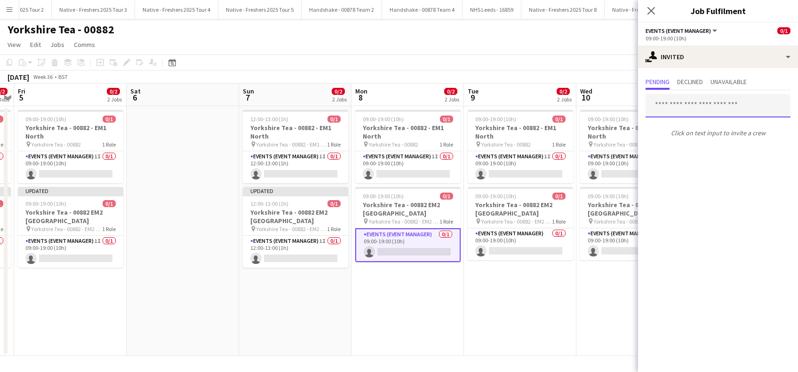
click at [732, 112] on input "text" at bounding box center [717, 106] width 145 height 24
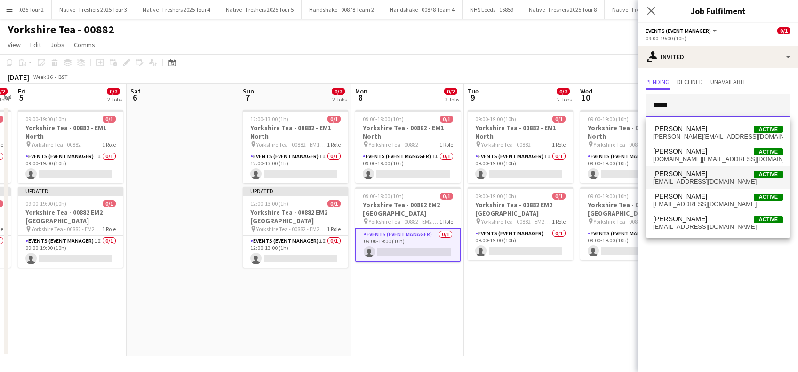
type input "*****"
click at [691, 174] on span "[PERSON_NAME]" at bounding box center [680, 174] width 54 height 8
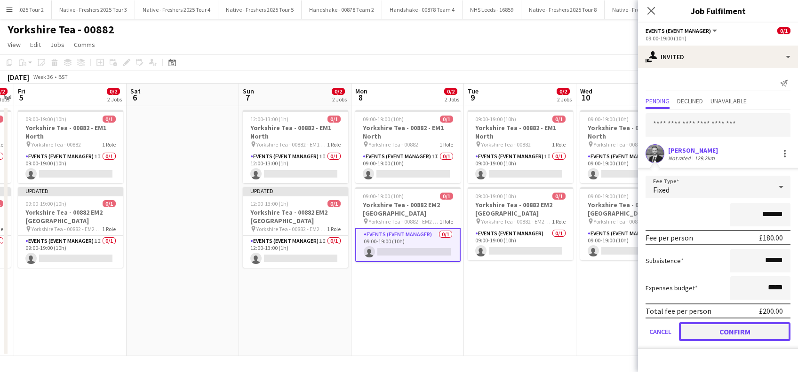
click at [710, 329] on button "Confirm" at bounding box center [734, 332] width 111 height 19
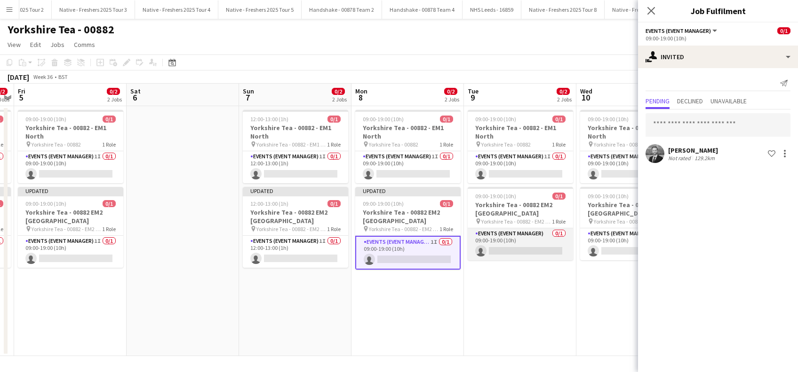
click at [515, 247] on app-card-role "Events (Event Manager) 0/1 09:00-19:00 (10h) single-neutral-actions" at bounding box center [519, 245] width 105 height 32
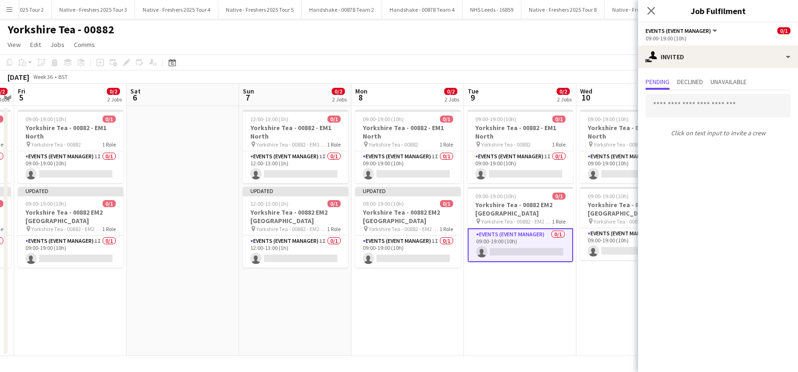
click at [670, 92] on div "Click on text input to invite a crew" at bounding box center [718, 115] width 160 height 51
click at [666, 102] on input "text" at bounding box center [717, 106] width 145 height 24
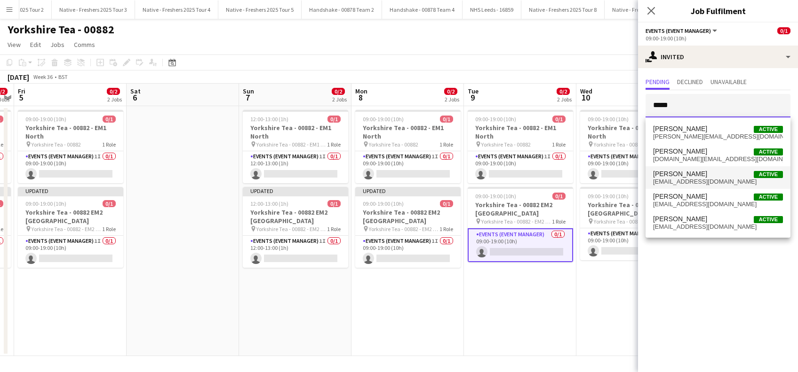
type input "*****"
click at [667, 178] on span "[EMAIL_ADDRESS][DOMAIN_NAME]" at bounding box center [718, 182] width 130 height 8
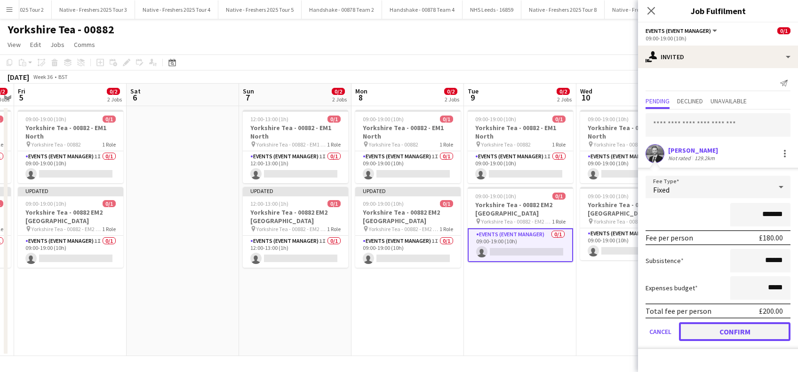
click at [717, 330] on button "Confirm" at bounding box center [734, 332] width 111 height 19
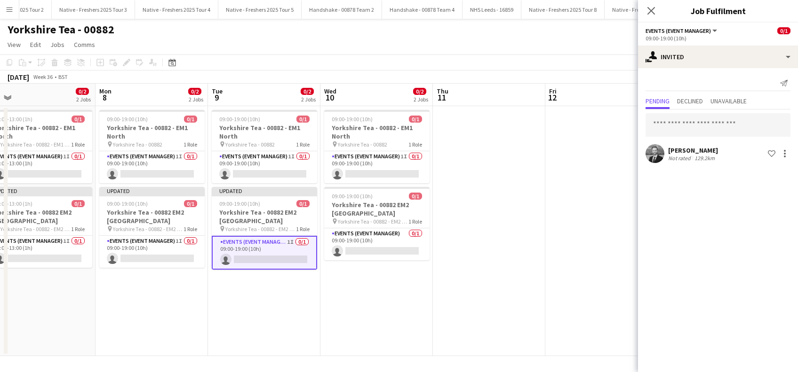
drag, startPoint x: 587, startPoint y: 314, endPoint x: 330, endPoint y: 307, distance: 256.9
click at [330, 308] on app-calendar-viewport "Thu 4 0/2 2 Jobs Fri 5 0/2 2 Jobs Sat 6 Sun 7 0/2 2 Jobs Mon 8 0/2 2 Jobs Tue 9…" at bounding box center [399, 220] width 798 height 273
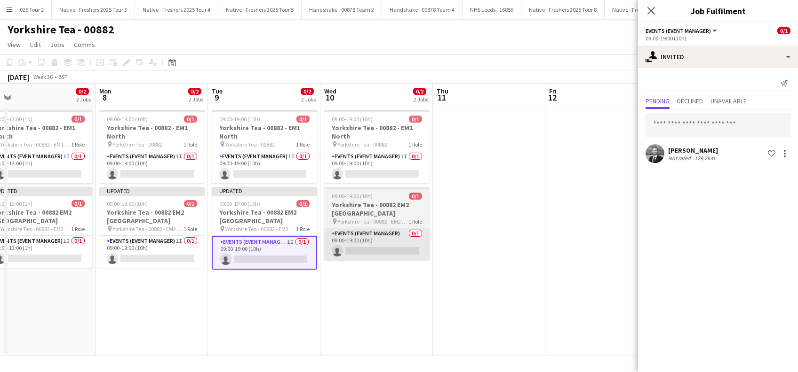
scroll to position [0, 355]
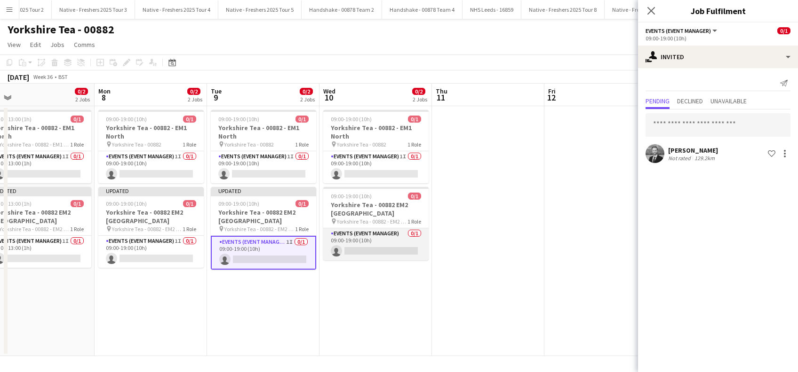
click at [371, 252] on app-card-role "Events (Event Manager) 0/1 09:00-19:00 (10h) single-neutral-actions" at bounding box center [375, 245] width 105 height 32
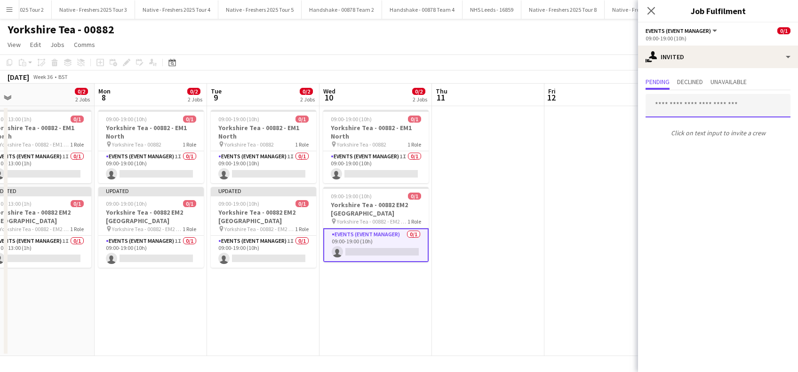
click at [689, 108] on input "text" at bounding box center [717, 106] width 145 height 24
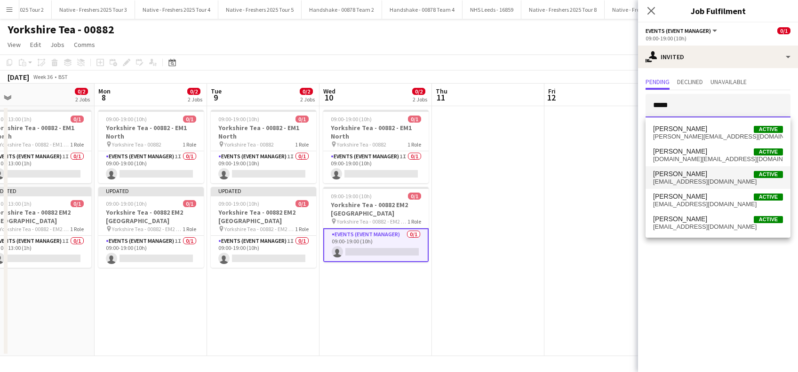
type input "*****"
click at [693, 179] on span "[EMAIL_ADDRESS][DOMAIN_NAME]" at bounding box center [718, 182] width 130 height 8
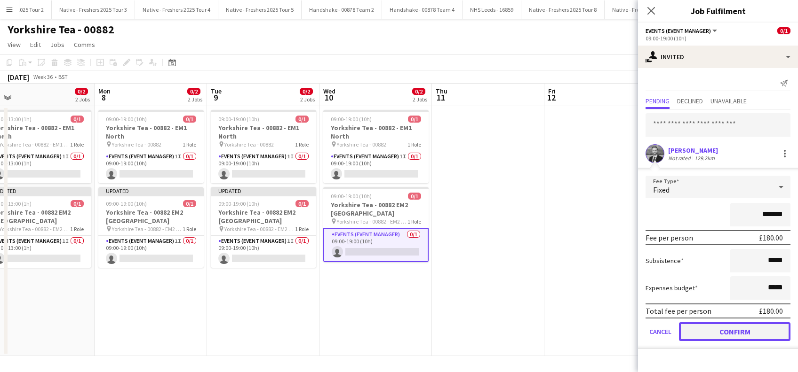
click at [721, 334] on button "Confirm" at bounding box center [734, 332] width 111 height 19
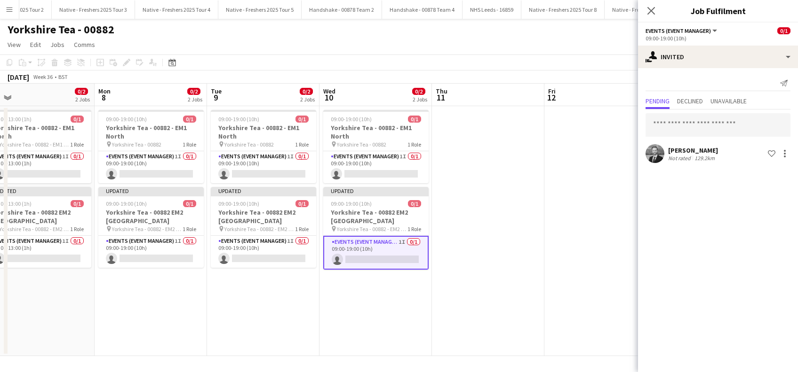
click at [513, 290] on app-date-cell at bounding box center [488, 231] width 112 height 250
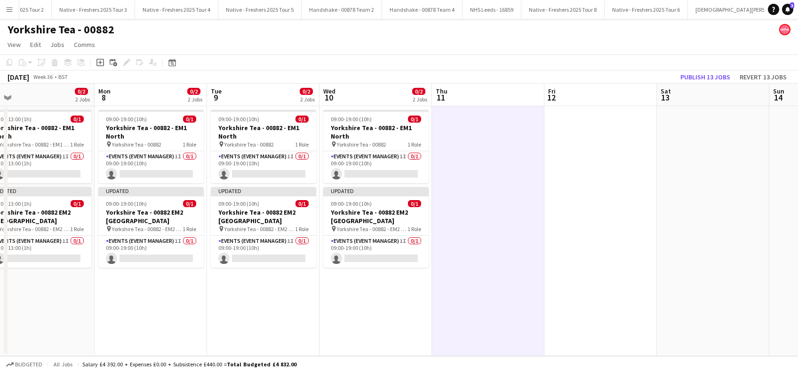
click at [610, 286] on app-date-cell at bounding box center [600, 231] width 112 height 250
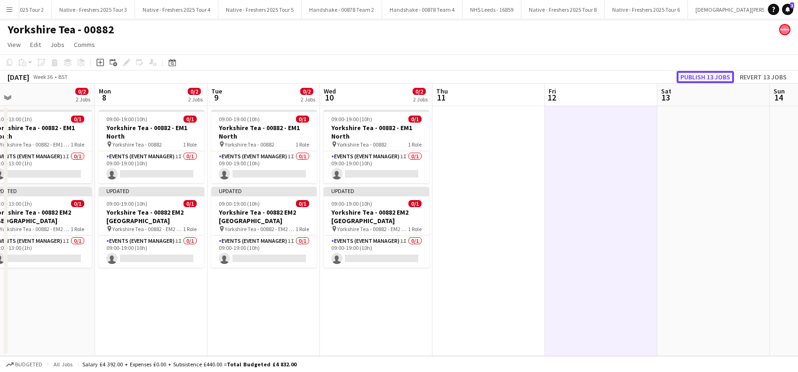
click at [698, 76] on button "Publish 13 jobs" at bounding box center [704, 77] width 57 height 12
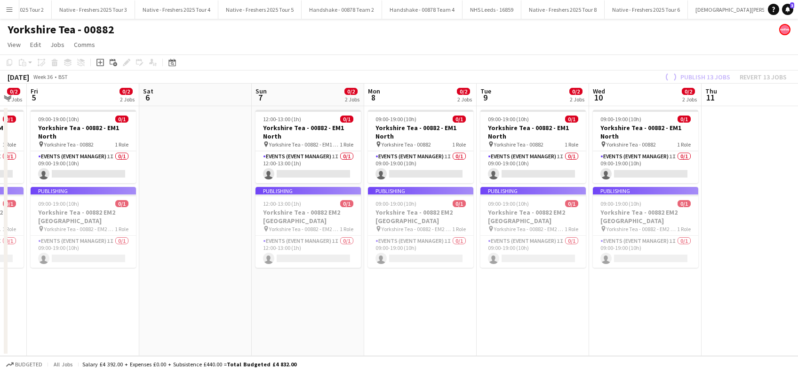
drag, startPoint x: 408, startPoint y: 322, endPoint x: 584, endPoint y: 333, distance: 176.7
click at [579, 333] on app-calendar-viewport "Wed 3 0/2 2 Jobs Thu 4 0/2 2 Jobs Fri 5 0/2 2 Jobs Sat 6 Sun 7 0/2 2 Jobs Mon 8…" at bounding box center [399, 220] width 798 height 273
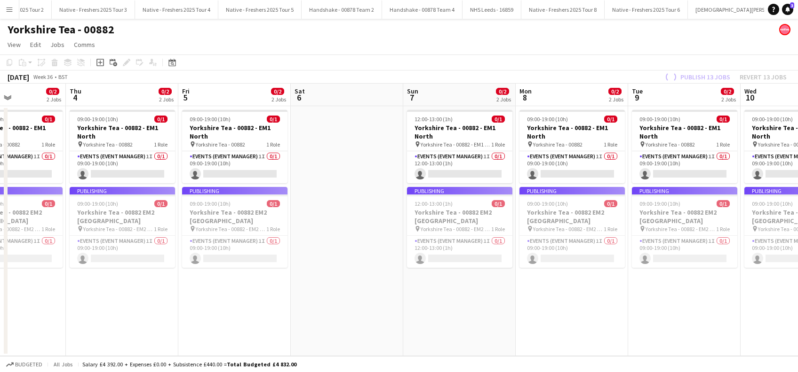
drag, startPoint x: 293, startPoint y: 322, endPoint x: 523, endPoint y: 342, distance: 230.4
click at [519, 345] on app-calendar-viewport "Tue 2 0/2 2 Jobs Wed 3 0/2 2 Jobs Thu 4 0/2 2 Jobs Fri 5 0/2 2 Jobs Sat 6 Sun 7…" at bounding box center [399, 220] width 798 height 273
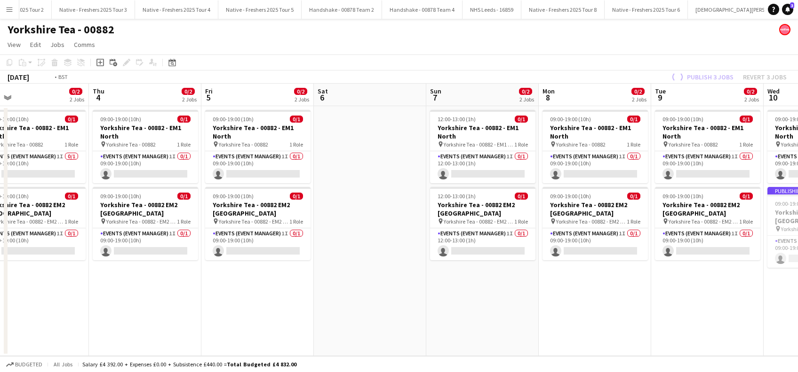
drag, startPoint x: 233, startPoint y: 301, endPoint x: 470, endPoint y: 334, distance: 238.8
click at [470, 334] on app-calendar-viewport "Mon 1 0/2 2 Jobs Tue 2 0/2 2 Jobs Wed 3 0/2 2 Jobs Thu 4 0/2 2 Jobs Fri 5 0/2 2…" at bounding box center [399, 220] width 798 height 273
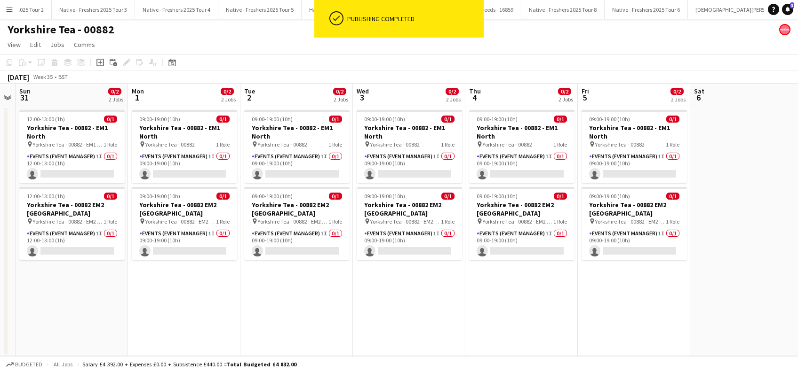
drag, startPoint x: 305, startPoint y: 324, endPoint x: 451, endPoint y: 337, distance: 146.4
click at [451, 337] on app-calendar-viewport "Fri 29 0/2 2 Jobs Sat 30 Sun 31 0/2 2 Jobs Mon 1 0/2 2 Jobs Tue 2 0/2 2 Jobs We…" at bounding box center [399, 220] width 798 height 273
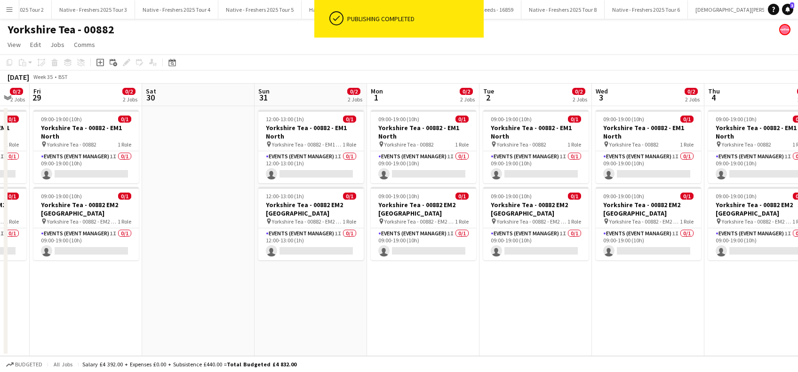
drag, startPoint x: 334, startPoint y: 311, endPoint x: 497, endPoint y: 324, distance: 162.8
click at [497, 324] on app-calendar-viewport "Wed 27 0/2 2 Jobs Thu 28 0/2 2 Jobs Fri 29 0/2 2 Jobs Sat 30 Sun 31 0/2 2 Jobs …" at bounding box center [399, 220] width 798 height 273
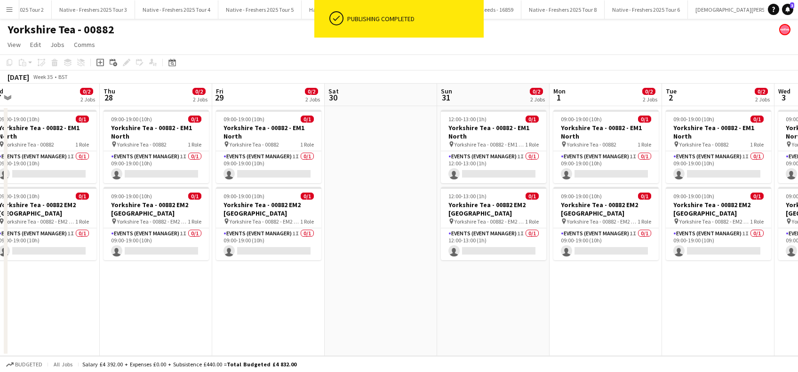
drag, startPoint x: 261, startPoint y: 280, endPoint x: 436, endPoint y: 314, distance: 178.7
click at [467, 316] on app-calendar-viewport "Mon 25 Tue 26 0/2 2 Jobs Wed 27 0/2 2 Jobs Thu 28 0/2 2 Jobs Fri 29 0/2 2 Jobs …" at bounding box center [399, 220] width 798 height 273
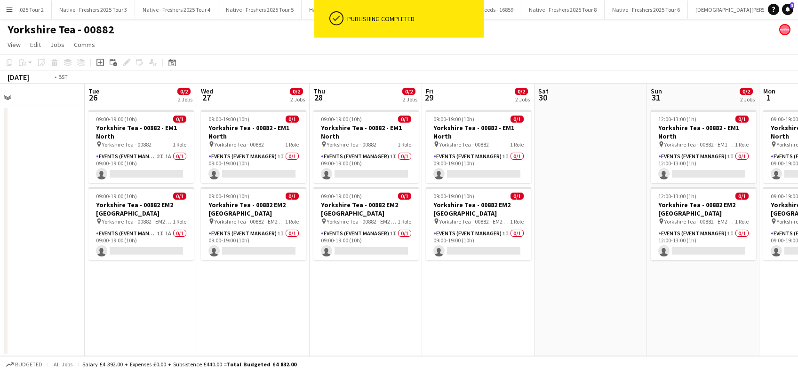
drag, startPoint x: 482, startPoint y: 341, endPoint x: 460, endPoint y: 331, distance: 24.2
click at [513, 342] on app-calendar-viewport "Sat 23 Sun 24 Mon 25 Tue 26 0/2 2 Jobs Wed 27 0/2 2 Jobs Thu 28 0/2 2 Jobs Fri …" at bounding box center [399, 220] width 798 height 273
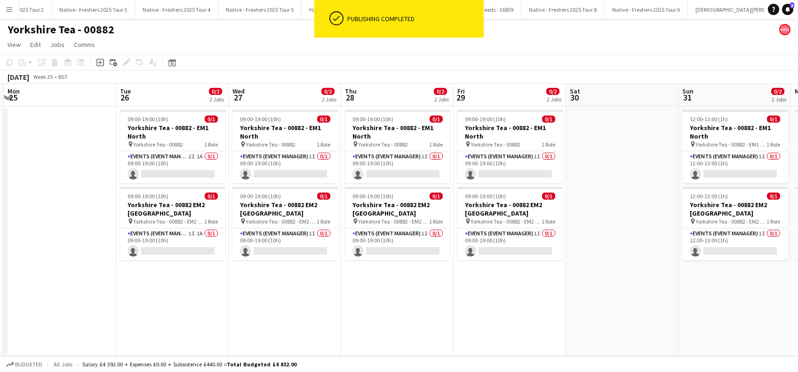
scroll to position [0, 235]
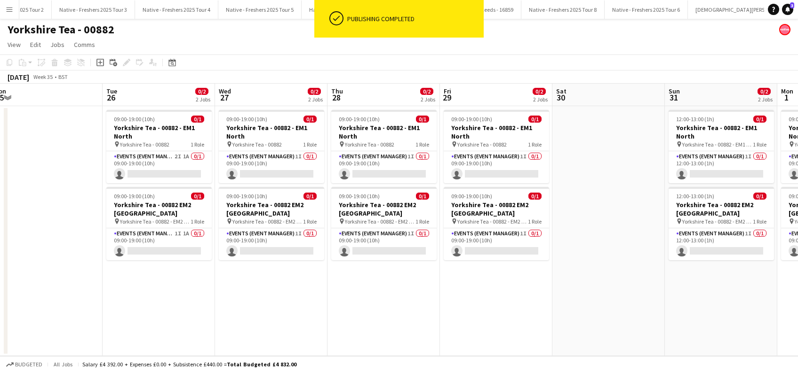
drag, startPoint x: 298, startPoint y: 313, endPoint x: 522, endPoint y: 356, distance: 227.9
click at [522, 356] on app-board "Yorkshire Tea - 00882 View Day view expanded Day view collapsed Month view Date…" at bounding box center [399, 196] width 798 height 354
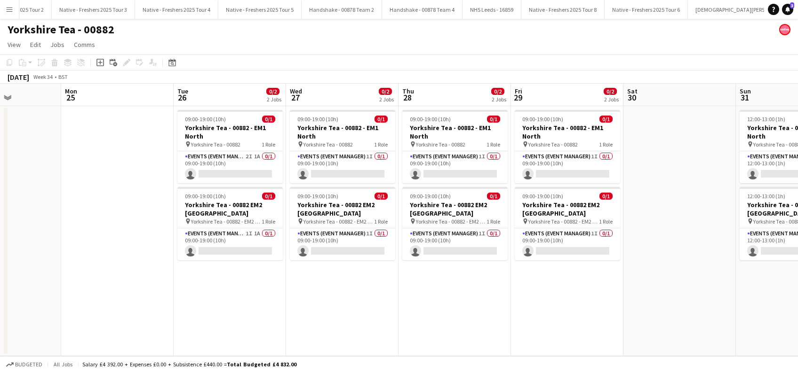
scroll to position [0, 423]
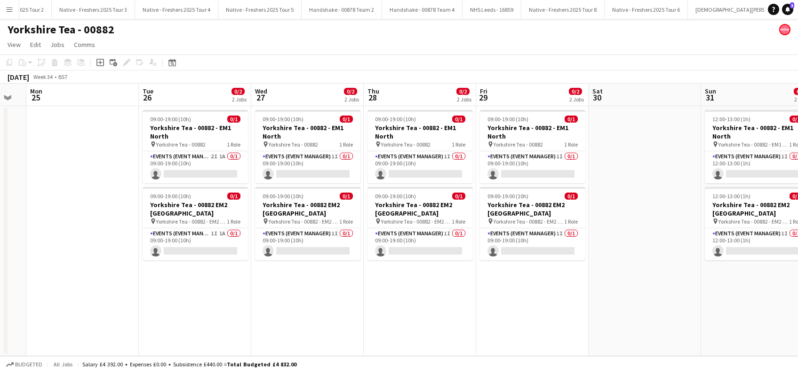
drag, startPoint x: 392, startPoint y: 316, endPoint x: 203, endPoint y: 311, distance: 188.7
click at [203, 311] on app-calendar-viewport "Thu 21 Fri 22 Sat 23 Sun 24 Mon 25 Tue 26 0/2 2 Jobs Wed 27 0/2 2 Jobs Thu 28 0…" at bounding box center [399, 220] width 798 height 273
